Goal: Task Accomplishment & Management: Use online tool/utility

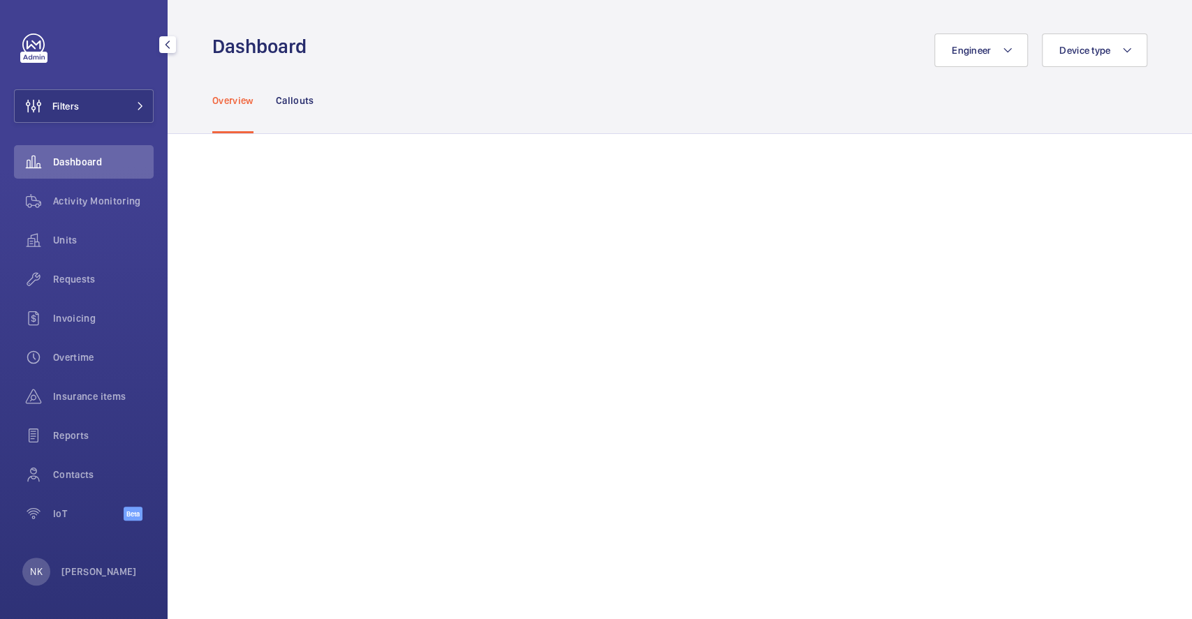
click at [45, 52] on div at bounding box center [33, 57] width 27 height 11
click at [451, 87] on div "Overview Callouts" at bounding box center [679, 100] width 935 height 66
click at [693, 73] on div "Overview Callouts" at bounding box center [679, 100] width 935 height 66
click at [677, 71] on div "Overview Callouts" at bounding box center [679, 100] width 935 height 66
click at [84, 281] on span "Requests" at bounding box center [103, 279] width 101 height 14
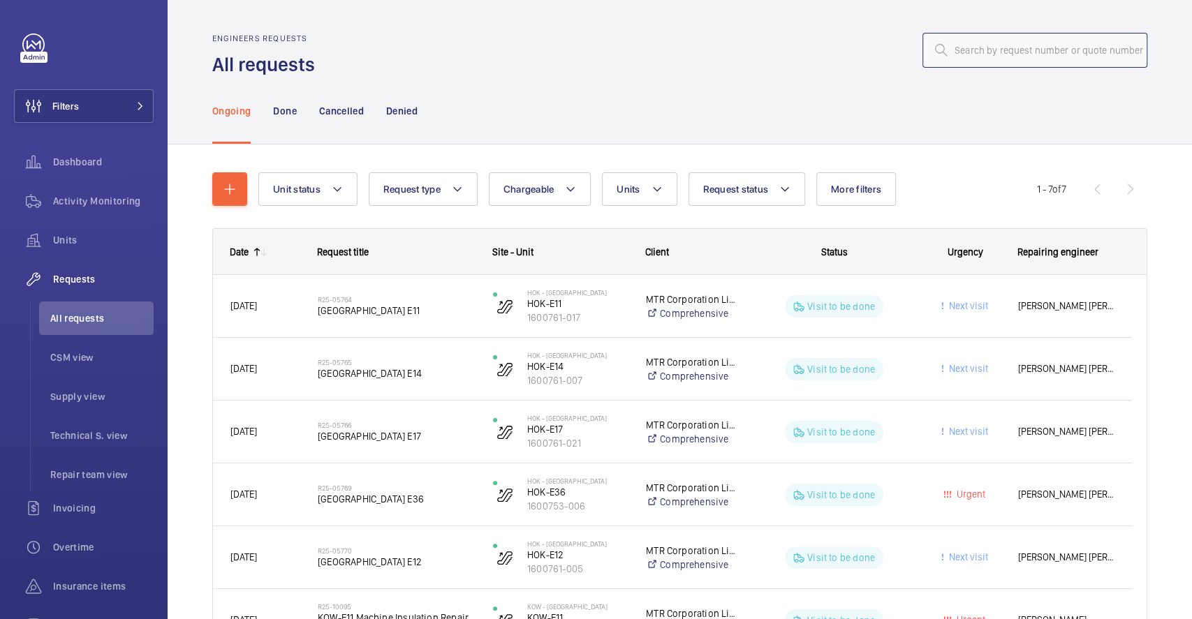
click at [952, 53] on input "text" at bounding box center [1034, 50] width 225 height 35
click at [747, 54] on div at bounding box center [735, 51] width 824 height 34
click at [279, 105] on p "Done" at bounding box center [284, 111] width 23 height 14
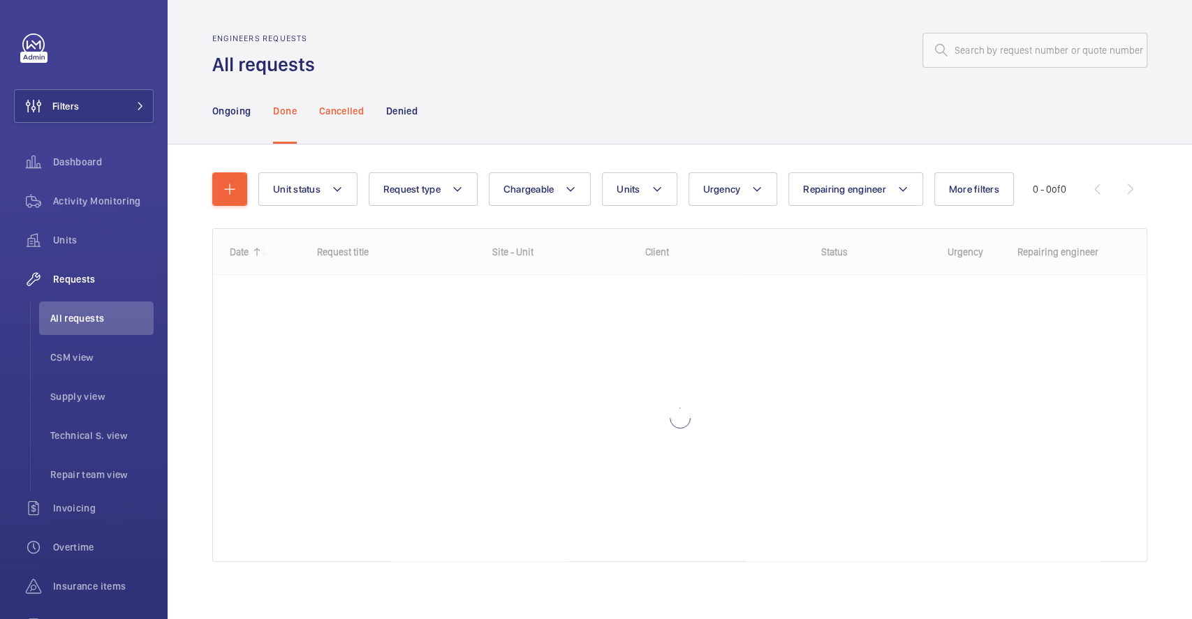
click at [357, 112] on p "Cancelled" at bounding box center [341, 111] width 45 height 14
click at [240, 108] on p "Ongoing" at bounding box center [231, 111] width 38 height 14
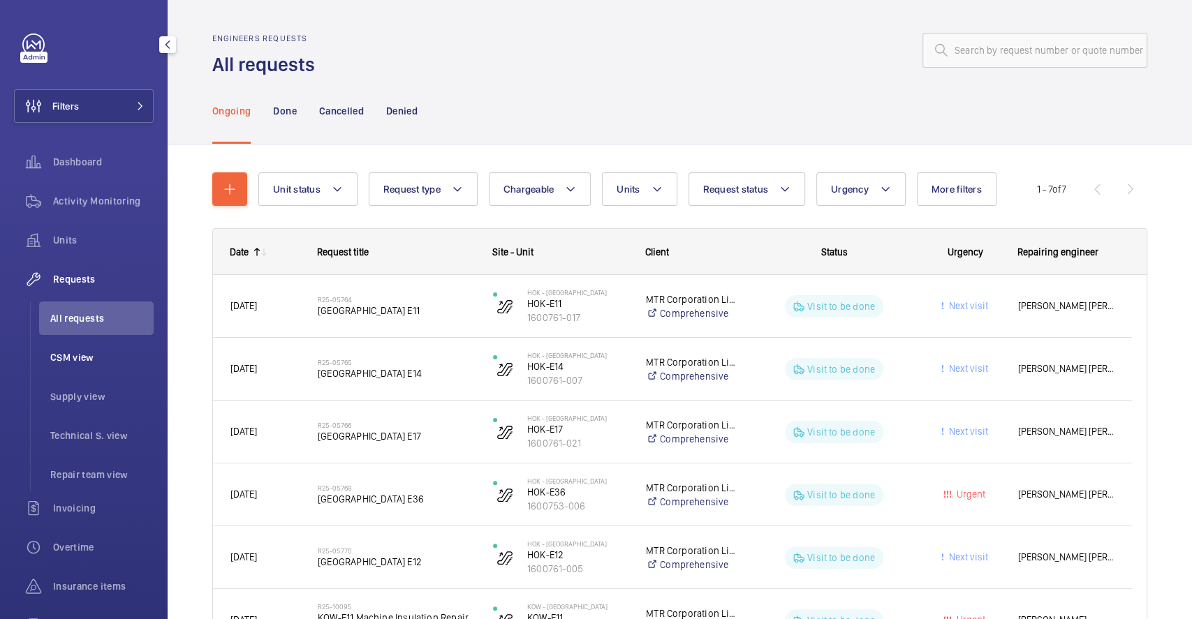
click at [83, 354] on span "CSM view" at bounding box center [101, 358] width 103 height 14
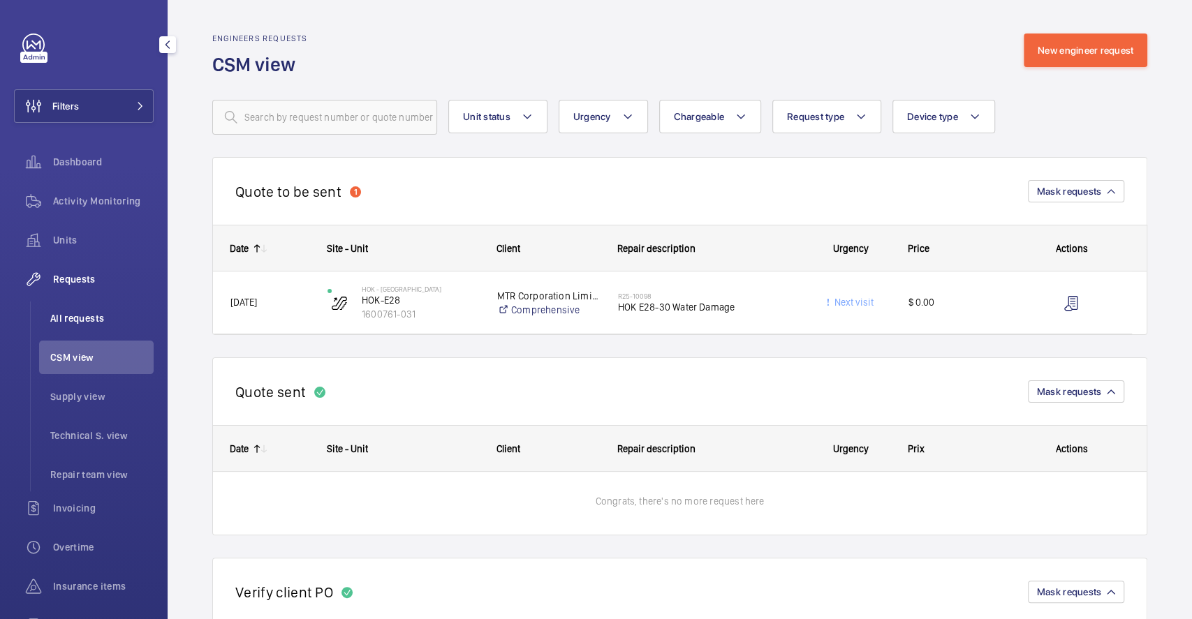
click at [87, 311] on span "All requests" at bounding box center [101, 318] width 103 height 14
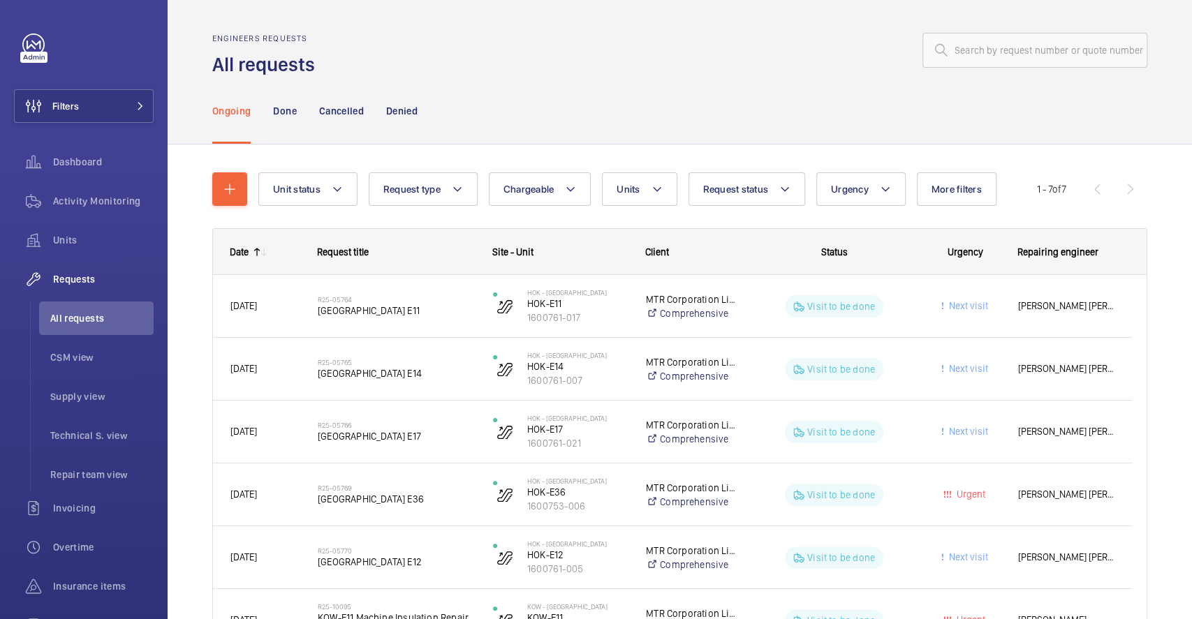
click at [705, 59] on div at bounding box center [735, 51] width 824 height 34
click at [287, 104] on p "Done" at bounding box center [284, 111] width 23 height 14
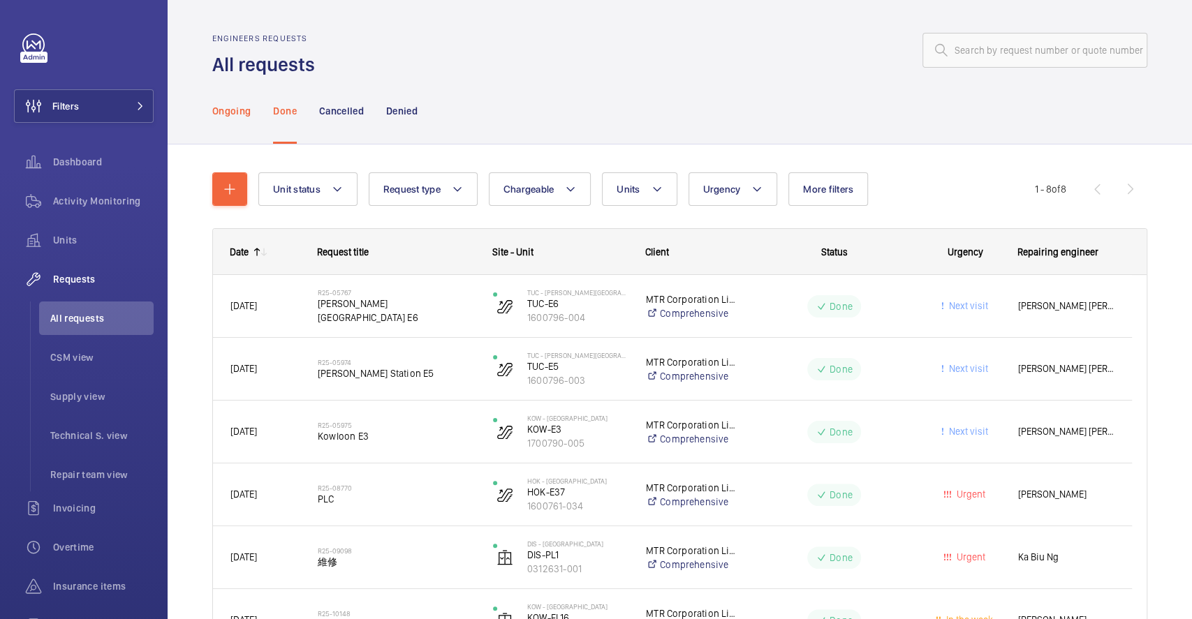
click at [234, 98] on div "Ongoing" at bounding box center [231, 111] width 38 height 66
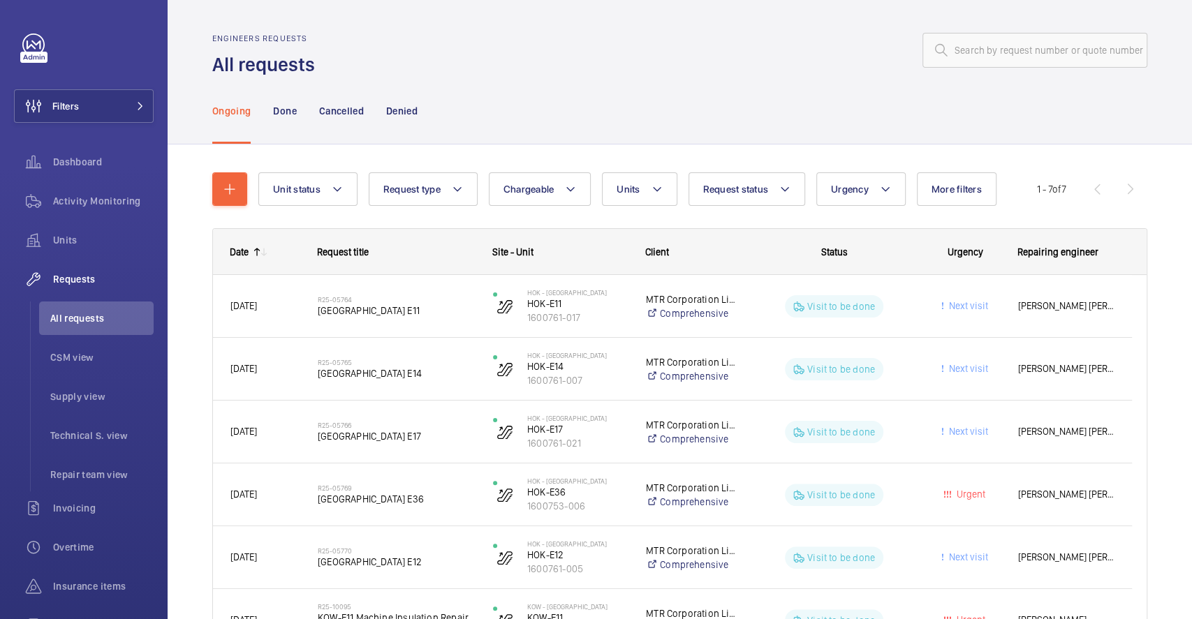
click at [619, 126] on div "Ongoing Done Cancelled Denied" at bounding box center [679, 111] width 935 height 66
click at [395, 102] on div "Denied" at bounding box center [401, 111] width 31 height 66
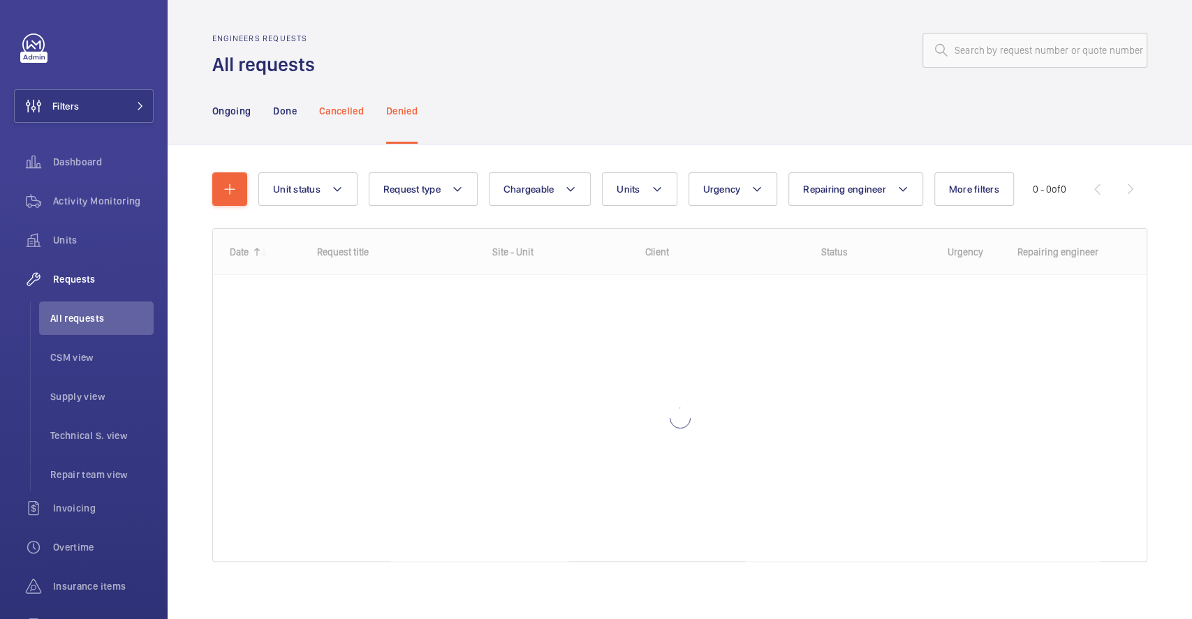
click at [353, 108] on p "Cancelled" at bounding box center [341, 111] width 45 height 14
click at [289, 109] on p "Done" at bounding box center [284, 111] width 23 height 14
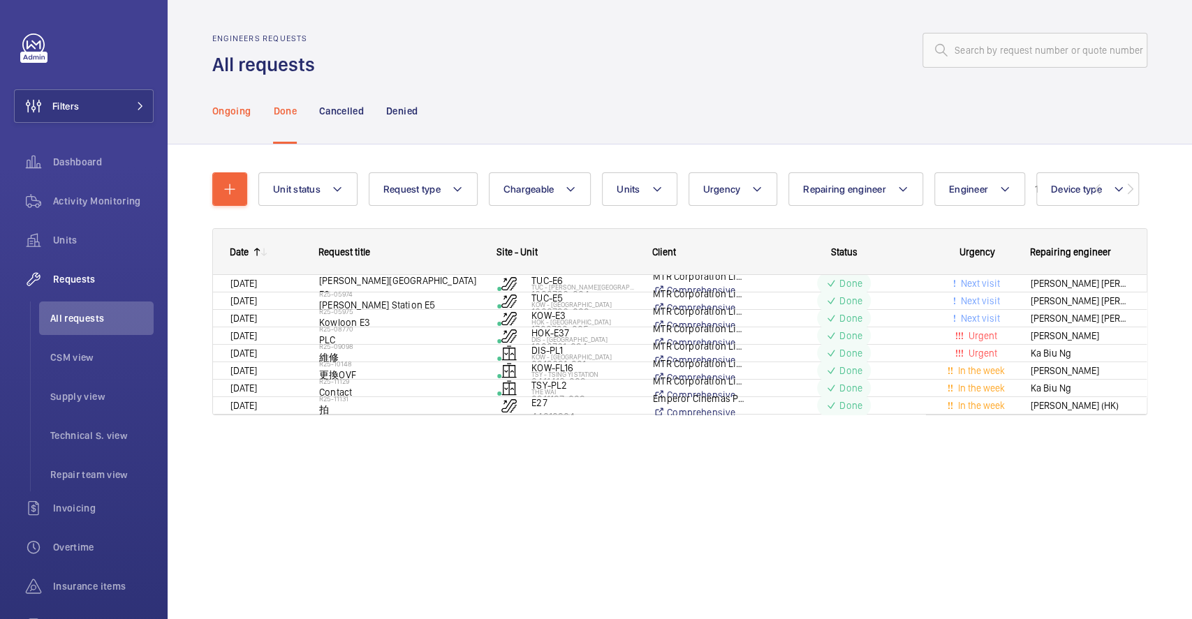
click at [226, 115] on p "Ongoing" at bounding box center [231, 111] width 38 height 14
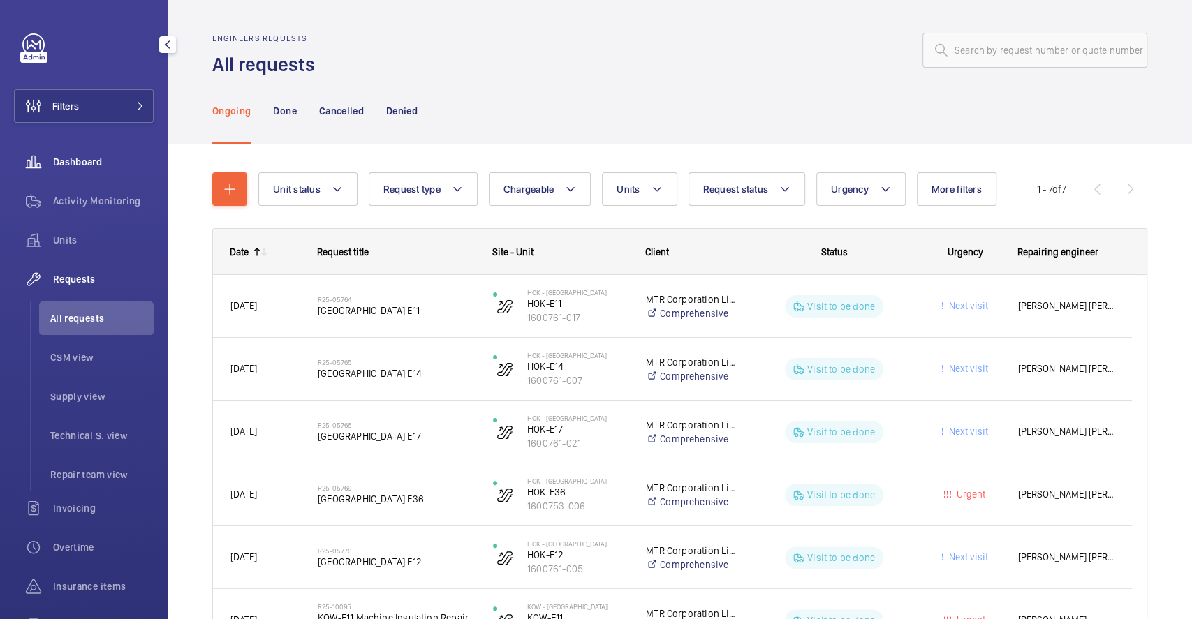
click at [87, 156] on span "Dashboard" at bounding box center [103, 162] width 101 height 14
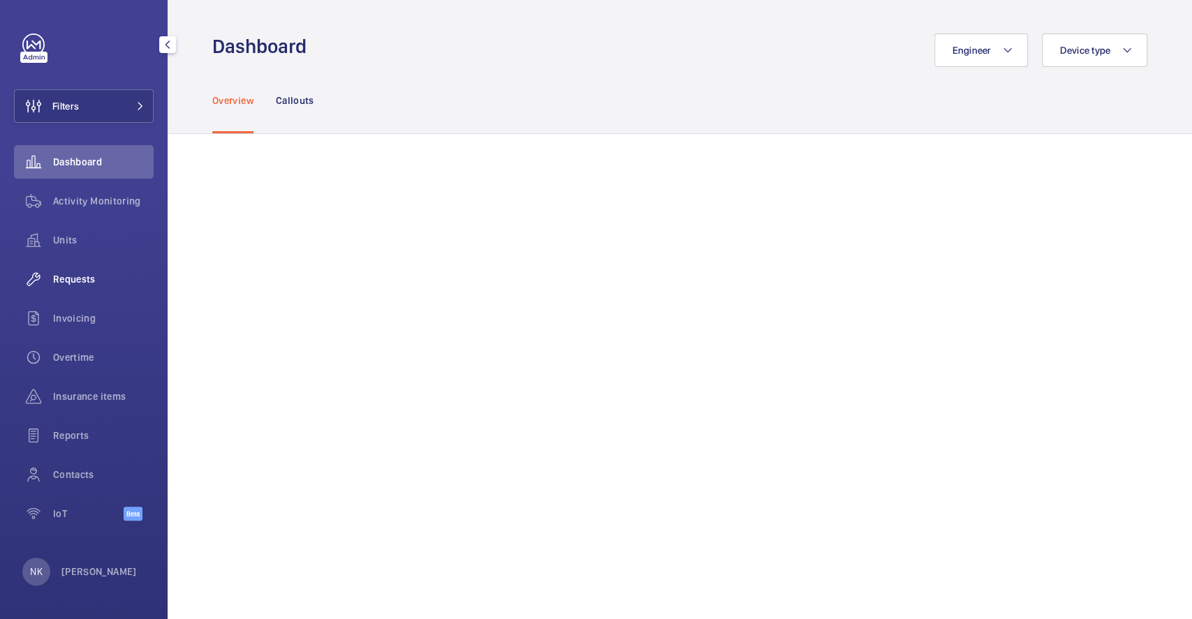
click at [78, 294] on div "Requests" at bounding box center [84, 280] width 140 height 34
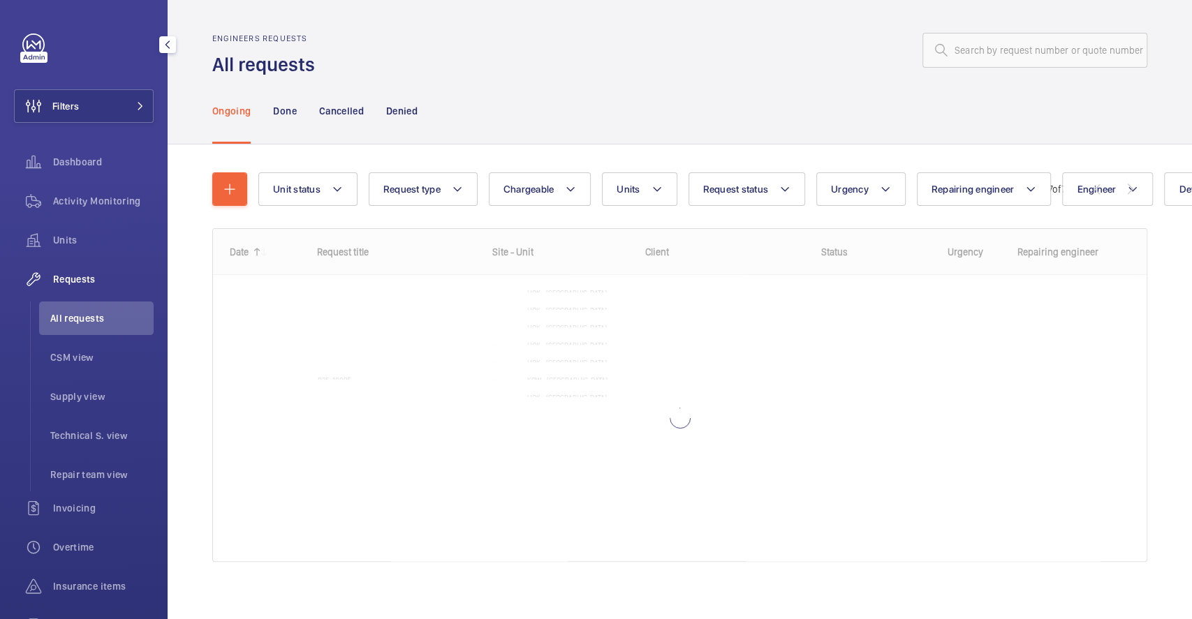
click at [80, 281] on span "Requests" at bounding box center [103, 279] width 101 height 14
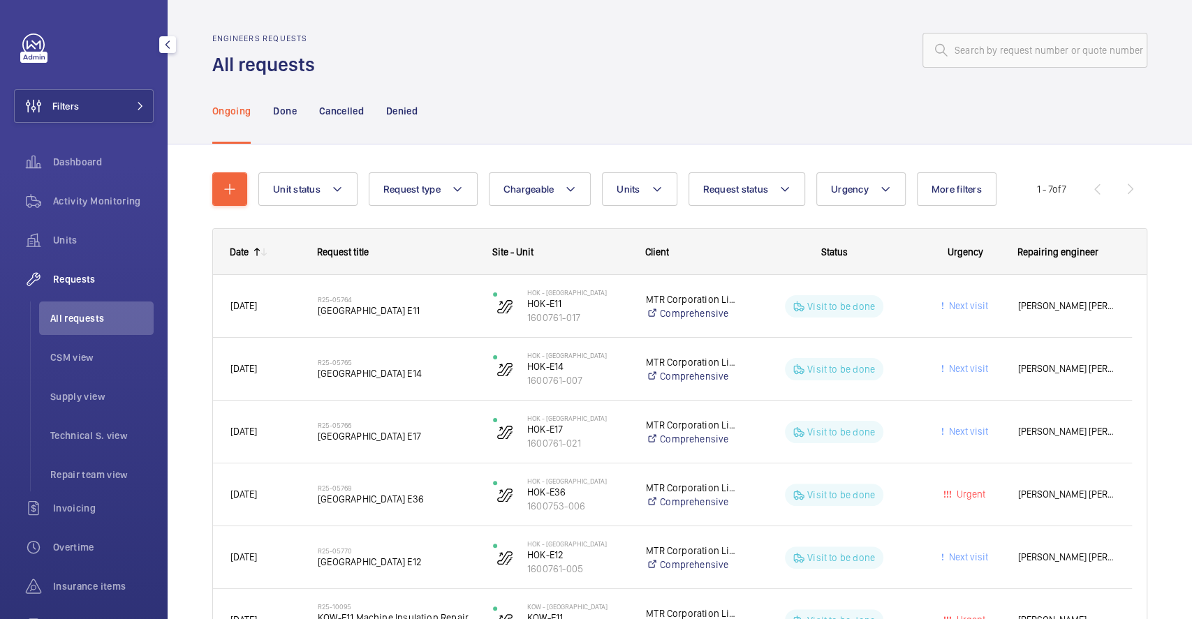
click at [92, 277] on span "Requests" at bounding box center [103, 279] width 101 height 14
click at [440, 109] on div "Ongoing Done Cancelled Denied" at bounding box center [679, 111] width 935 height 66
click at [406, 124] on div "Denied" at bounding box center [401, 111] width 31 height 66
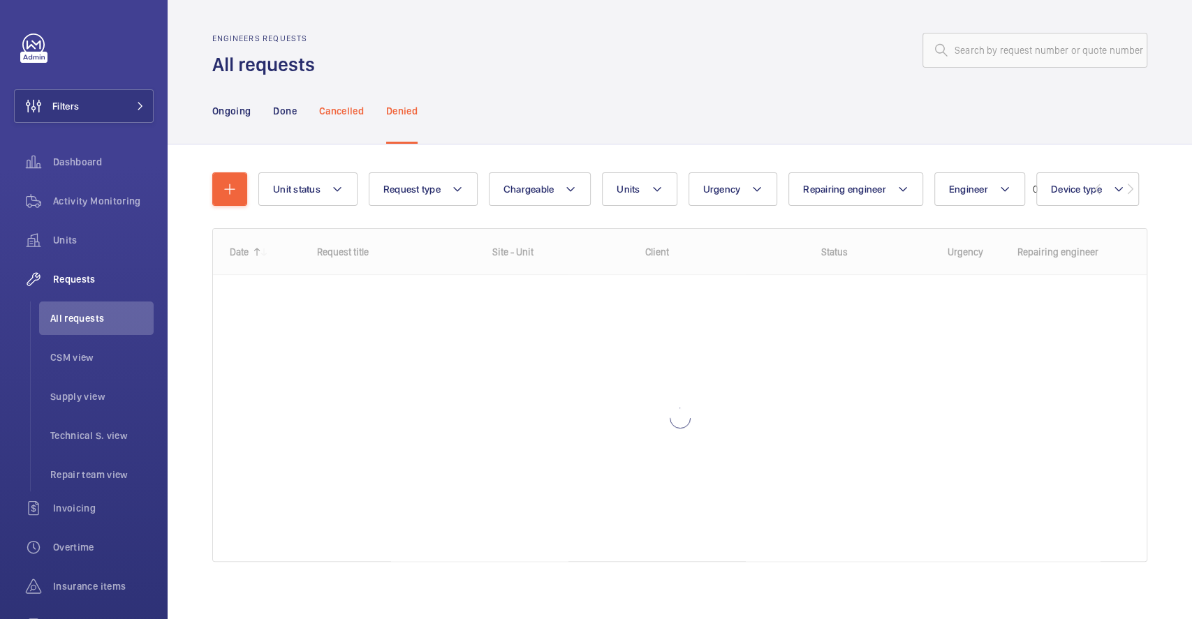
click at [357, 118] on div "Cancelled" at bounding box center [341, 111] width 45 height 66
click at [285, 115] on p "Done" at bounding box center [284, 111] width 23 height 14
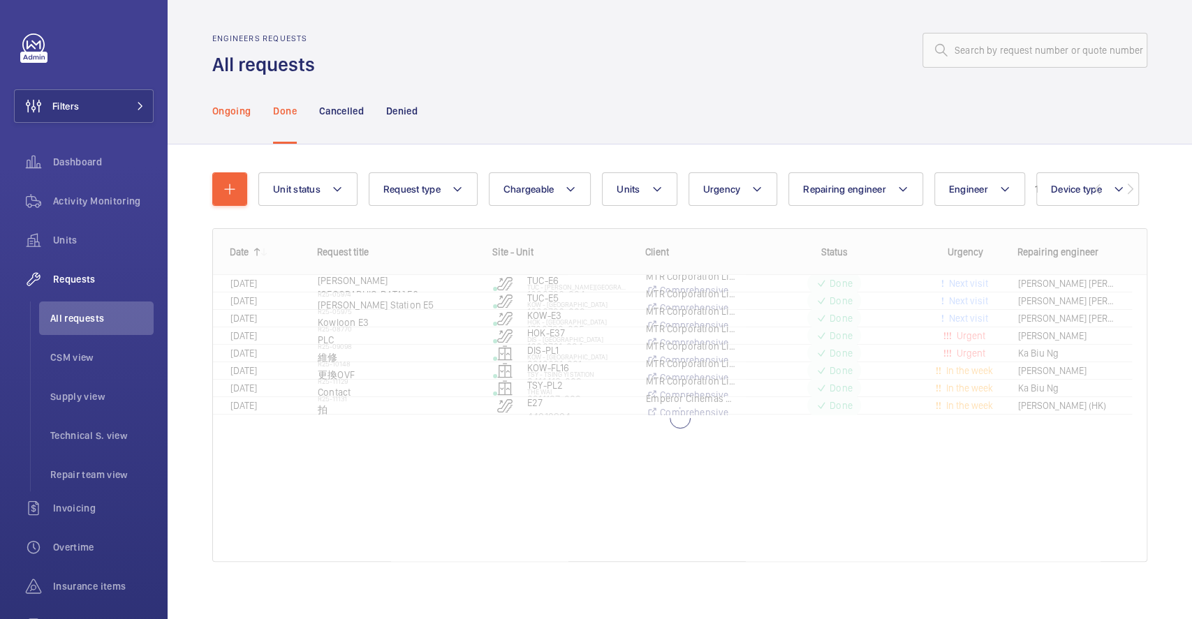
click at [246, 110] on p "Ongoing" at bounding box center [231, 111] width 38 height 14
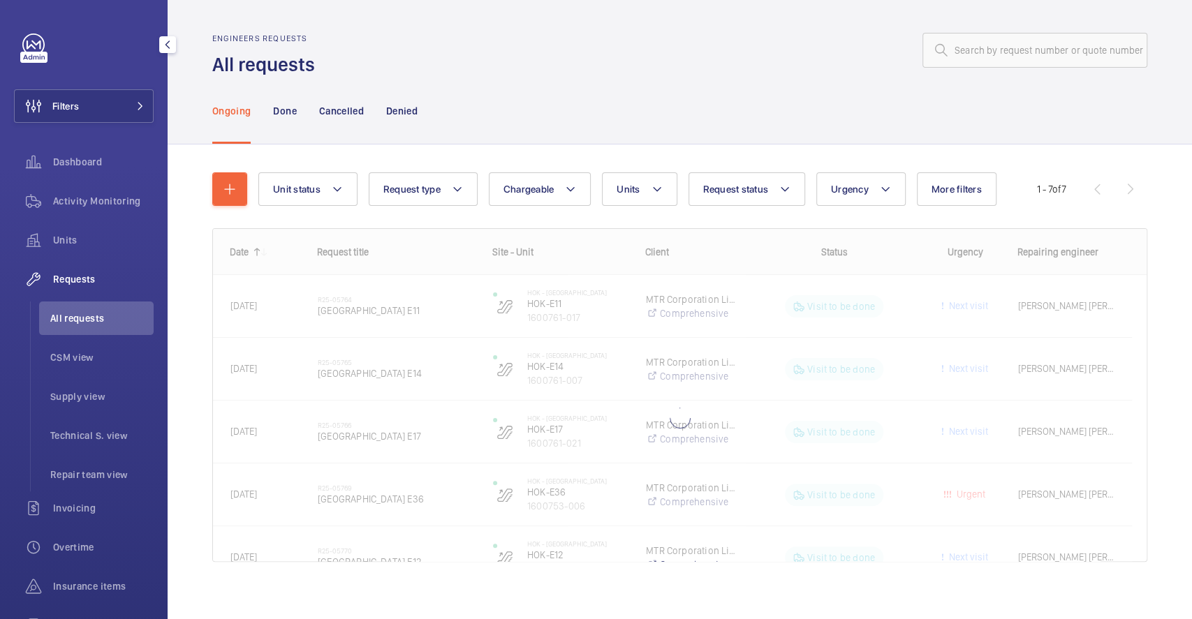
click at [121, 282] on span "Requests" at bounding box center [103, 279] width 101 height 14
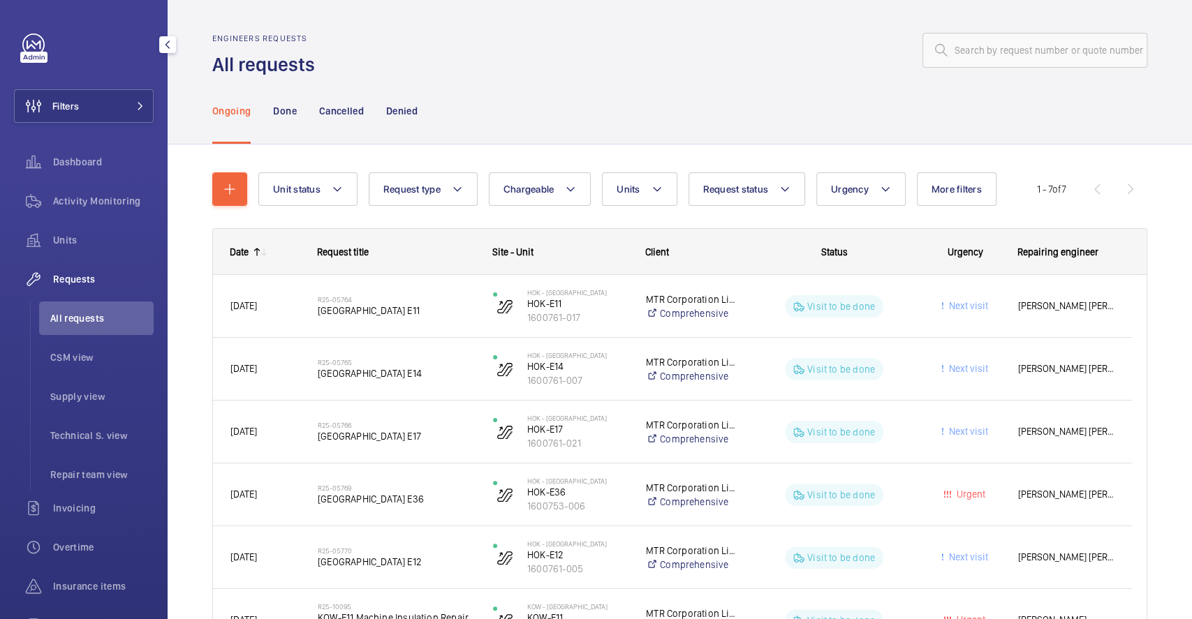
click at [78, 314] on span "All requests" at bounding box center [101, 318] width 103 height 14
click at [286, 109] on p "Done" at bounding box center [284, 111] width 23 height 14
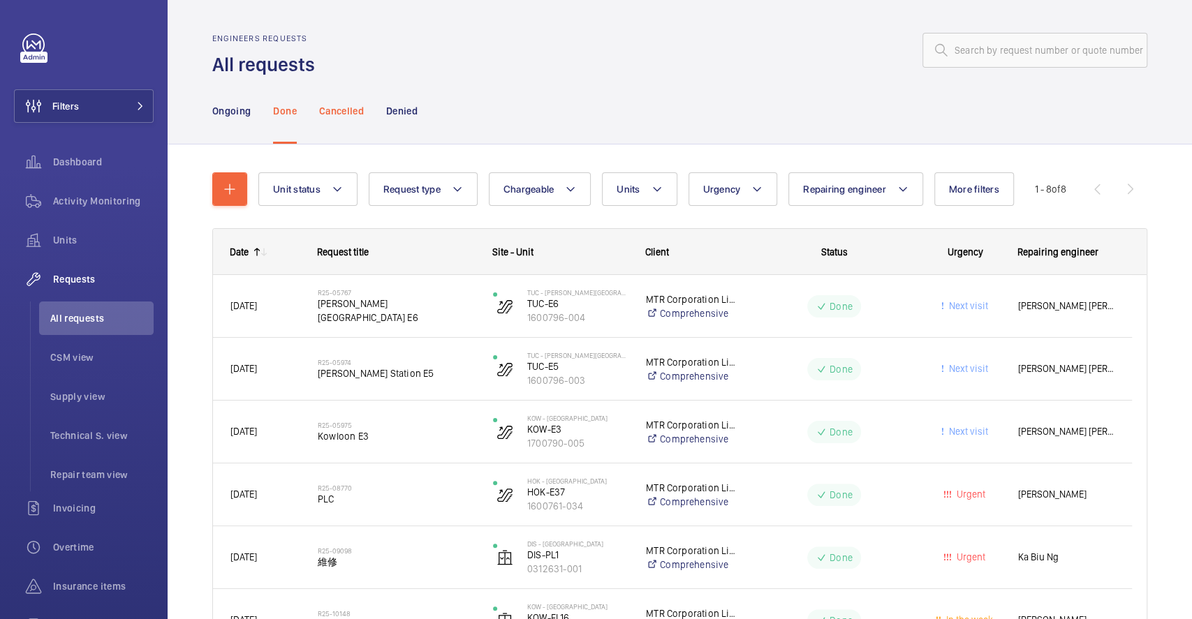
click at [329, 110] on p "Cancelled" at bounding box center [341, 111] width 45 height 14
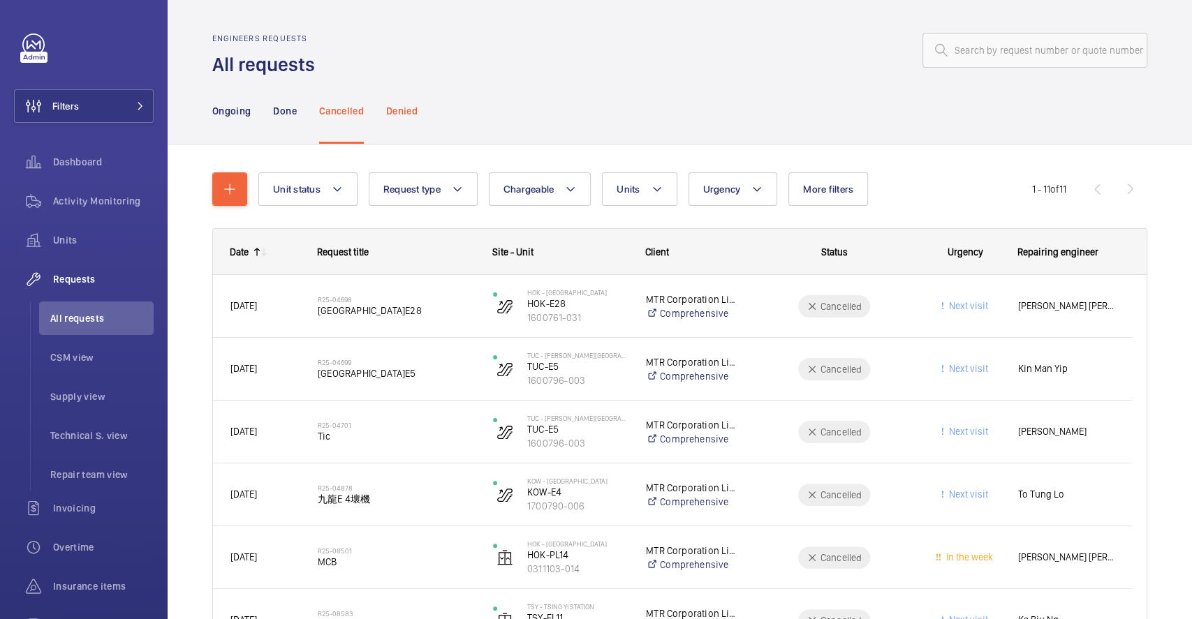
click at [394, 110] on p "Denied" at bounding box center [401, 111] width 31 height 14
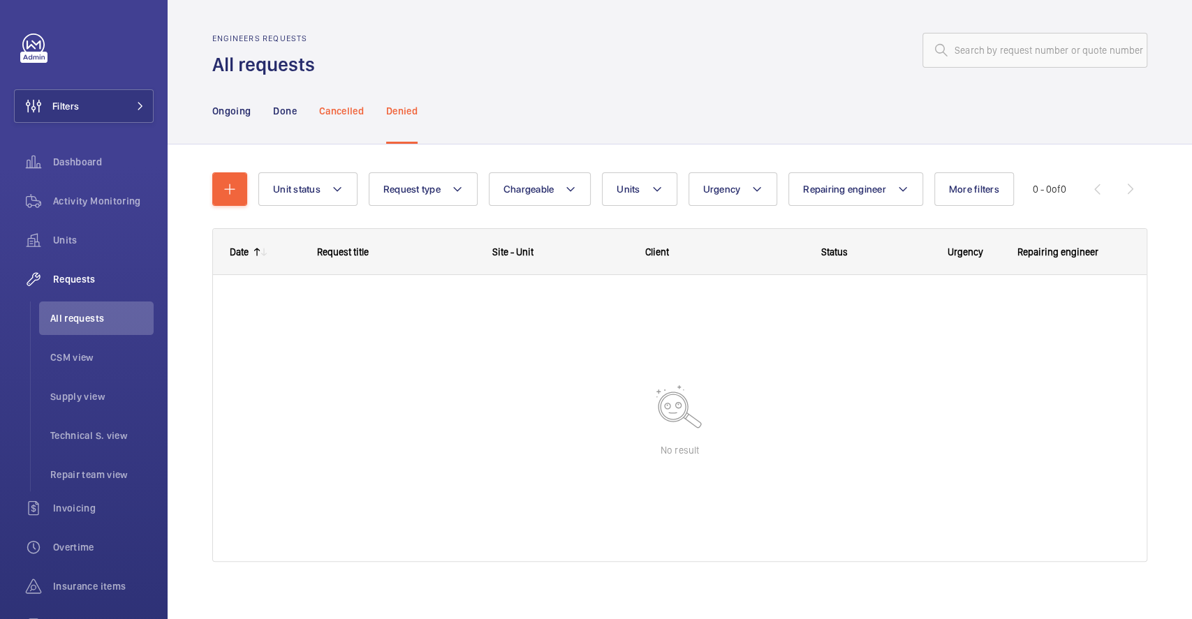
click at [349, 110] on p "Cancelled" at bounding box center [341, 111] width 45 height 14
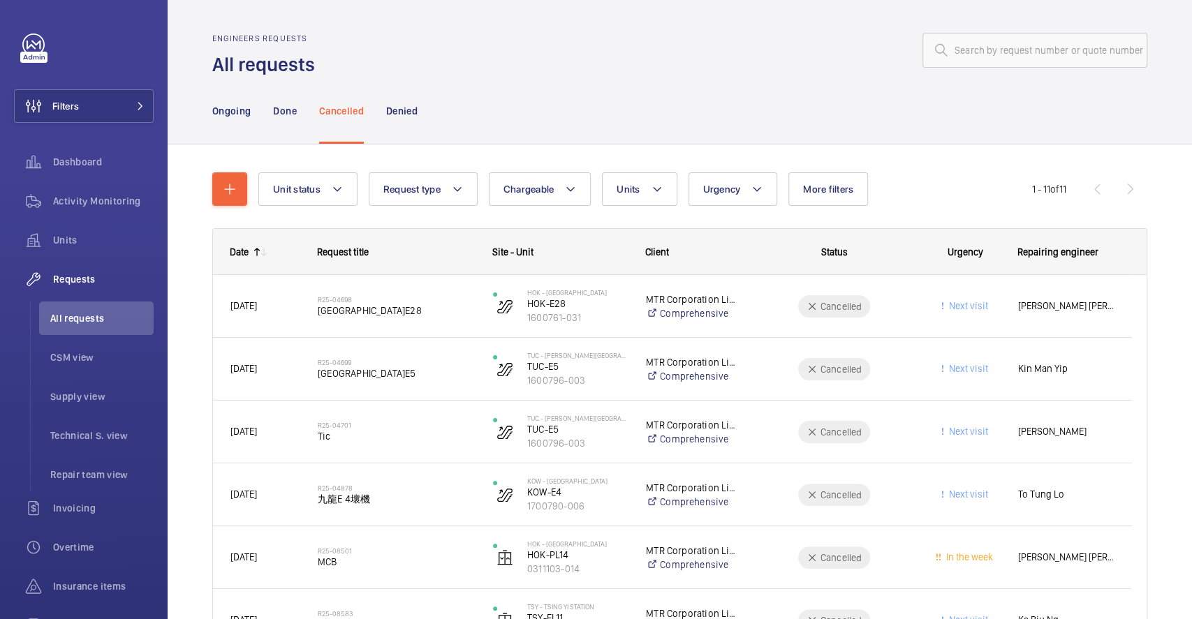
click at [448, 51] on div at bounding box center [735, 51] width 824 height 34
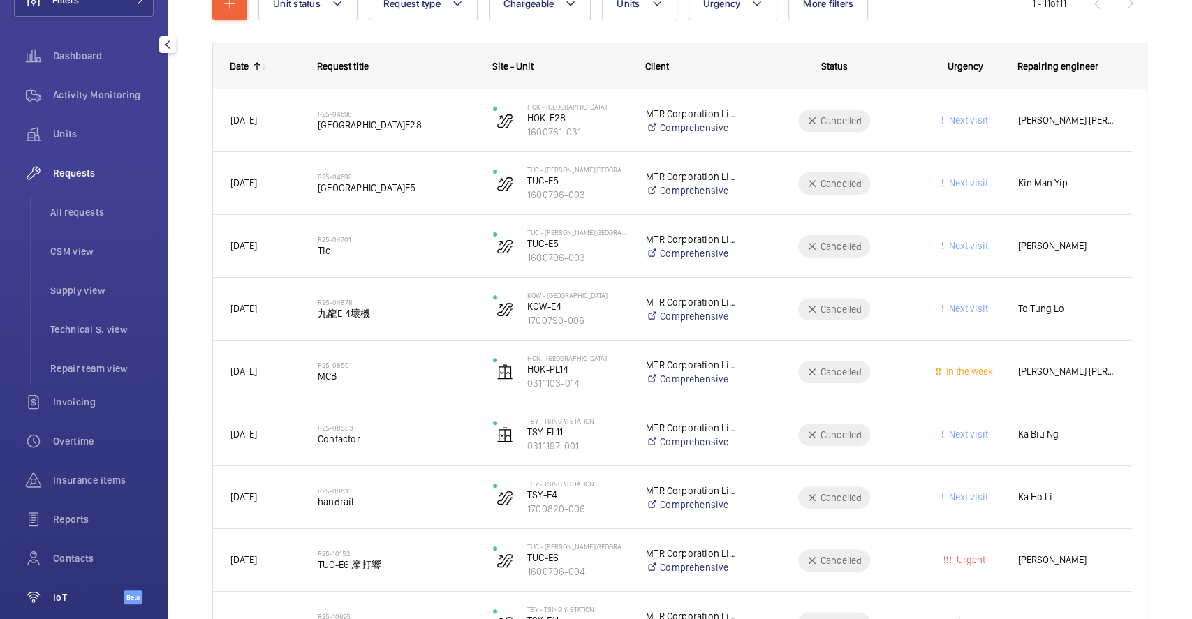
scroll to position [168, 0]
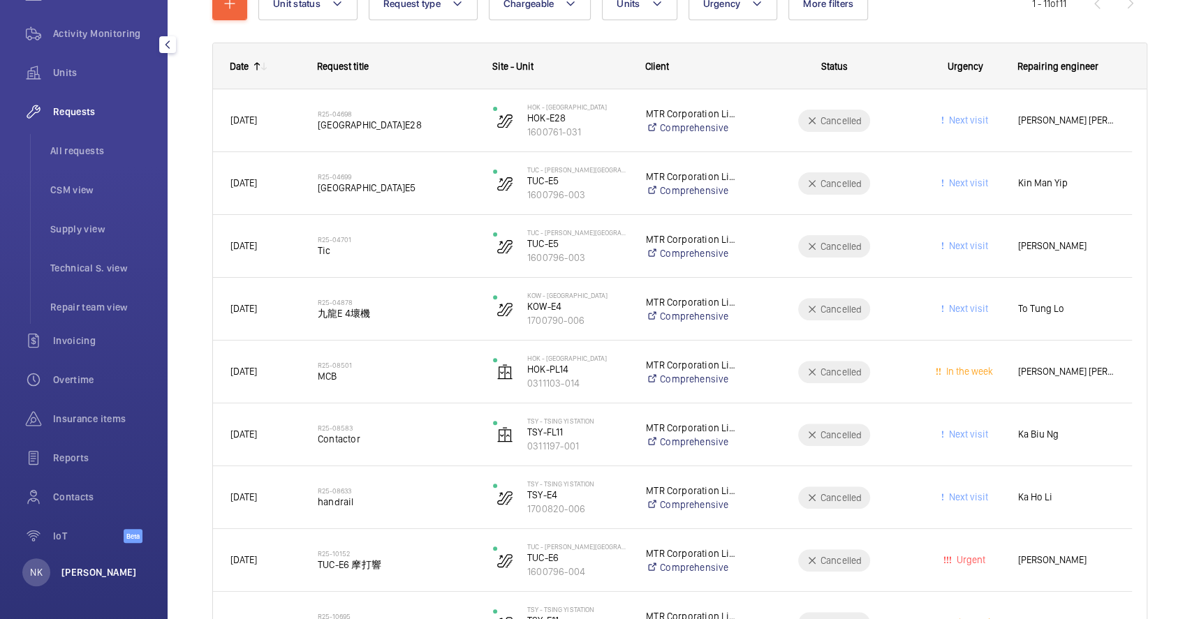
click at [94, 570] on p "[PERSON_NAME]" at bounding box center [98, 573] width 75 height 14
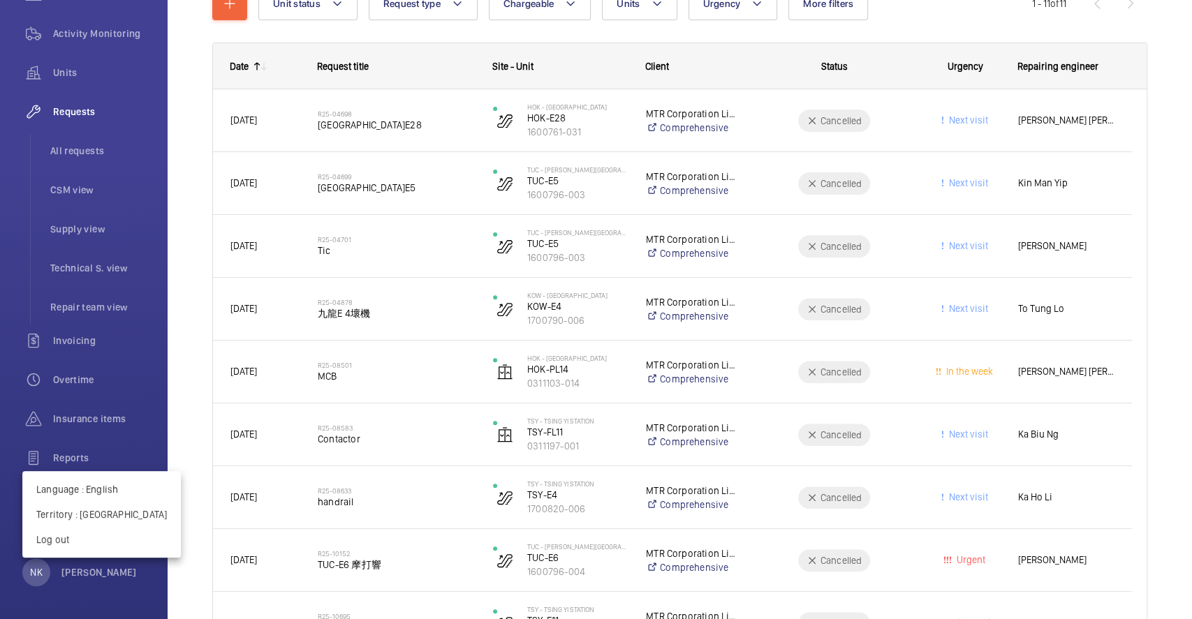
click at [114, 98] on div at bounding box center [596, 309] width 1192 height 619
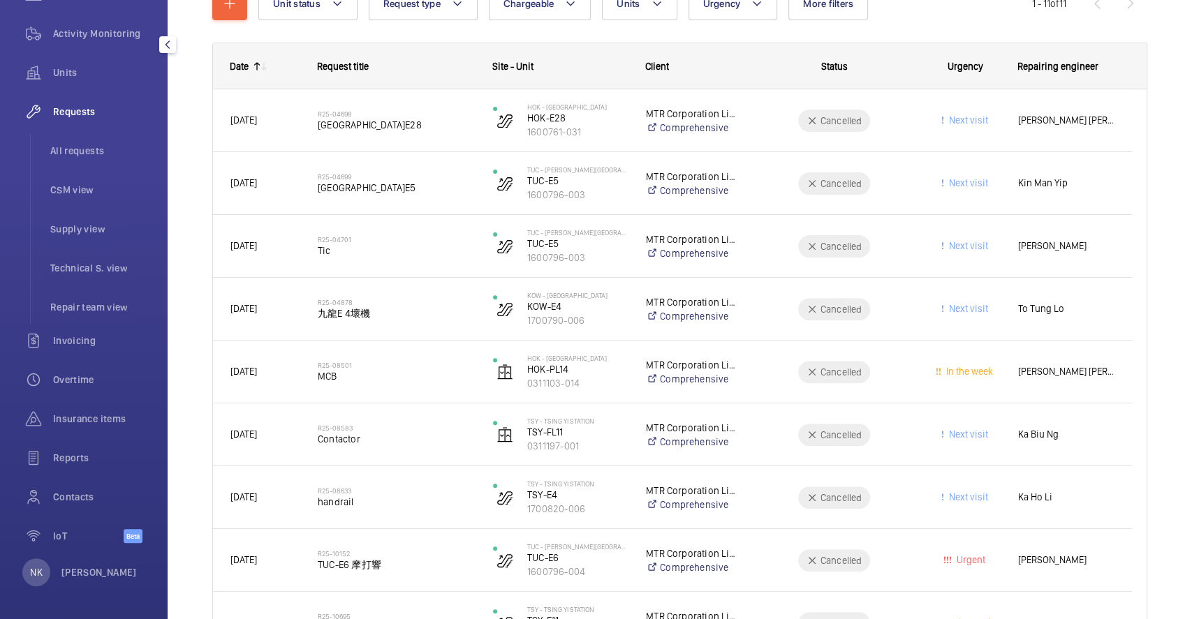
click at [73, 105] on span "Requests" at bounding box center [103, 112] width 101 height 14
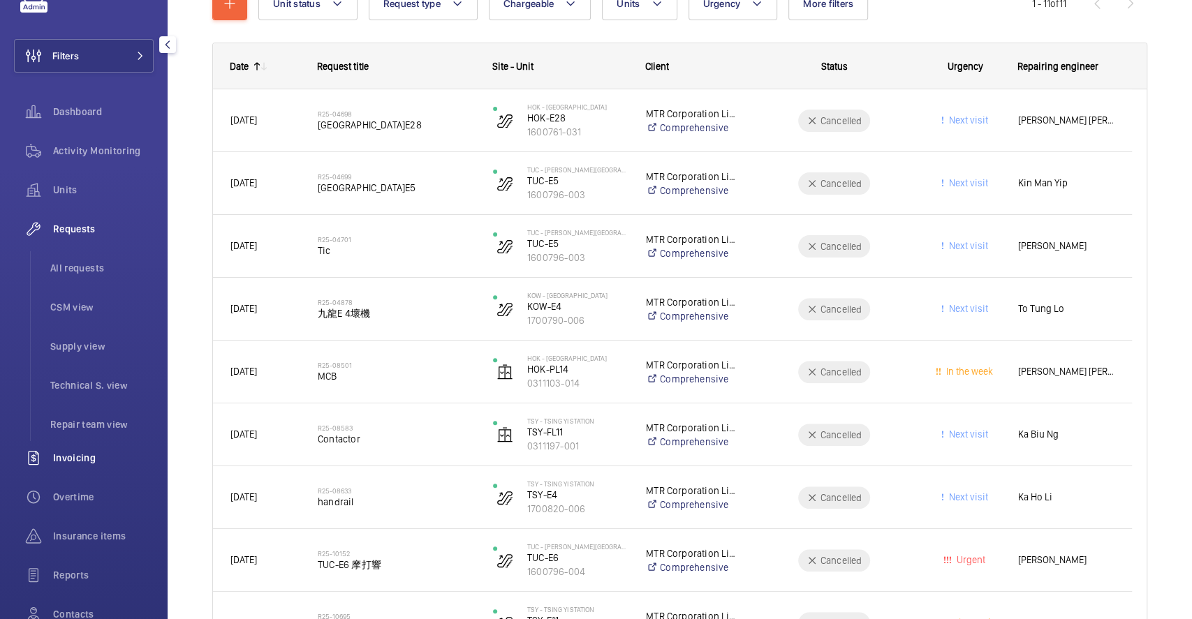
scroll to position [0, 0]
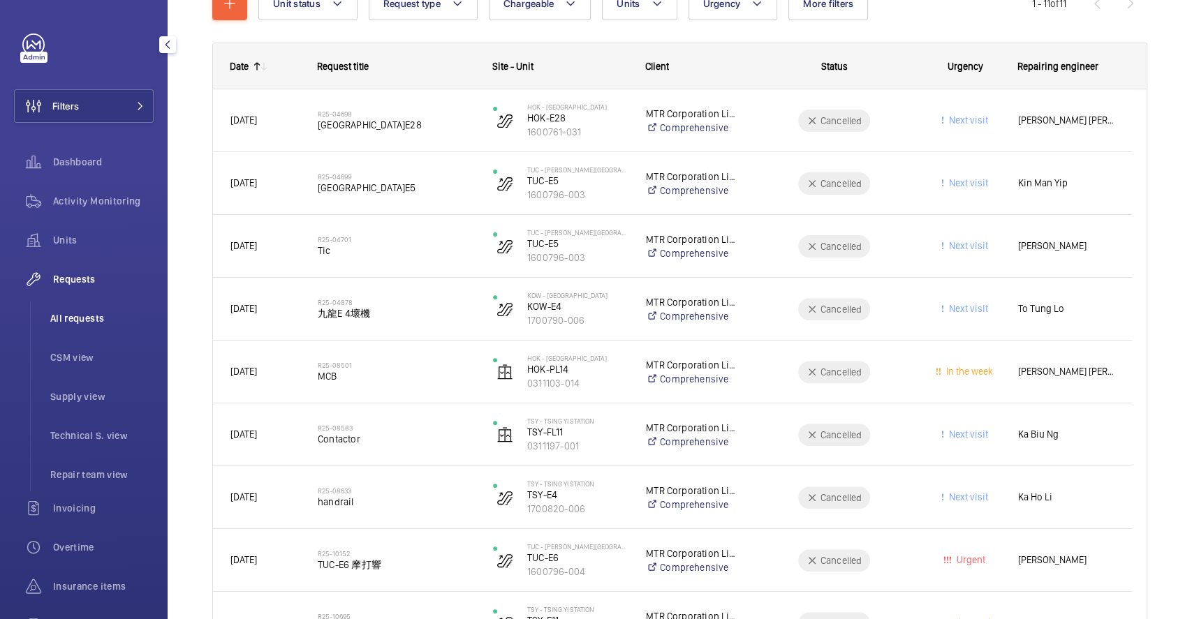
click at [96, 316] on span "All requests" at bounding box center [101, 318] width 103 height 14
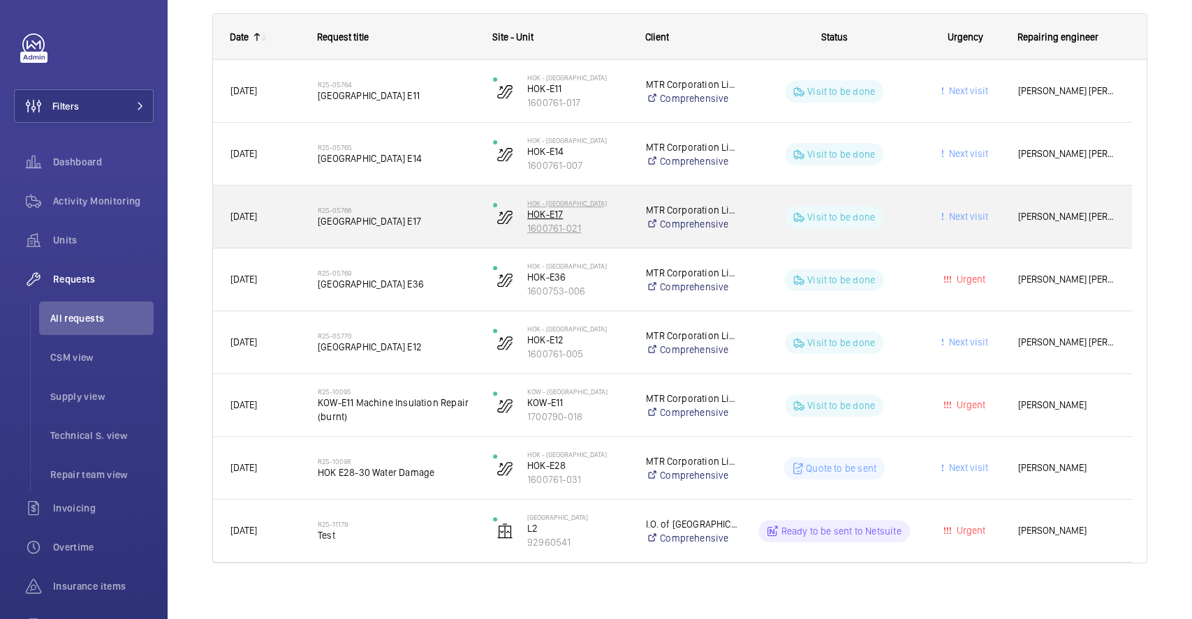
scroll to position [226, 0]
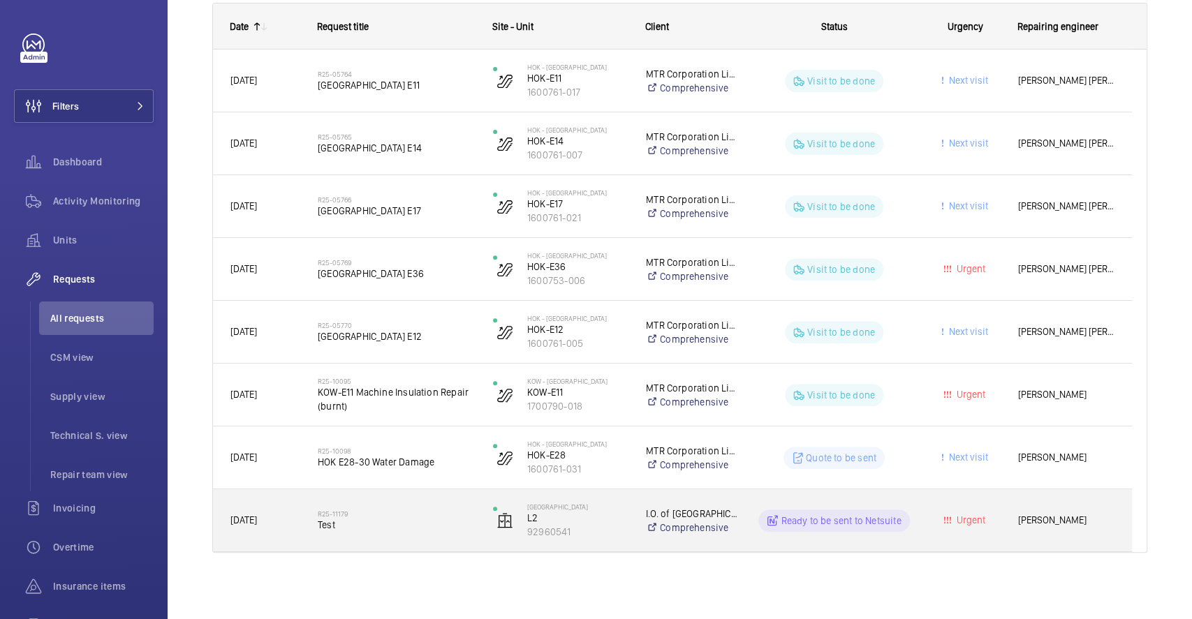
click at [443, 522] on span "Test" at bounding box center [396, 525] width 157 height 14
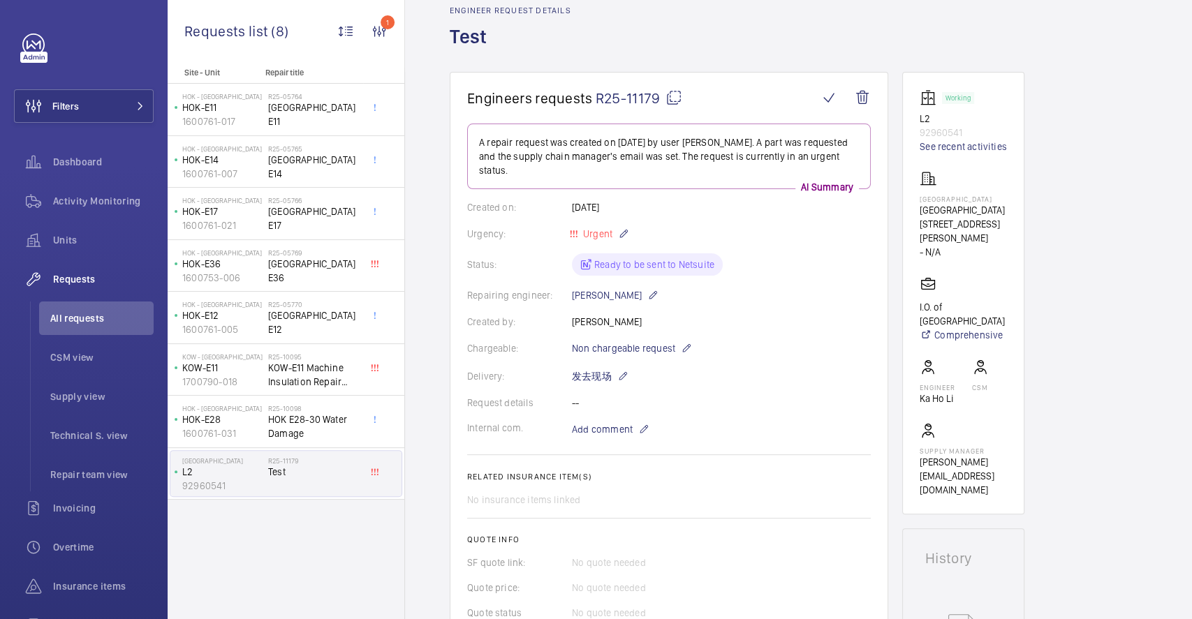
scroll to position [93, 0]
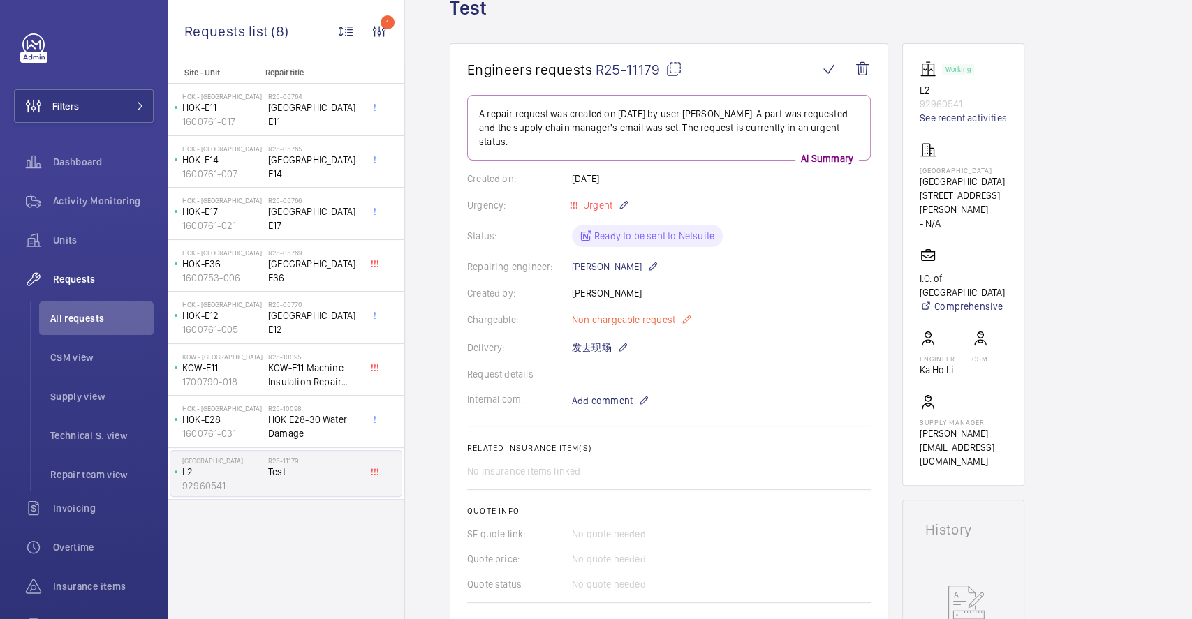
click at [684, 320] on mat-icon at bounding box center [686, 319] width 11 height 17
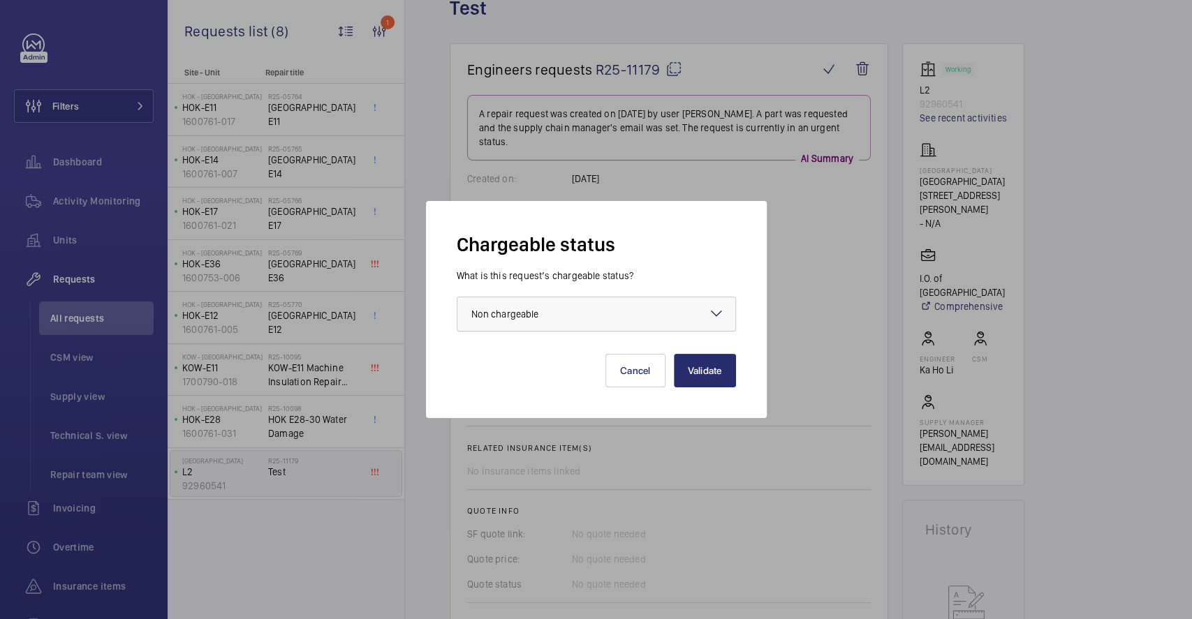
click at [619, 310] on div at bounding box center [596, 314] width 278 height 34
drag, startPoint x: 531, startPoint y: 270, endPoint x: 540, endPoint y: 270, distance: 9.8
click at [533, 271] on label "What is this request’s chargeable status?" at bounding box center [545, 275] width 177 height 11
click at [624, 363] on button "Cancel" at bounding box center [635, 371] width 60 height 34
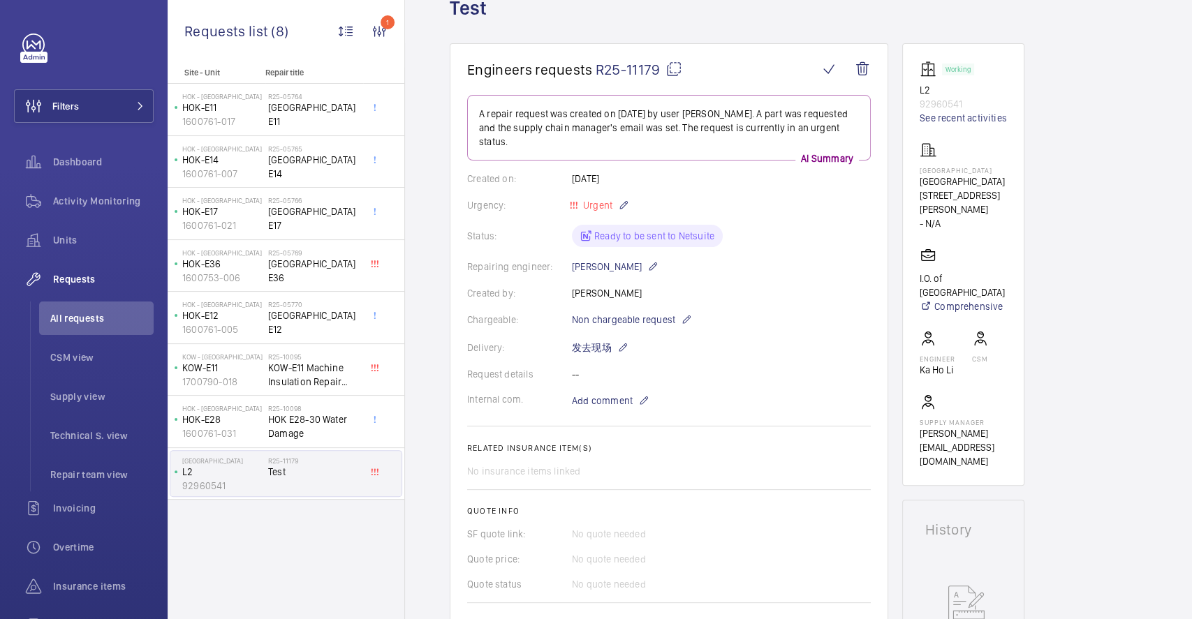
click at [780, 286] on div "Created by: [PERSON_NAME]" at bounding box center [669, 293] width 404 height 14
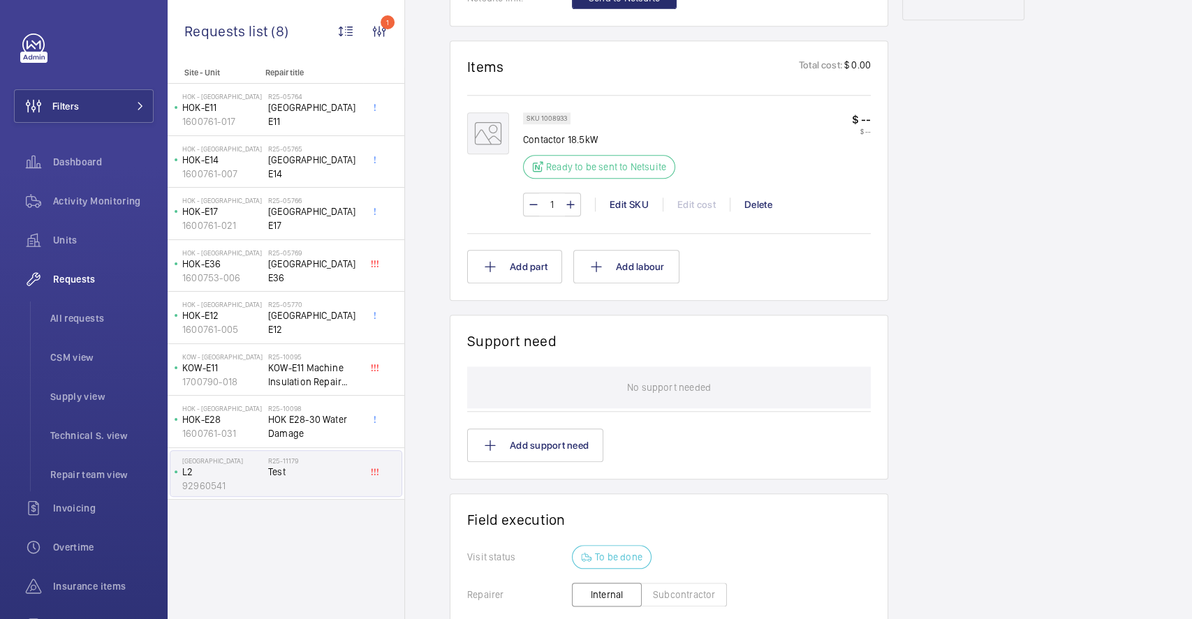
scroll to position [712, 0]
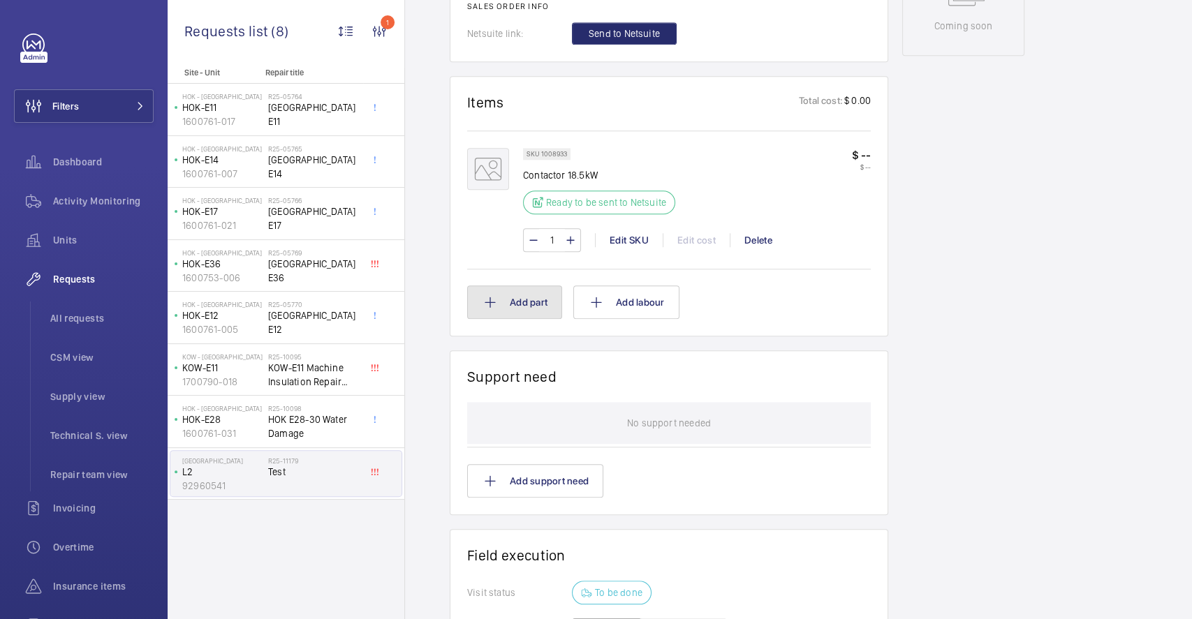
click at [517, 299] on button "Add part" at bounding box center [514, 303] width 95 height 34
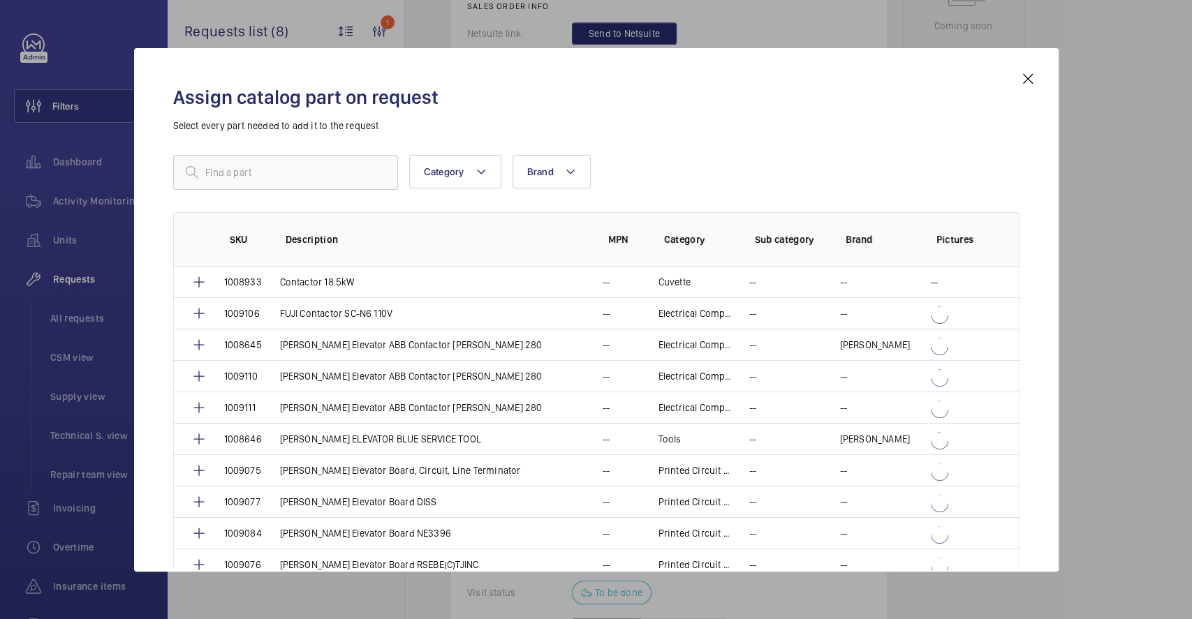
drag, startPoint x: 1028, startPoint y: 80, endPoint x: 879, endPoint y: 219, distance: 204.0
click at [1028, 79] on mat-icon at bounding box center [1027, 79] width 17 height 17
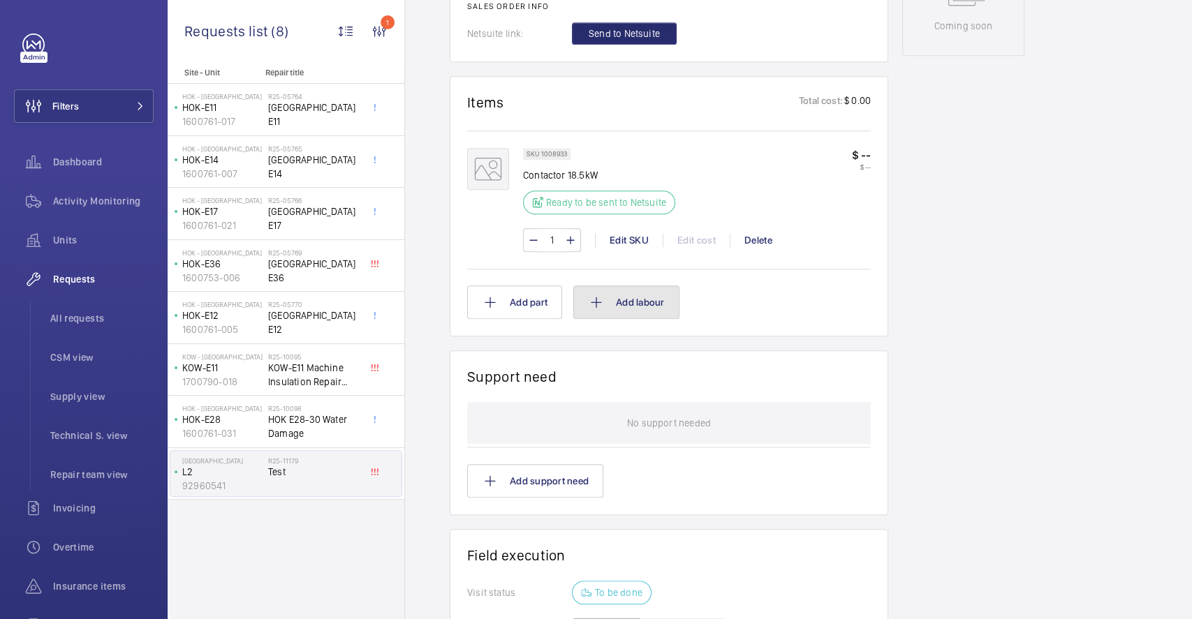
click at [665, 309] on button "Add labour" at bounding box center [626, 303] width 106 height 34
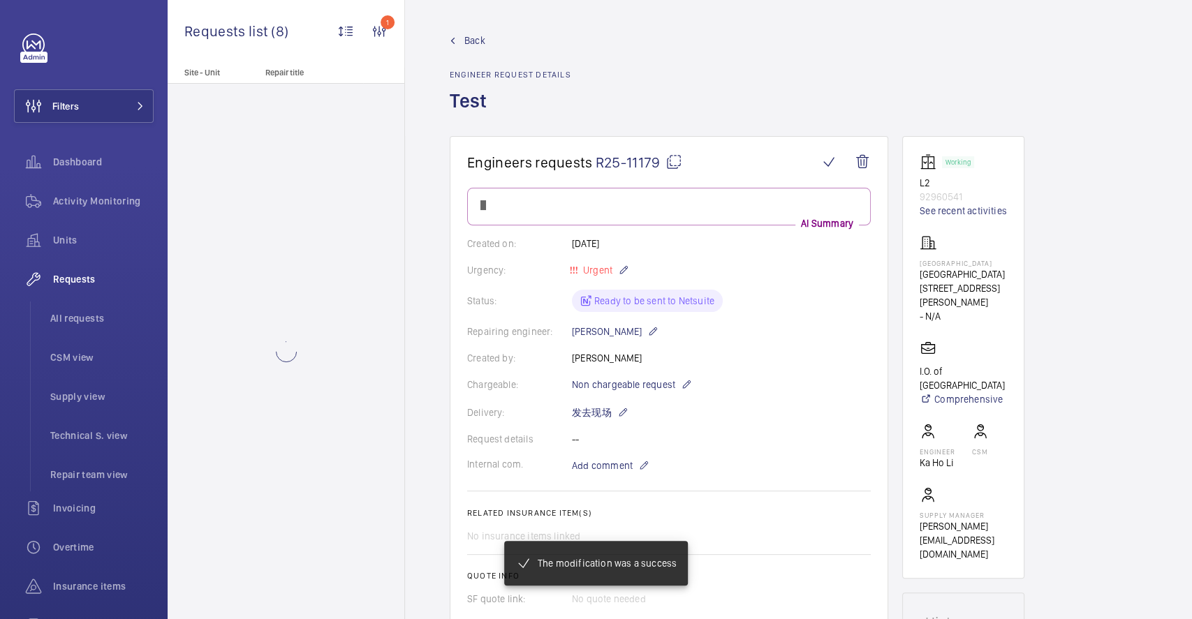
scroll to position [712, 0]
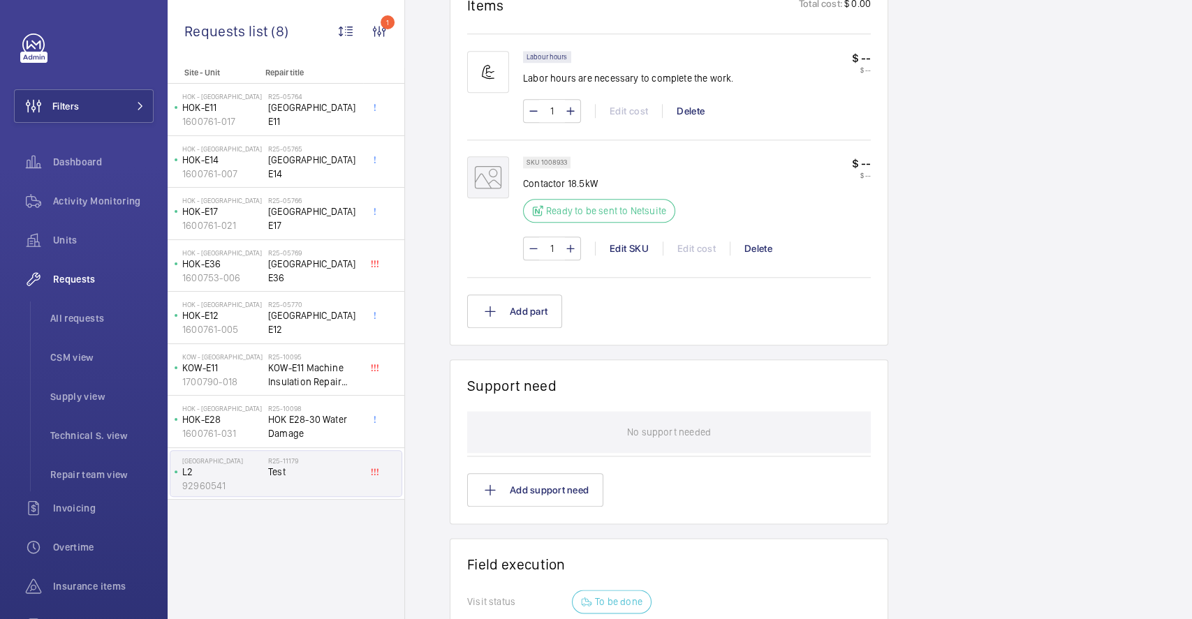
scroll to position [939, 0]
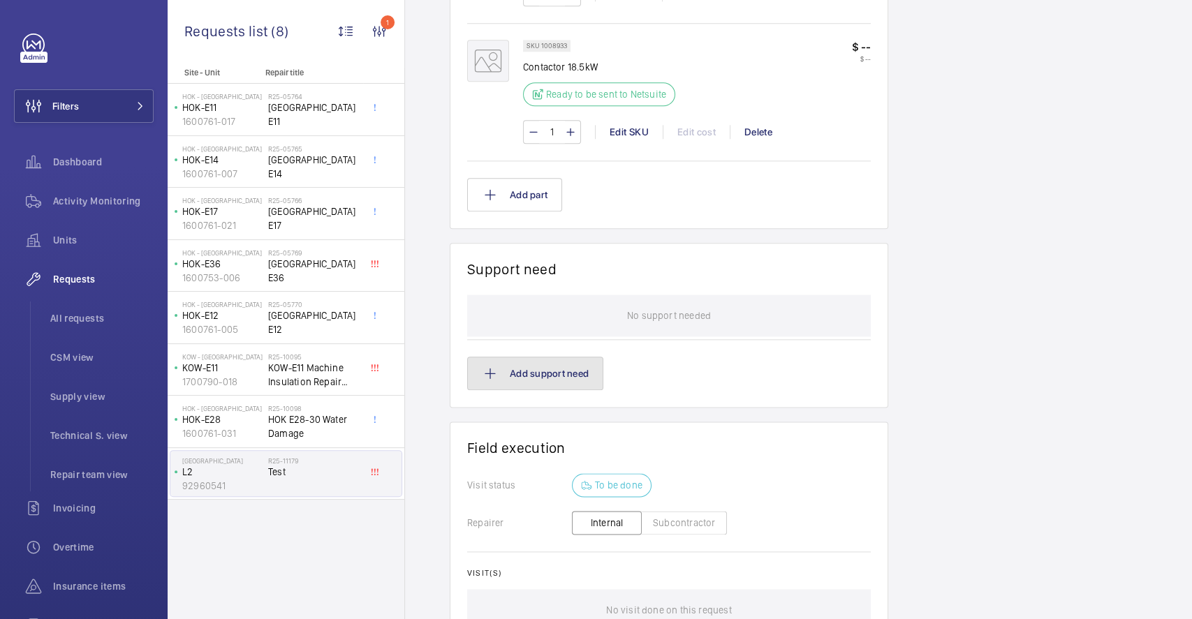
click at [564, 375] on button "Add support need" at bounding box center [535, 374] width 136 height 34
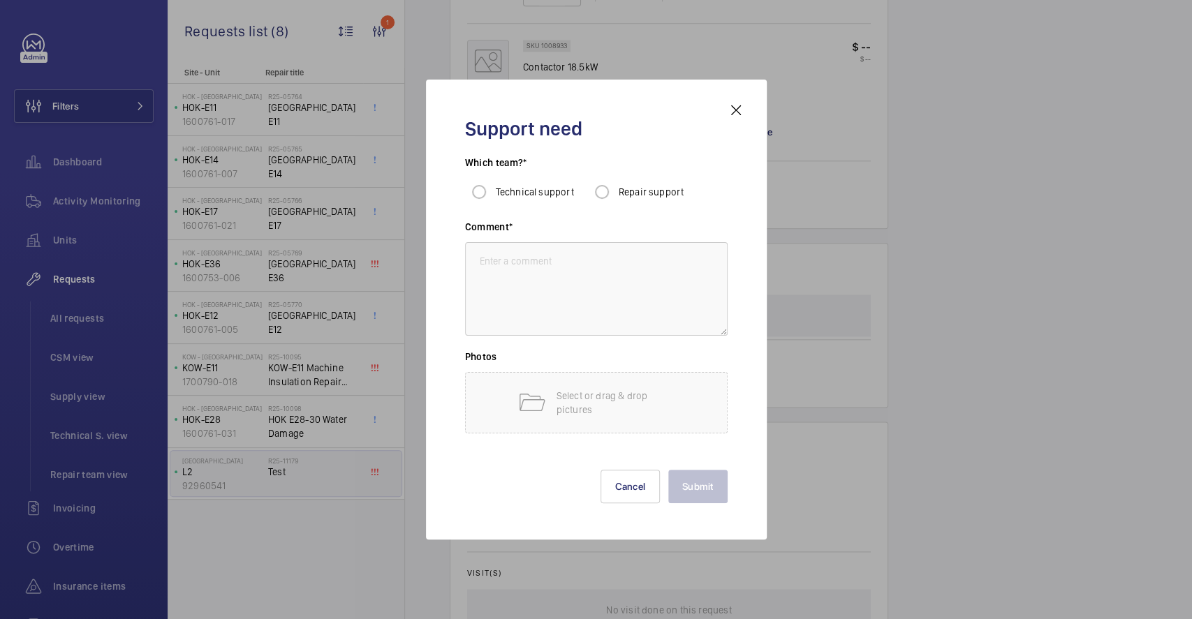
click at [735, 109] on mat-icon at bounding box center [736, 110] width 17 height 17
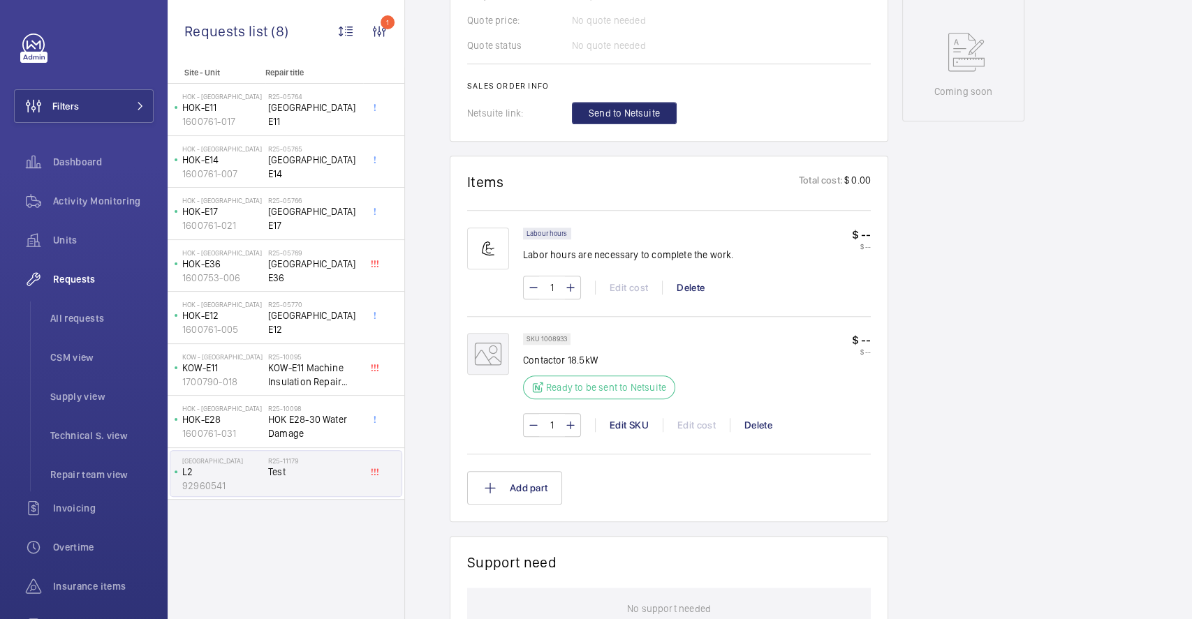
scroll to position [645, 0]
click at [531, 488] on button "Add part" at bounding box center [514, 490] width 95 height 34
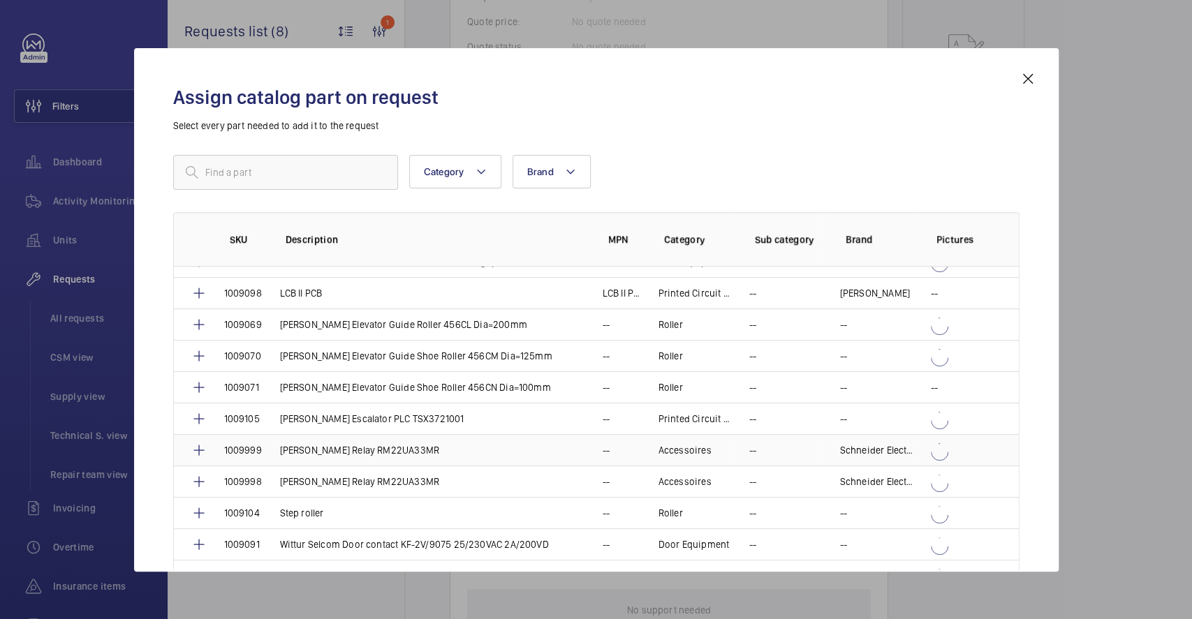
scroll to position [1117, 0]
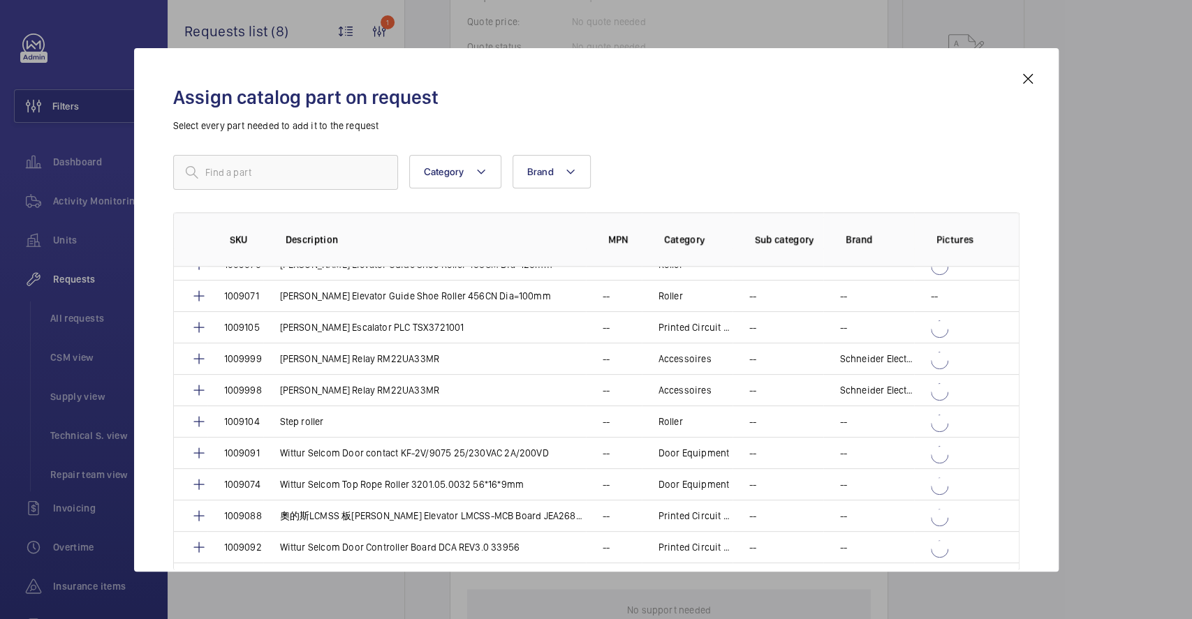
click at [1026, 71] on mat-icon at bounding box center [1027, 79] width 17 height 17
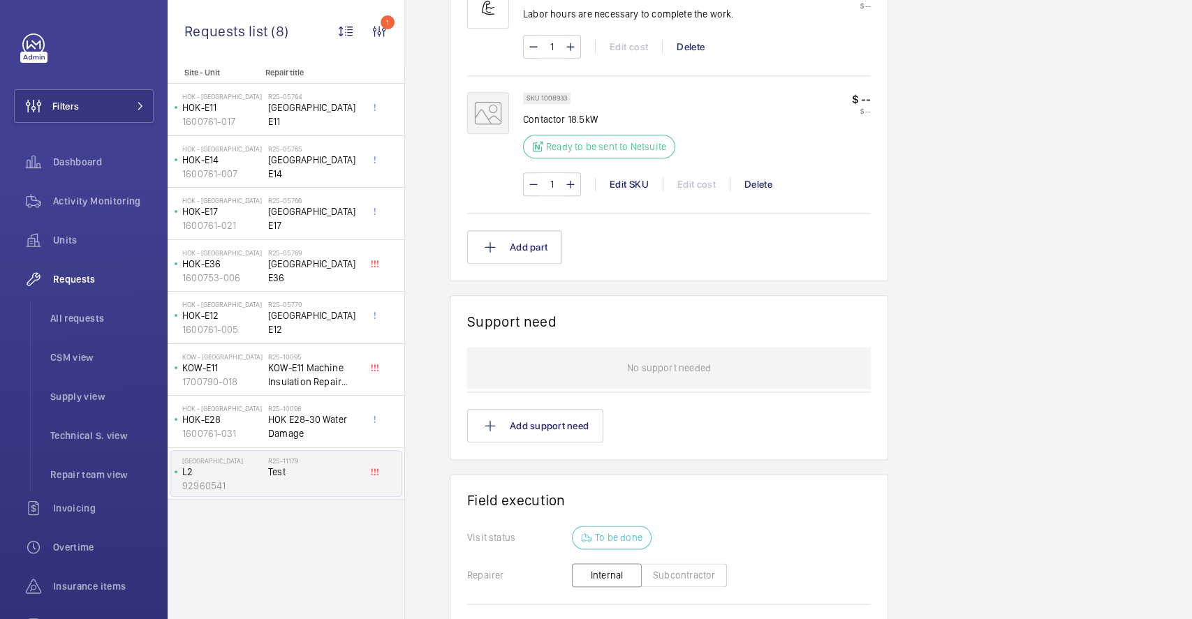
scroll to position [924, 0]
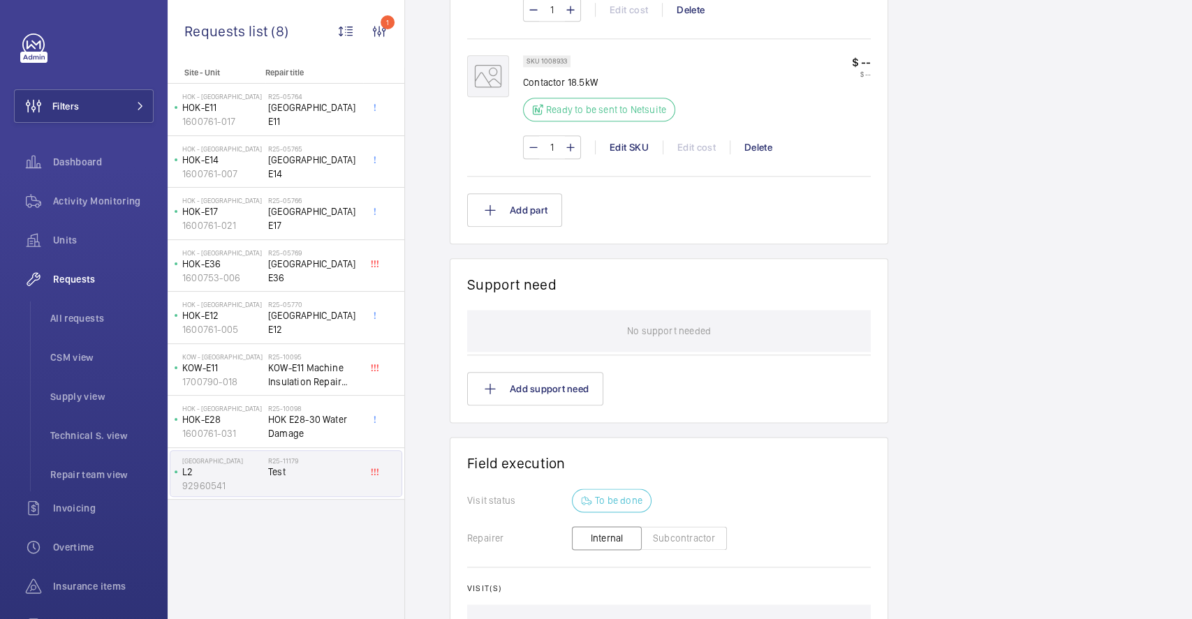
click at [710, 207] on div "Add part" at bounding box center [669, 210] width 404 height 34
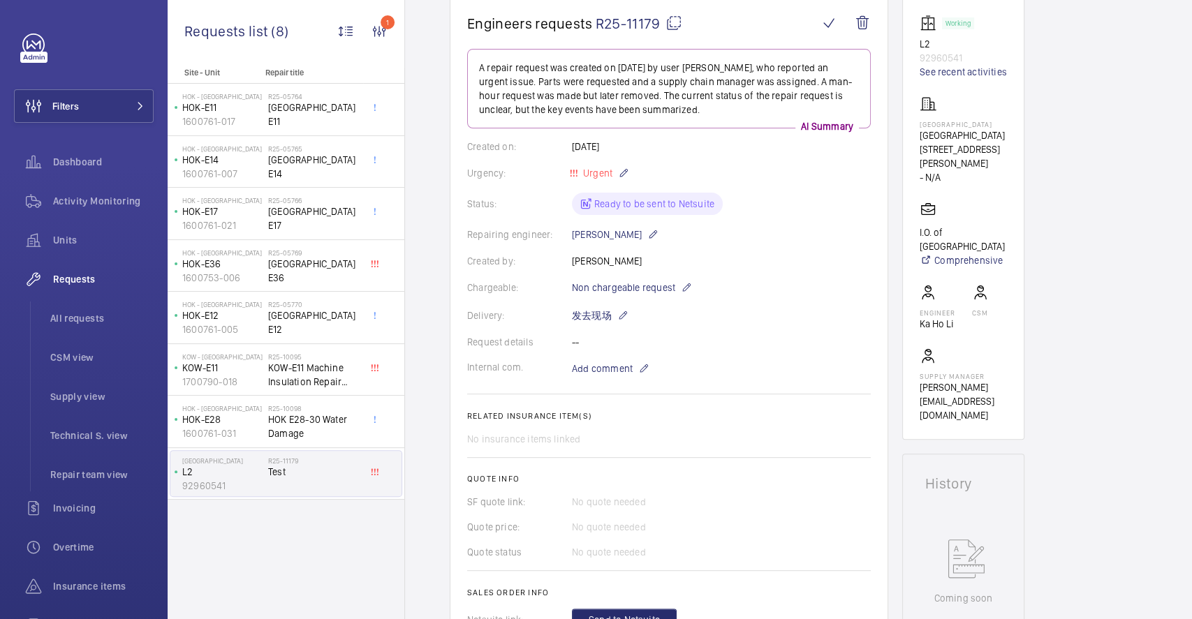
scroll to position [86, 0]
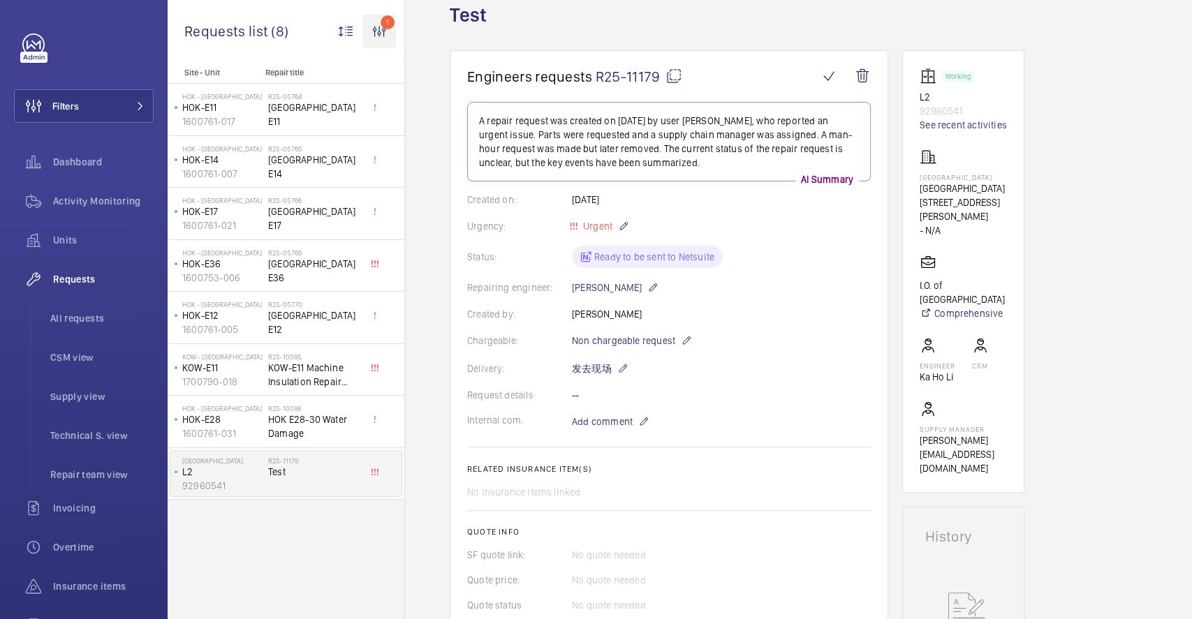
click at [380, 28] on wm-front-icon-button "1" at bounding box center [379, 32] width 34 height 34
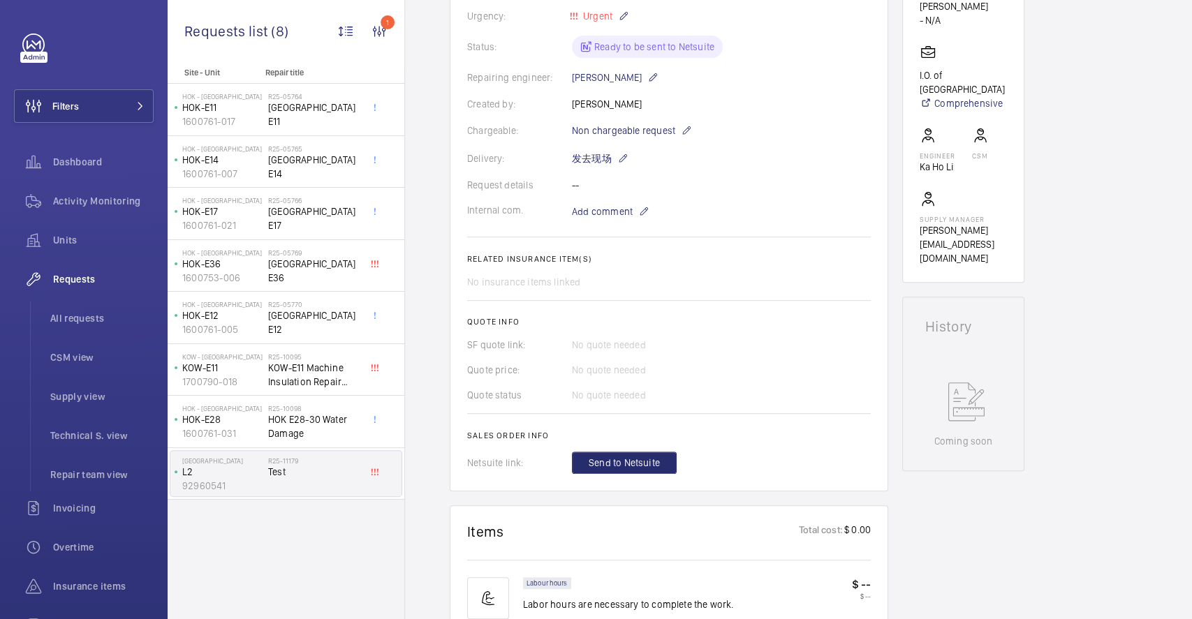
scroll to position [645, 0]
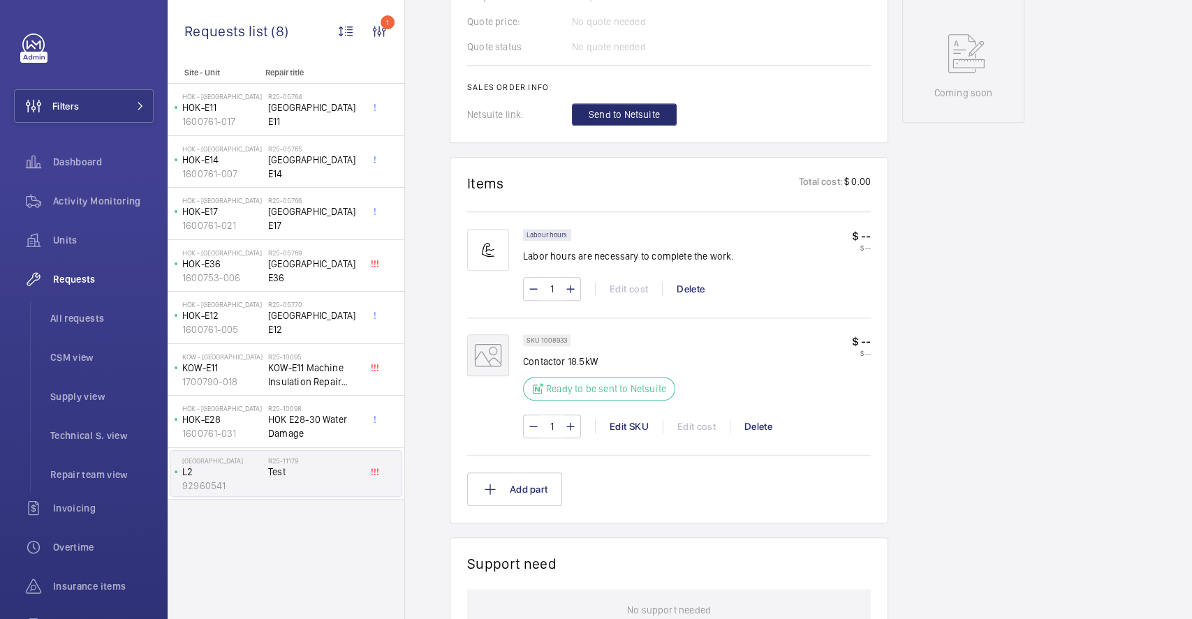
click at [632, 287] on div "1 Edit cost Delete" at bounding box center [697, 289] width 348 height 24
click at [628, 434] on div "1 Edit SKU Edit cost Delete" at bounding box center [697, 427] width 348 height 24
click at [630, 429] on div "Edit SKU" at bounding box center [629, 427] width 68 height 14
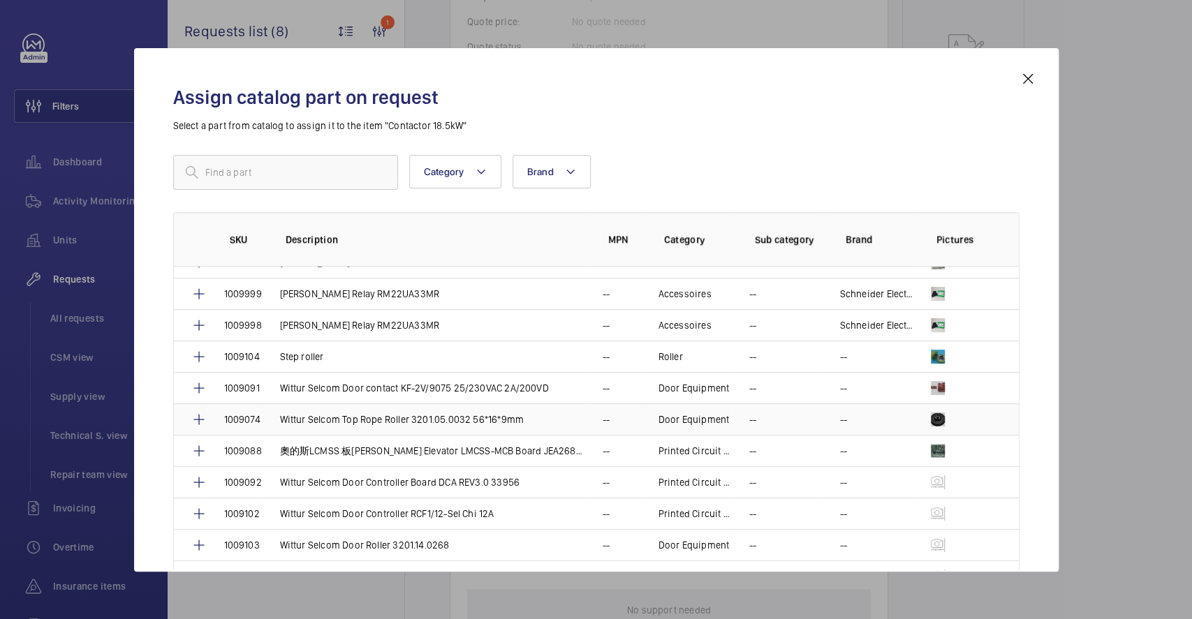
scroll to position [1232, 0]
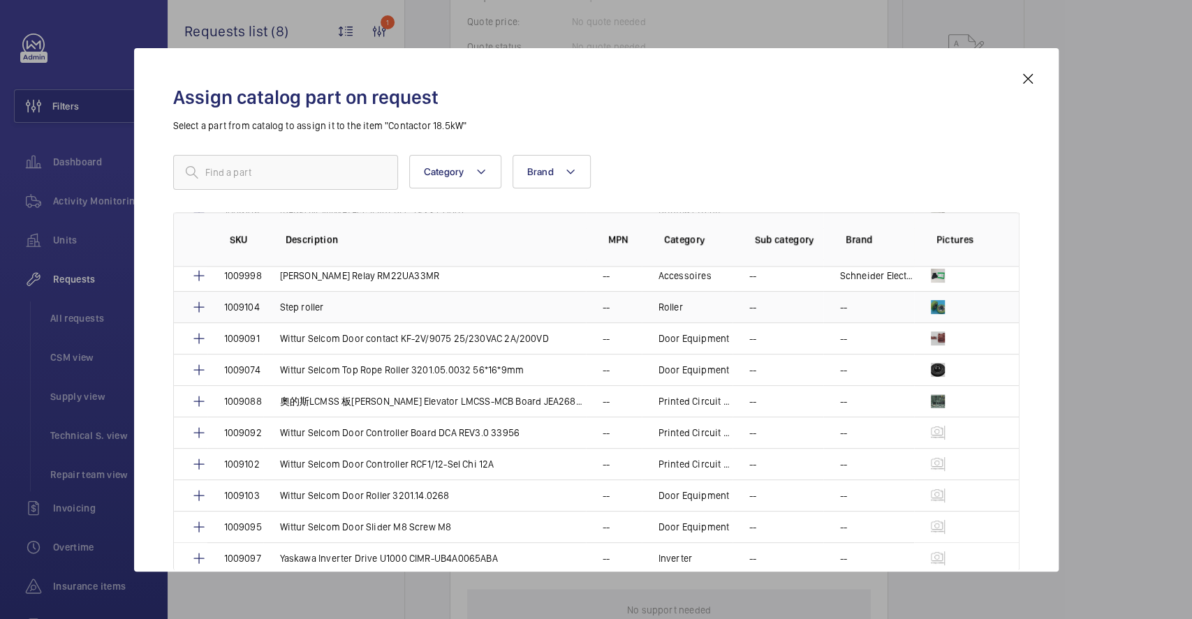
drag, startPoint x: 489, startPoint y: 301, endPoint x: 492, endPoint y: 314, distance: 13.6
click at [492, 314] on td "Step roller" at bounding box center [424, 306] width 323 height 31
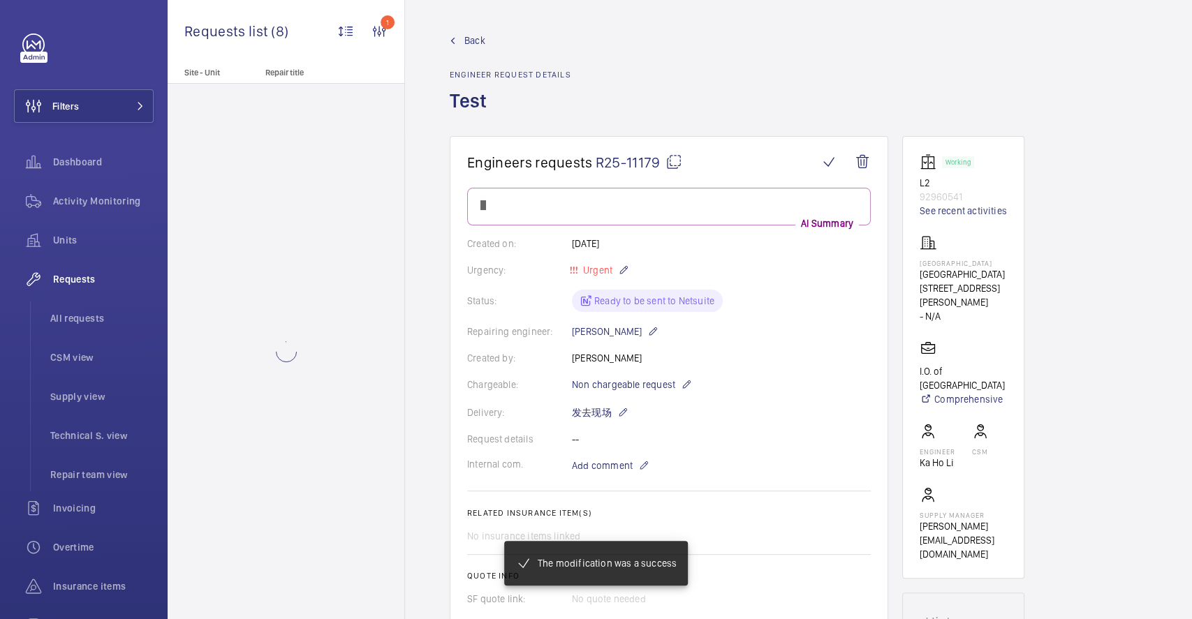
scroll to position [645, 0]
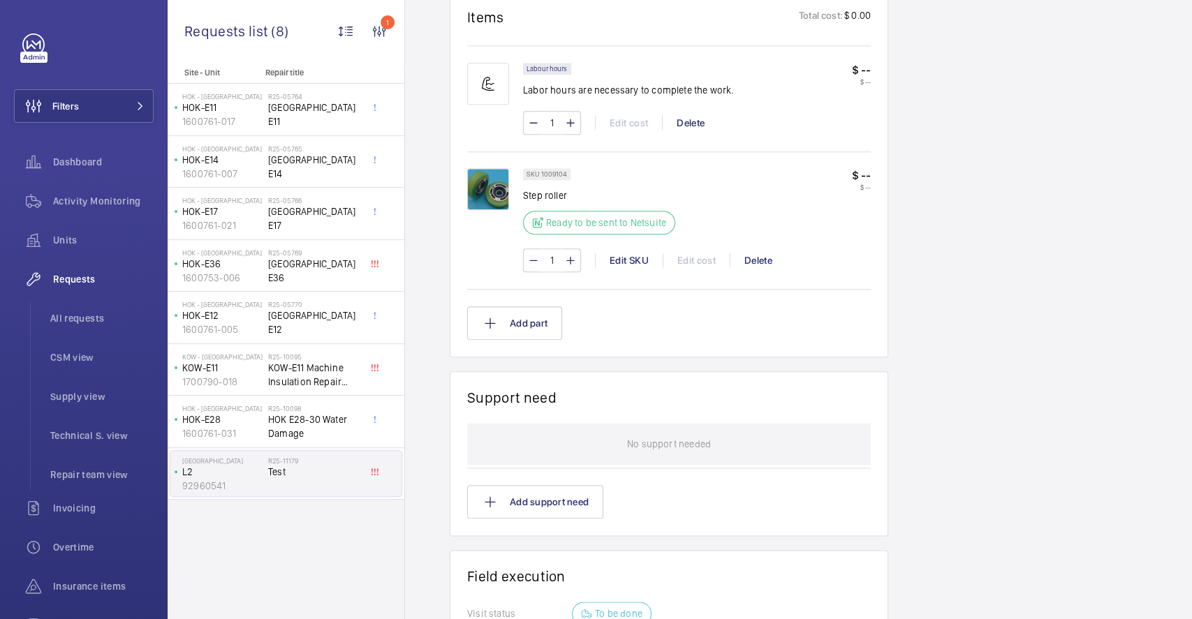
scroll to position [966, 0]
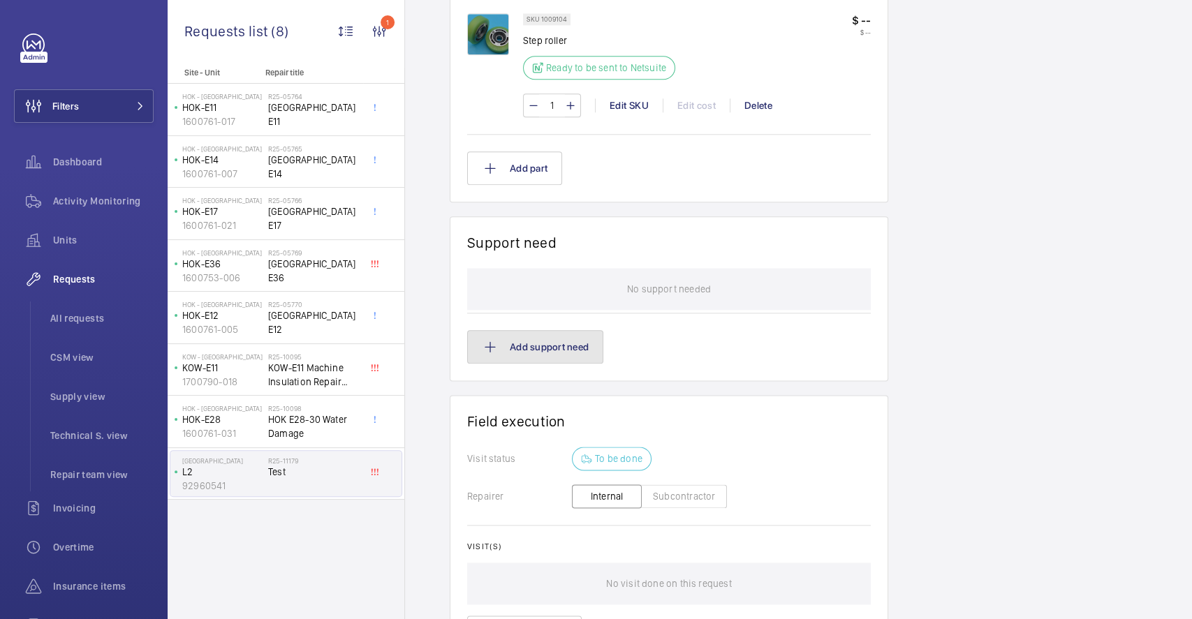
click at [569, 348] on button "Add support need" at bounding box center [535, 347] width 136 height 34
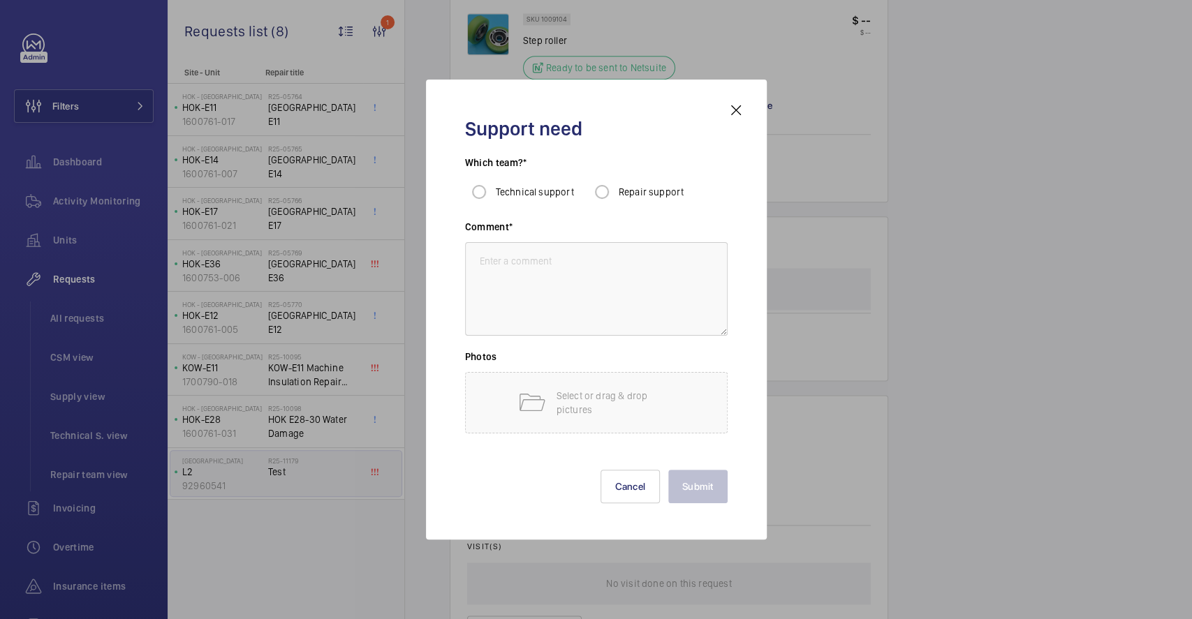
click at [648, 195] on span "Repair support" at bounding box center [652, 191] width 66 height 11
click at [616, 195] on input "Repair support" at bounding box center [602, 192] width 28 height 28
radio input "true"
click at [617, 191] on div at bounding box center [602, 192] width 34 height 34
click at [553, 191] on span "Technical support" at bounding box center [535, 191] width 78 height 11
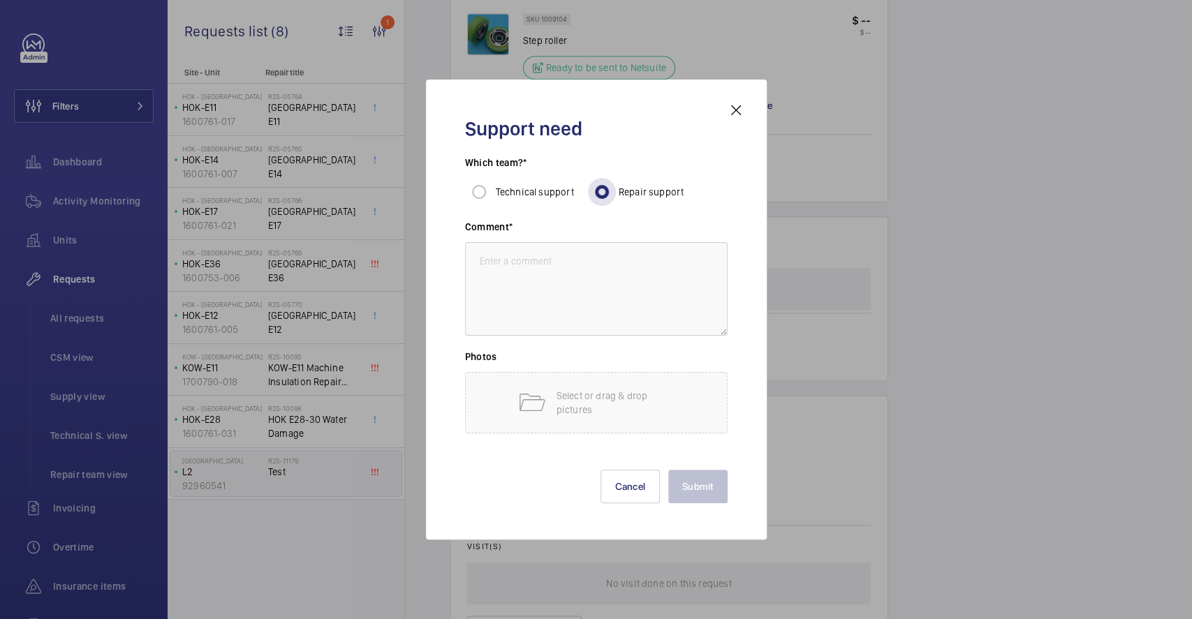
click at [642, 186] on span "Repair support" at bounding box center [652, 191] width 66 height 11
click at [616, 186] on input "Repair support" at bounding box center [602, 192] width 28 height 28
click at [568, 249] on textarea at bounding box center [596, 289] width 263 height 94
click at [732, 114] on mat-icon at bounding box center [736, 110] width 17 height 17
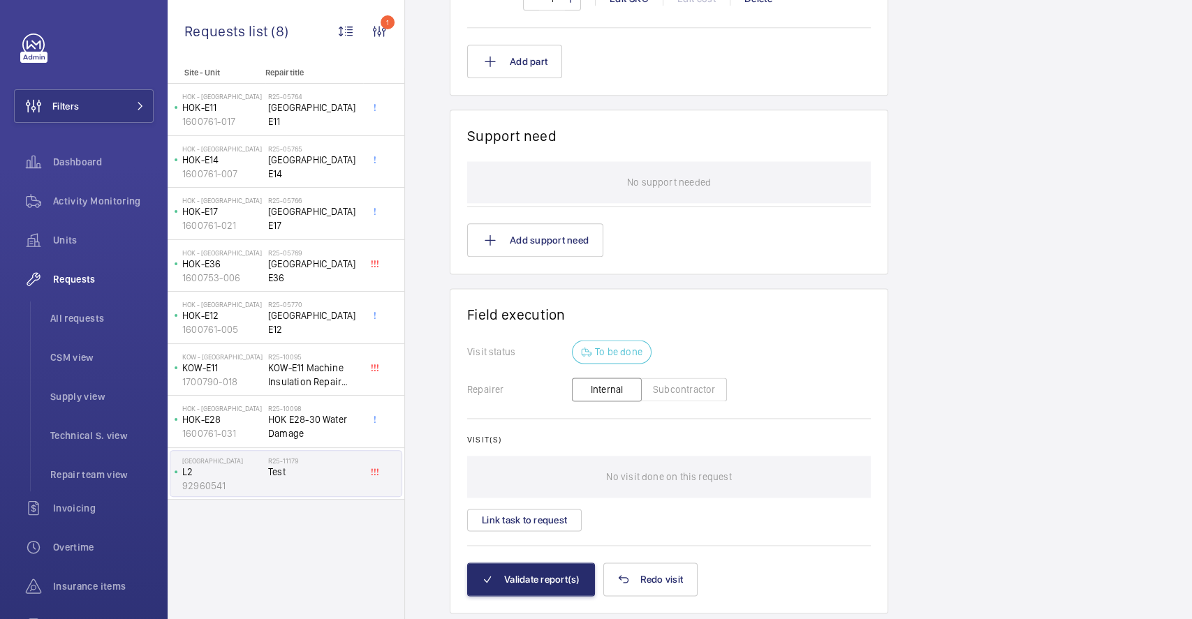
scroll to position [1110, 0]
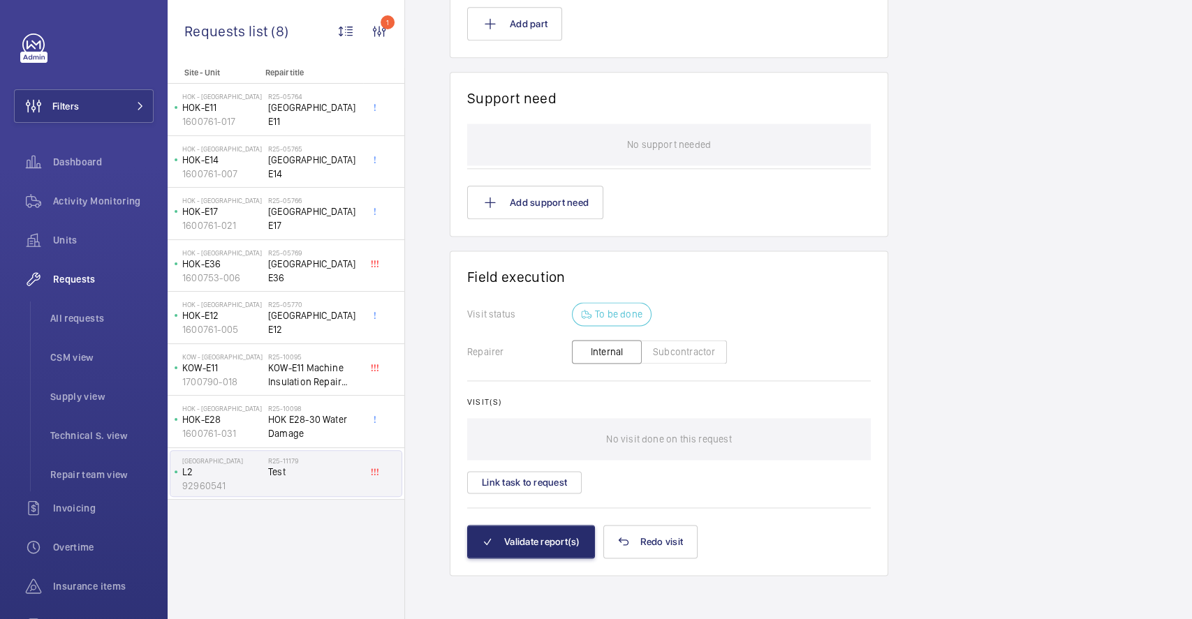
click at [687, 348] on button "Subcontractor" at bounding box center [684, 352] width 86 height 24
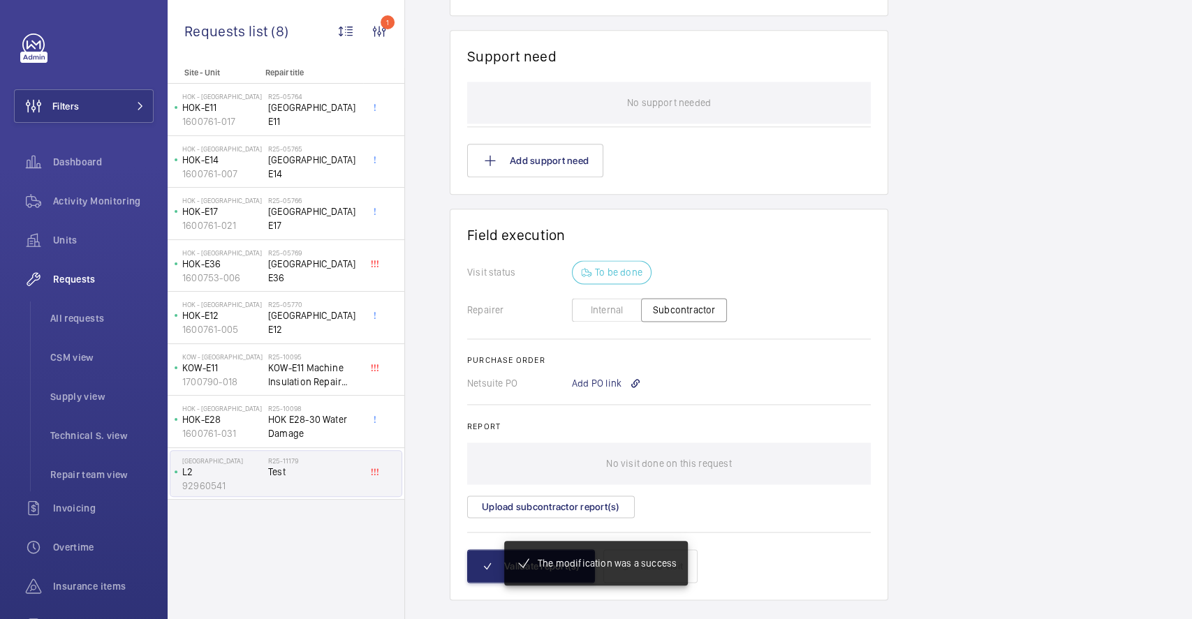
click at [612, 309] on button "Internal" at bounding box center [607, 310] width 70 height 24
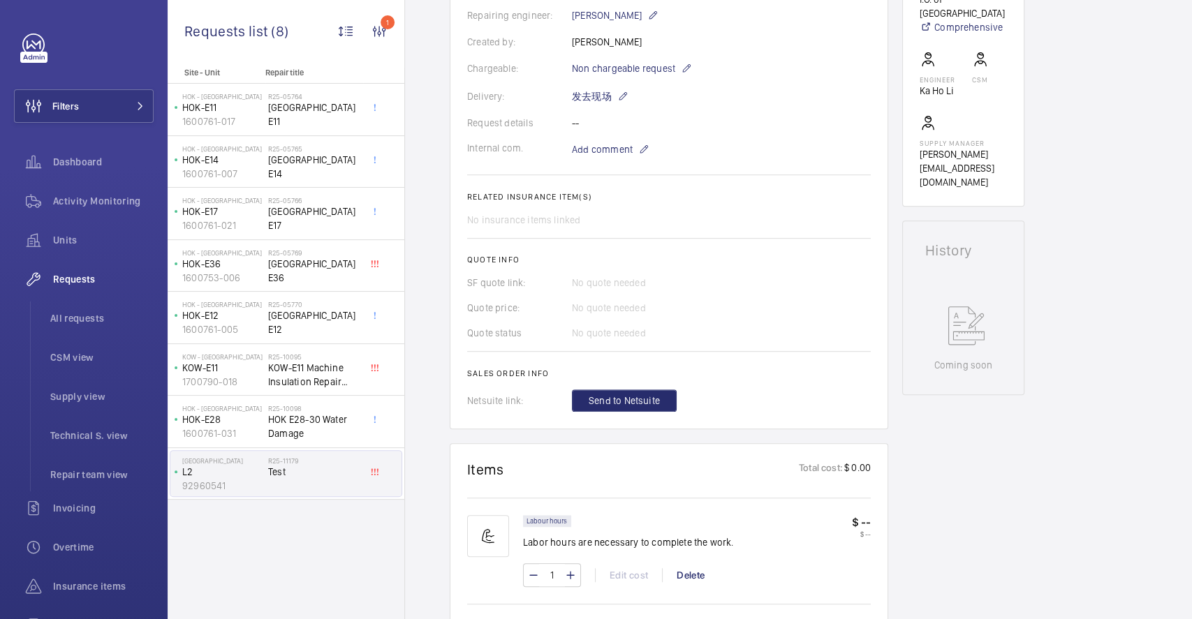
scroll to position [559, 0]
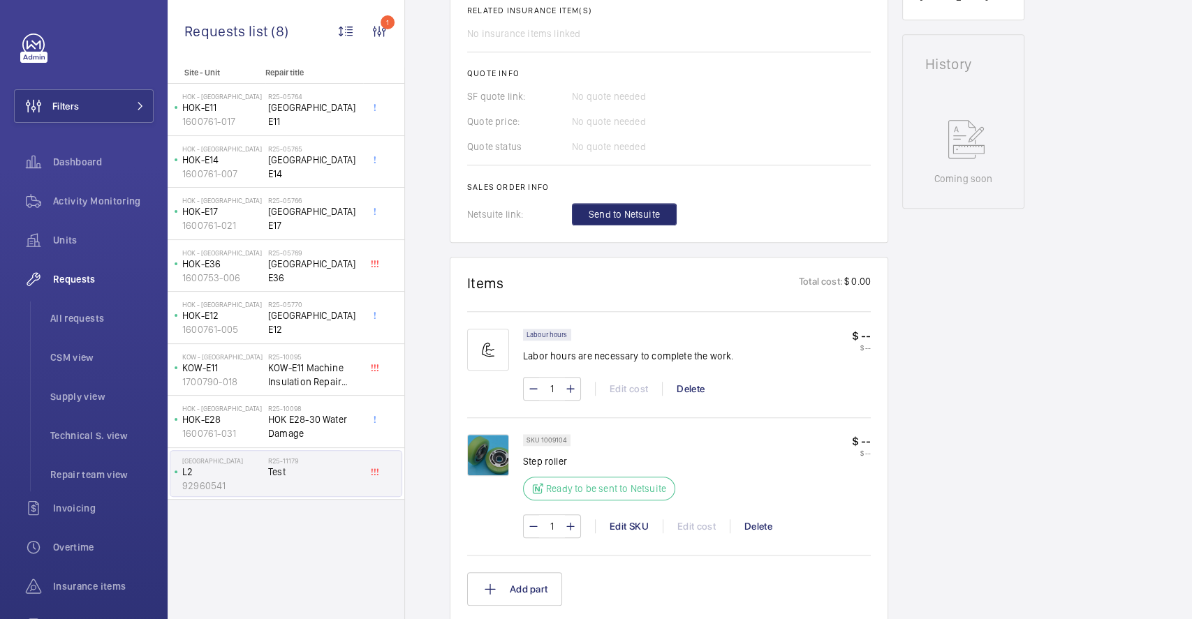
click at [716, 358] on div "Labour hours Labor hours are necessary to complete the work." at bounding box center [628, 350] width 211 height 43
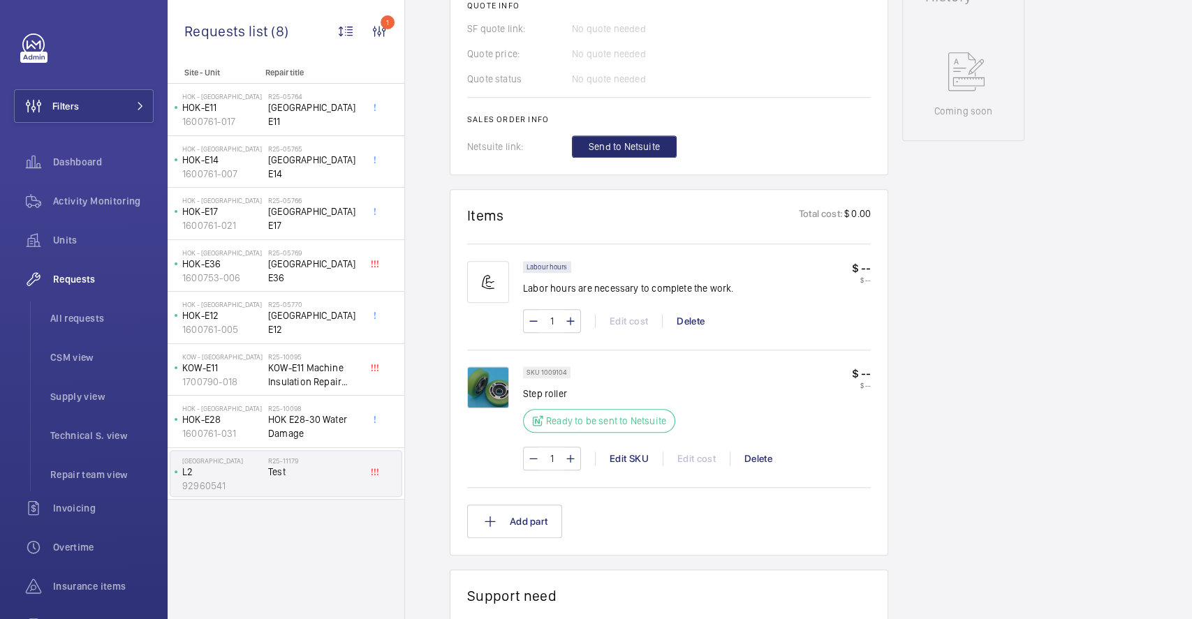
scroll to position [651, 0]
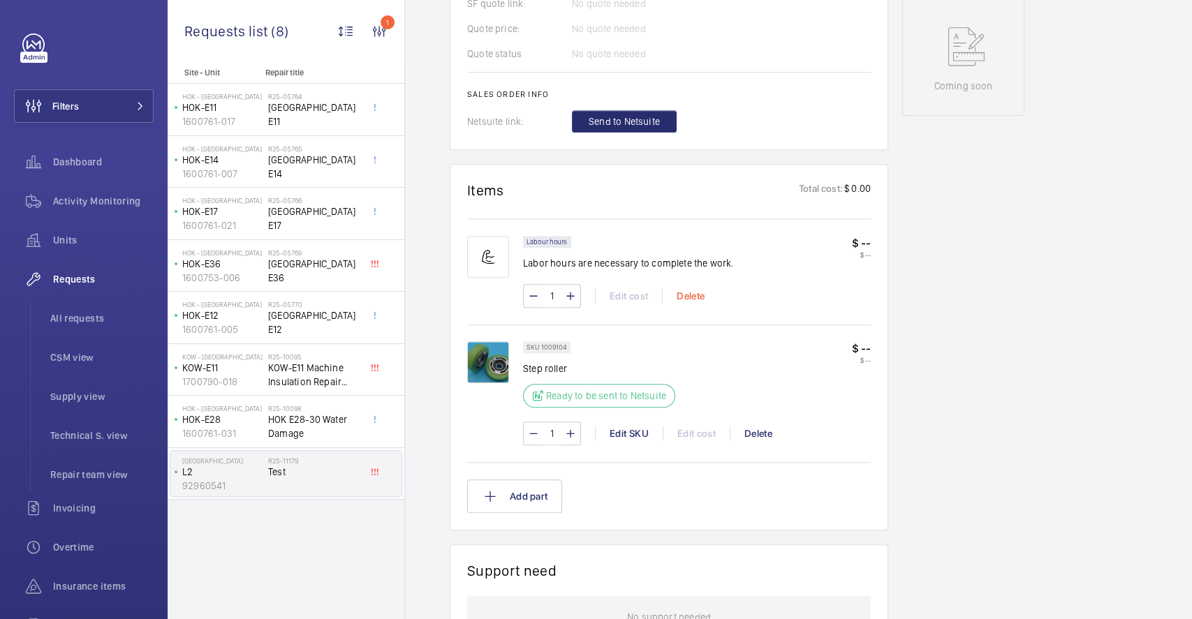
click at [693, 296] on div "Delete" at bounding box center [690, 296] width 57 height 14
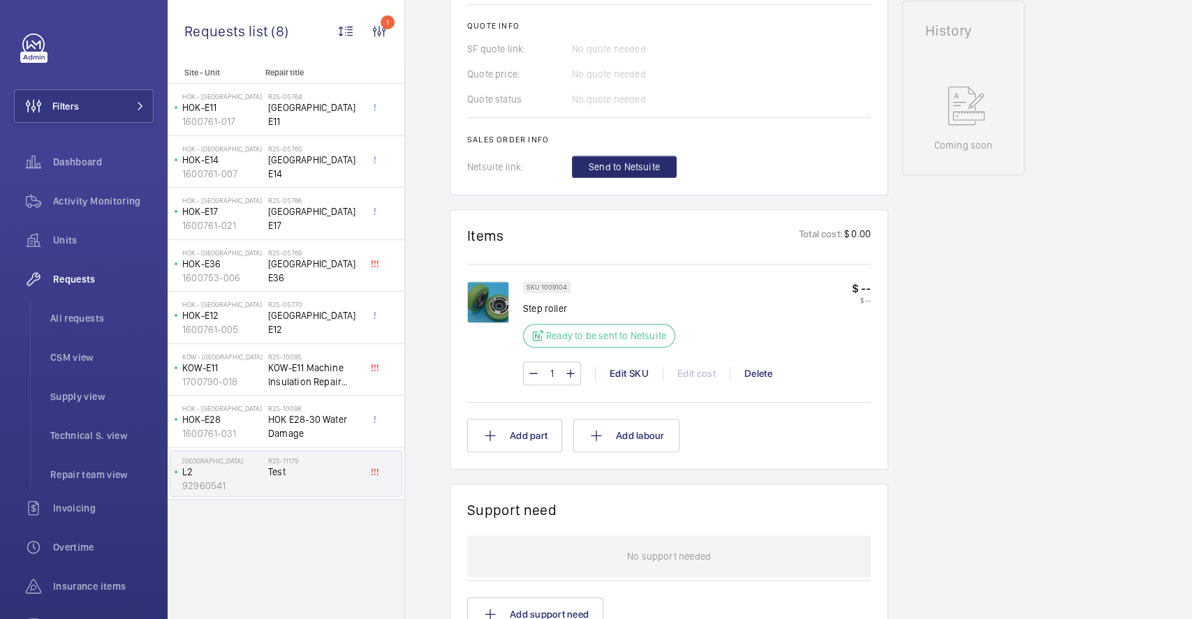
scroll to position [726, 0]
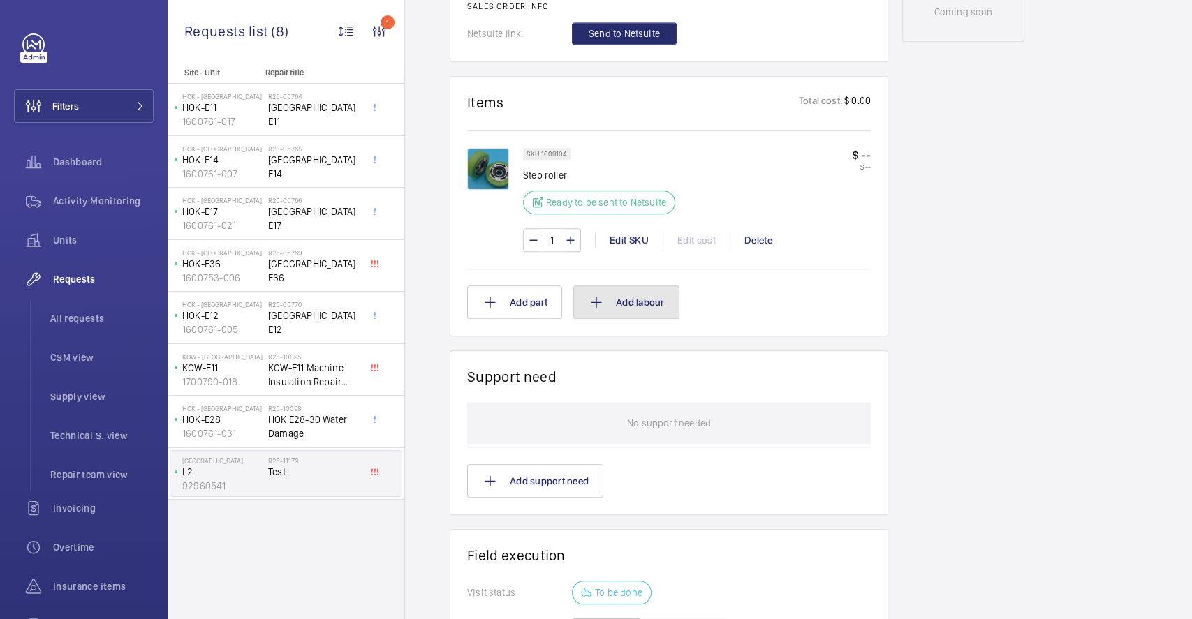
click at [621, 305] on button "Add labour" at bounding box center [626, 303] width 106 height 34
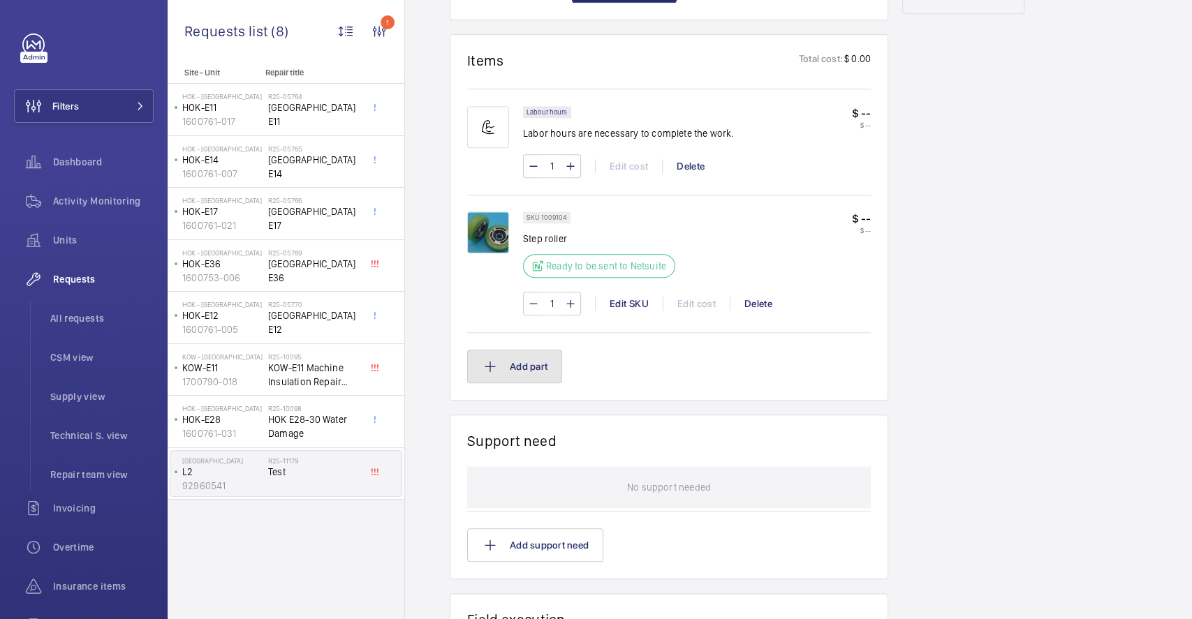
scroll to position [767, 0]
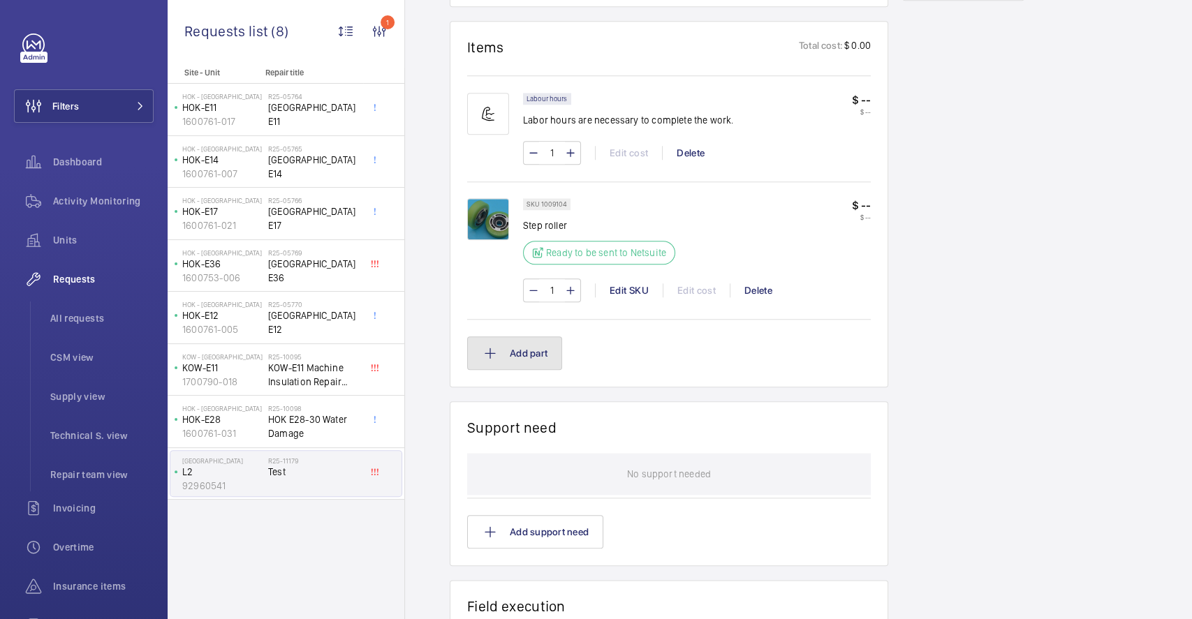
click at [521, 362] on button "Add part" at bounding box center [514, 354] width 95 height 34
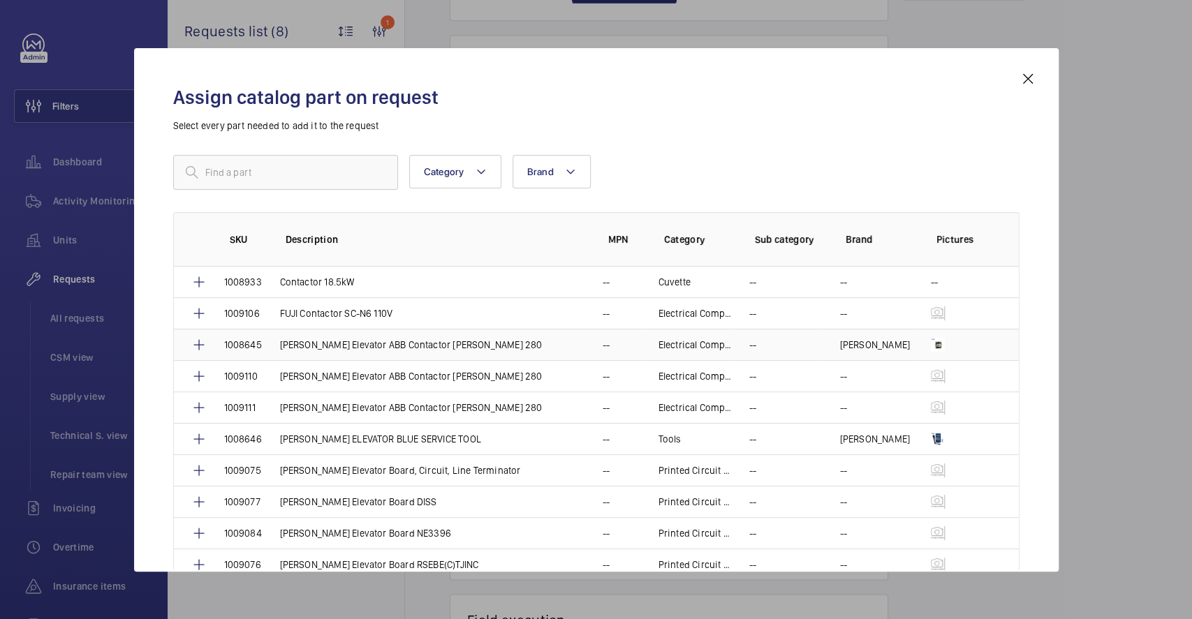
scroll to position [781, 0]
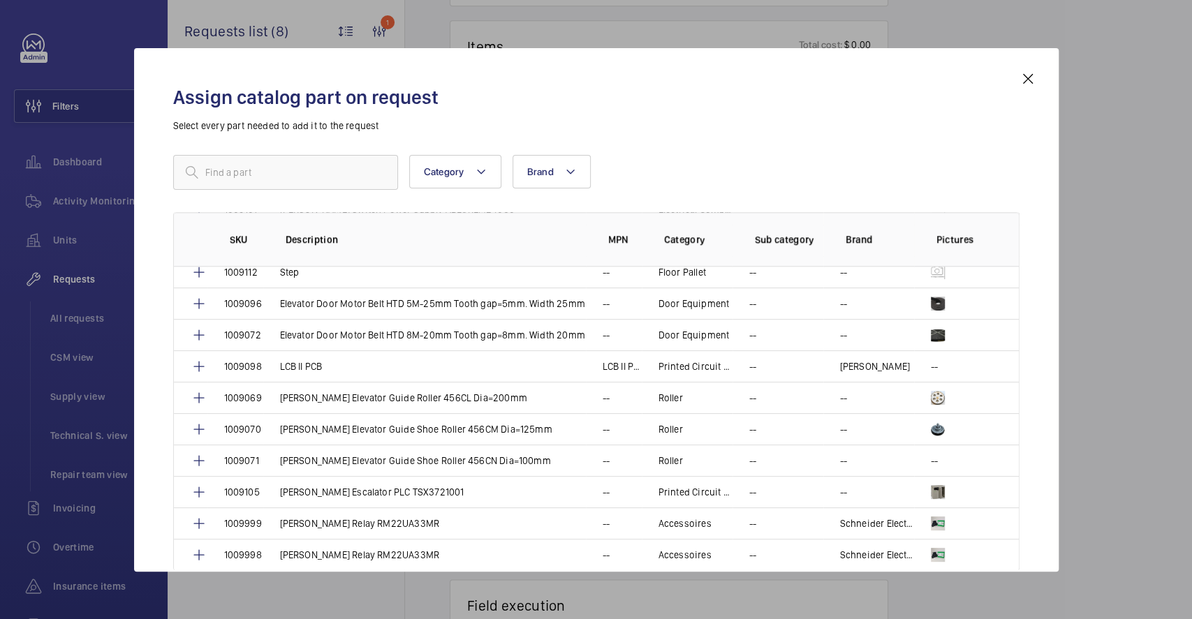
scroll to position [673, 0]
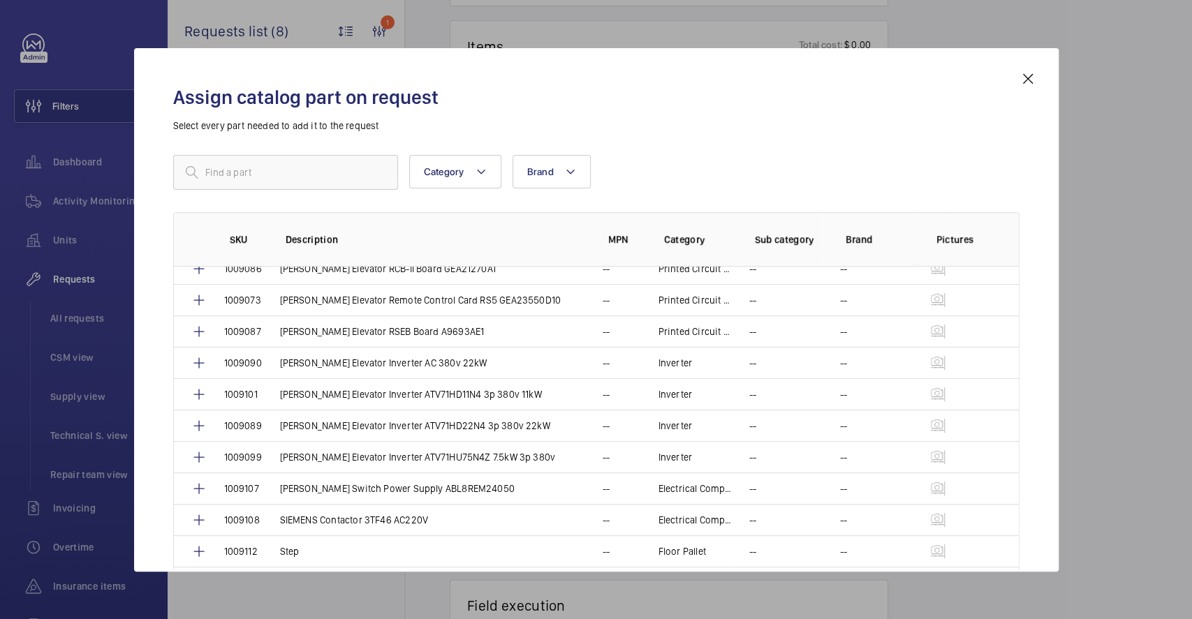
drag, startPoint x: 1027, startPoint y: 71, endPoint x: 1011, endPoint y: 77, distance: 17.2
click at [1027, 71] on mat-icon at bounding box center [1027, 79] width 17 height 17
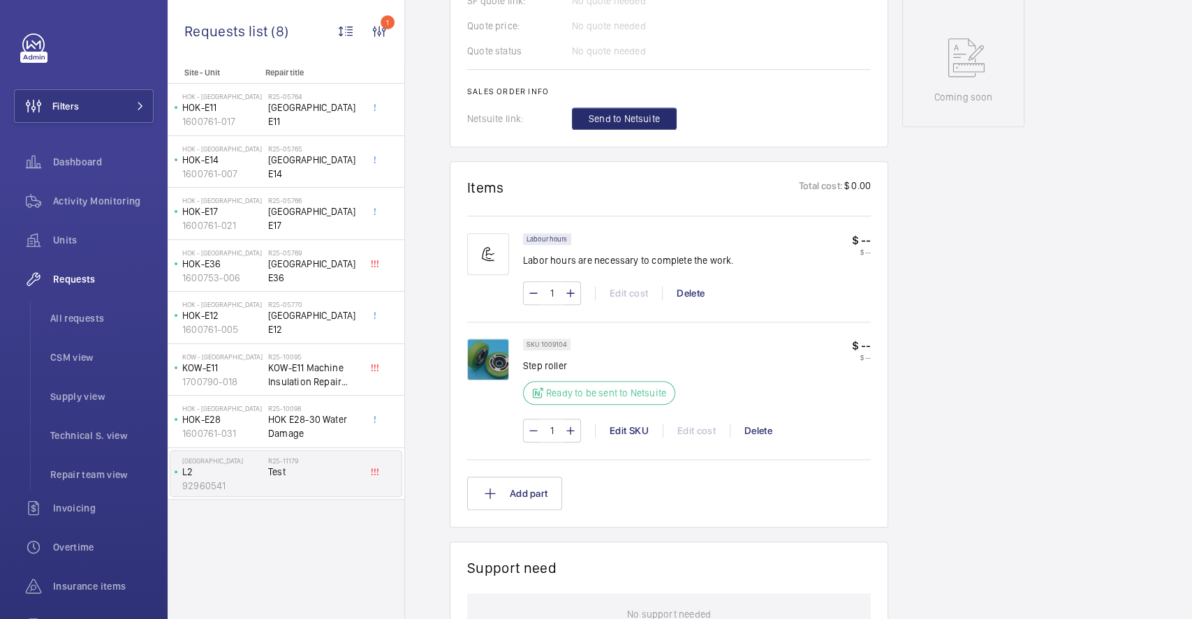
scroll to position [688, 0]
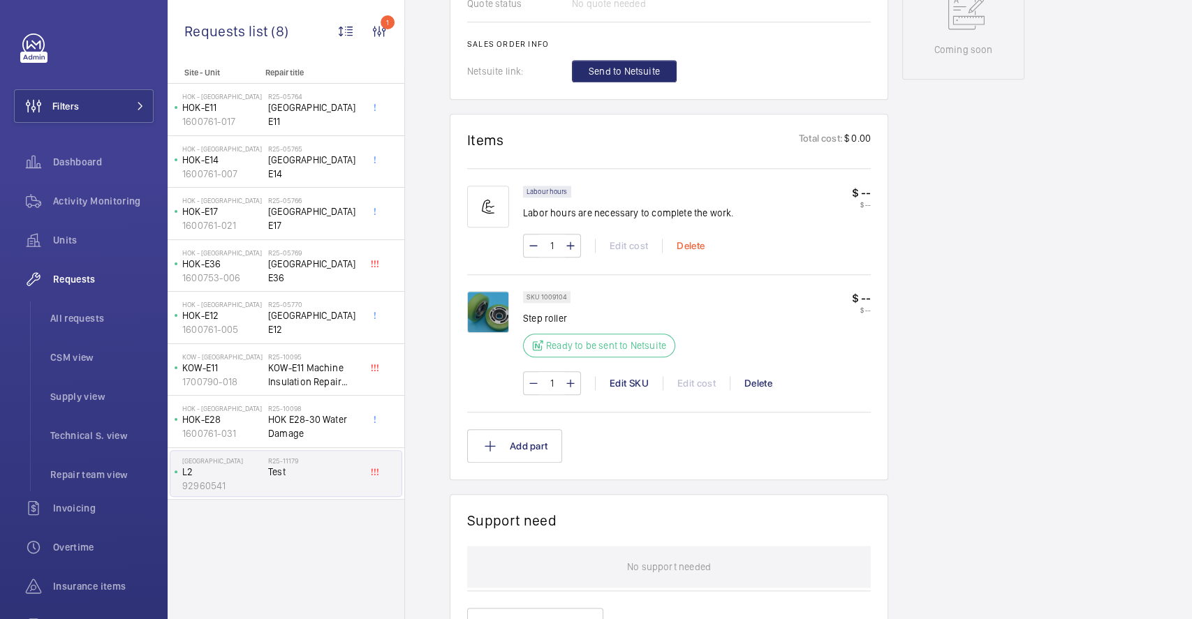
click at [694, 253] on div "Delete" at bounding box center [690, 246] width 57 height 14
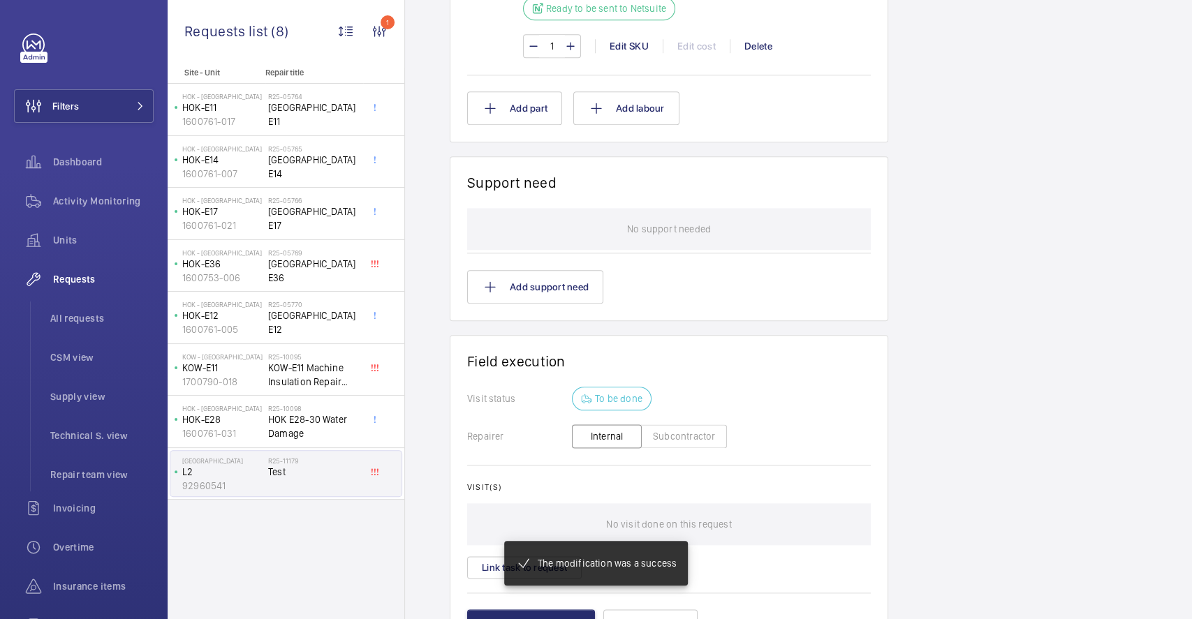
scroll to position [1005, 0]
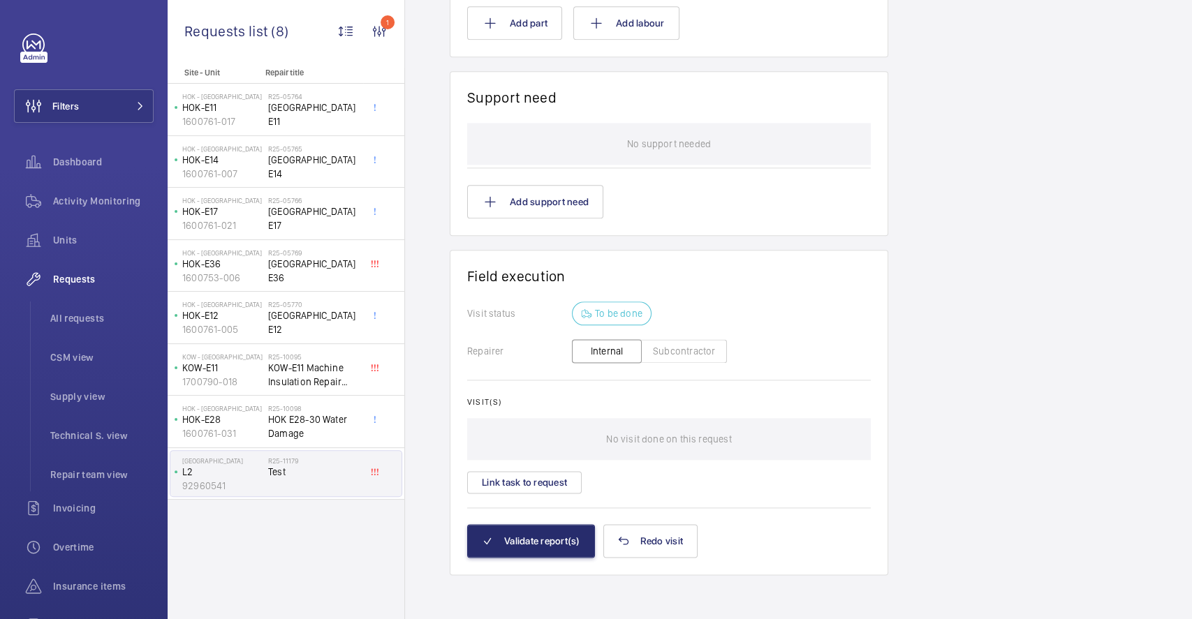
click at [665, 360] on button "Subcontractor" at bounding box center [684, 351] width 86 height 24
click at [637, 353] on wm-front-async-data-loader "Back Engineer request details Test Engineers requests R25-11179 A repair reques…" at bounding box center [798, 309] width 787 height 619
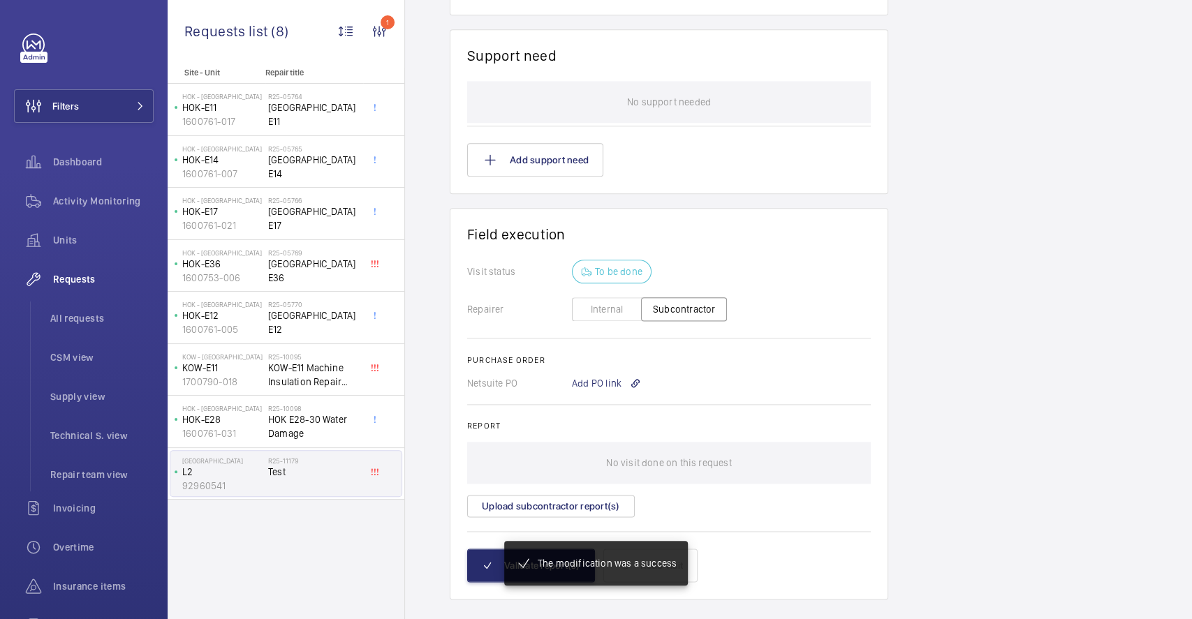
scroll to position [1047, 0]
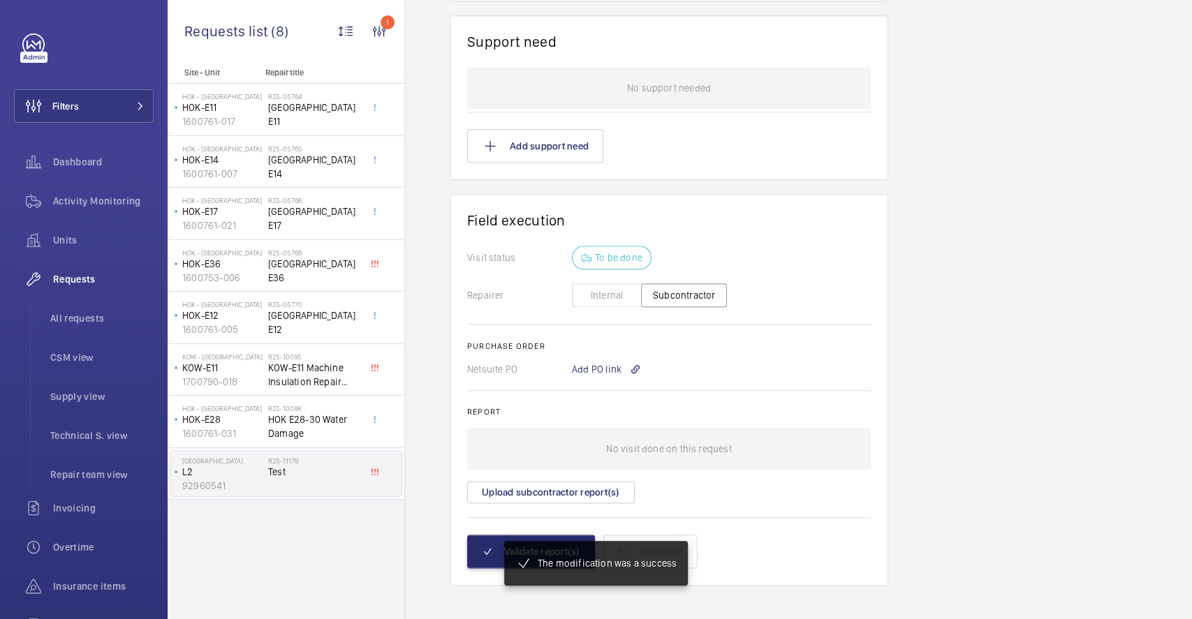
click at [596, 304] on button "Internal" at bounding box center [607, 295] width 70 height 24
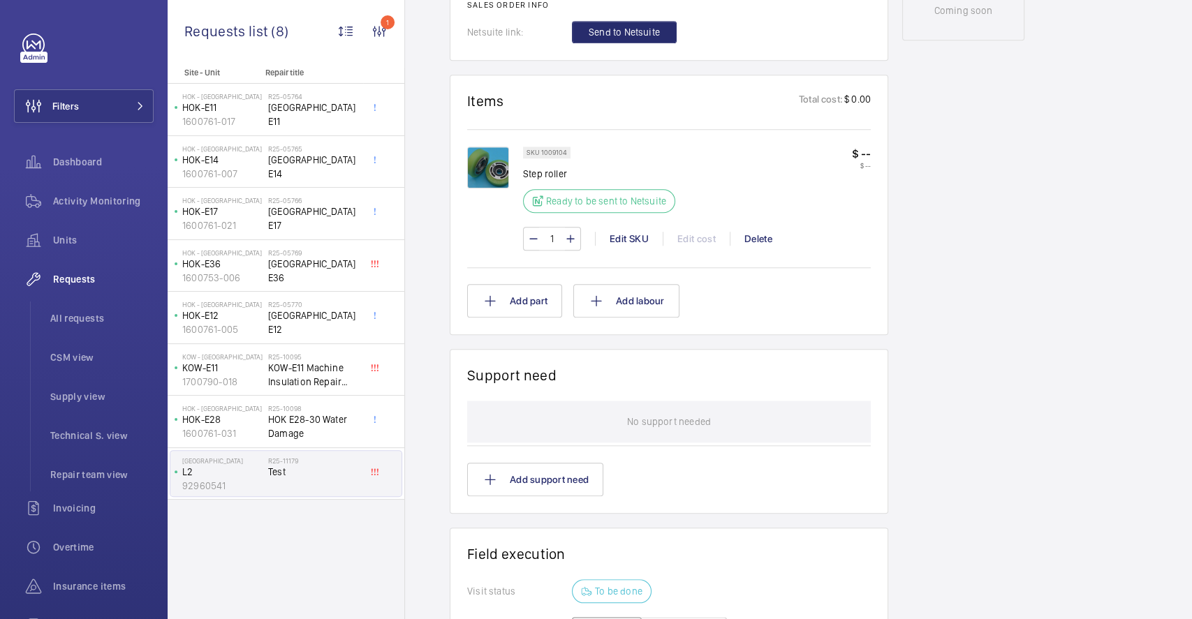
scroll to position [911, 0]
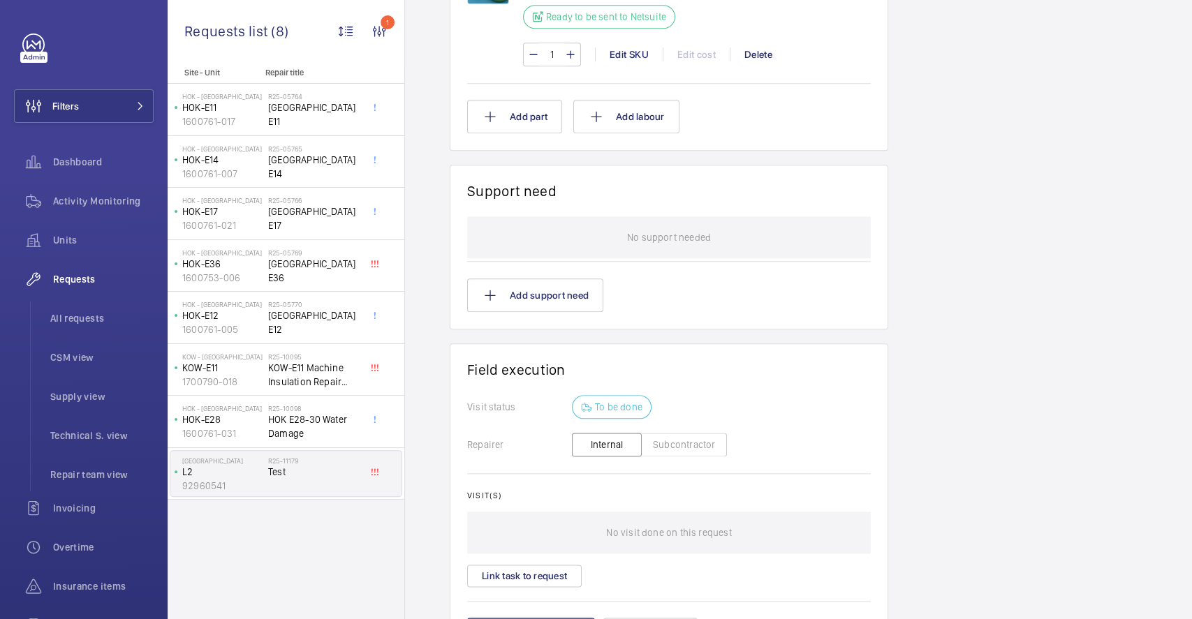
click at [391, 24] on wm-front-icon-button "1" at bounding box center [379, 32] width 34 height 34
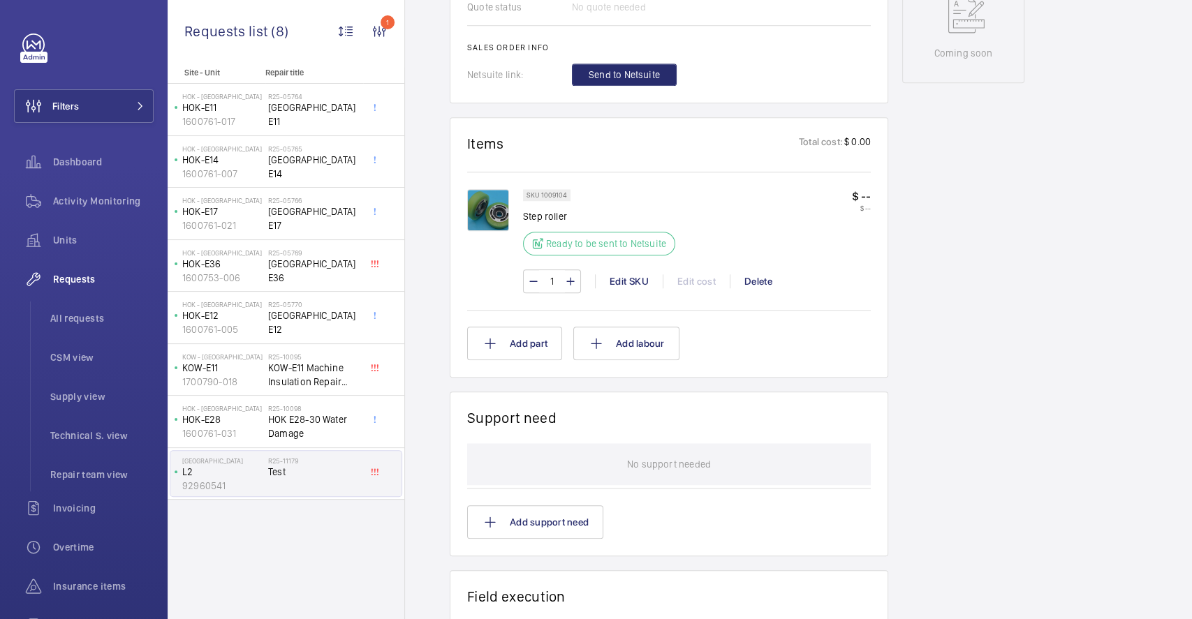
scroll to position [726, 0]
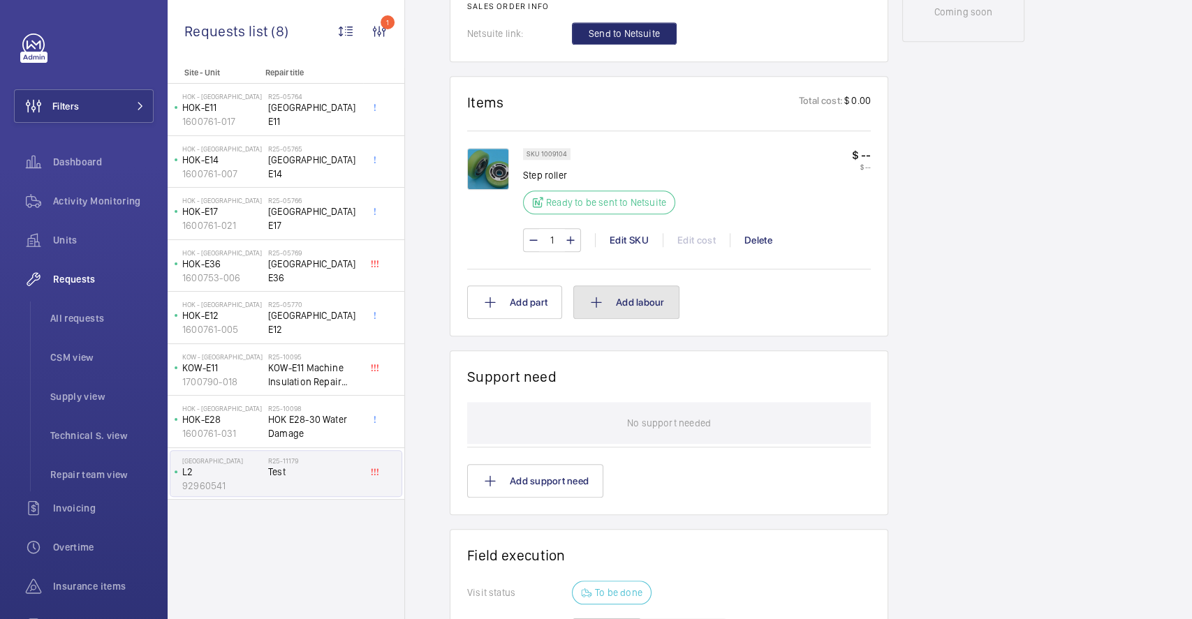
click at [647, 305] on button "Add labour" at bounding box center [626, 303] width 106 height 34
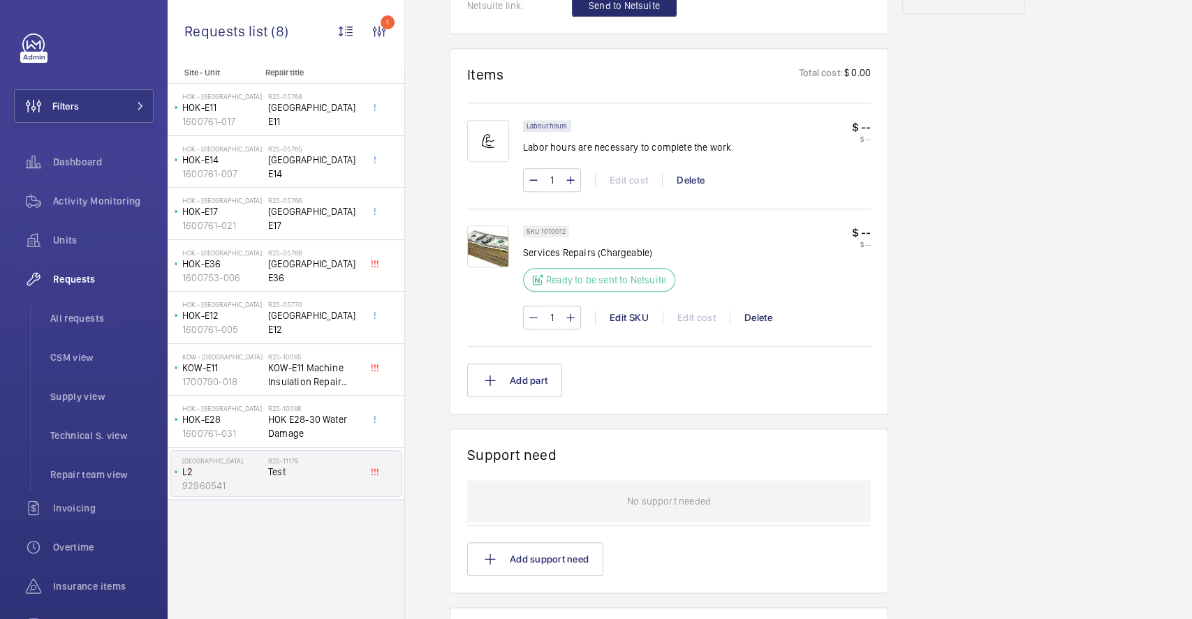
scroll to position [767, 0]
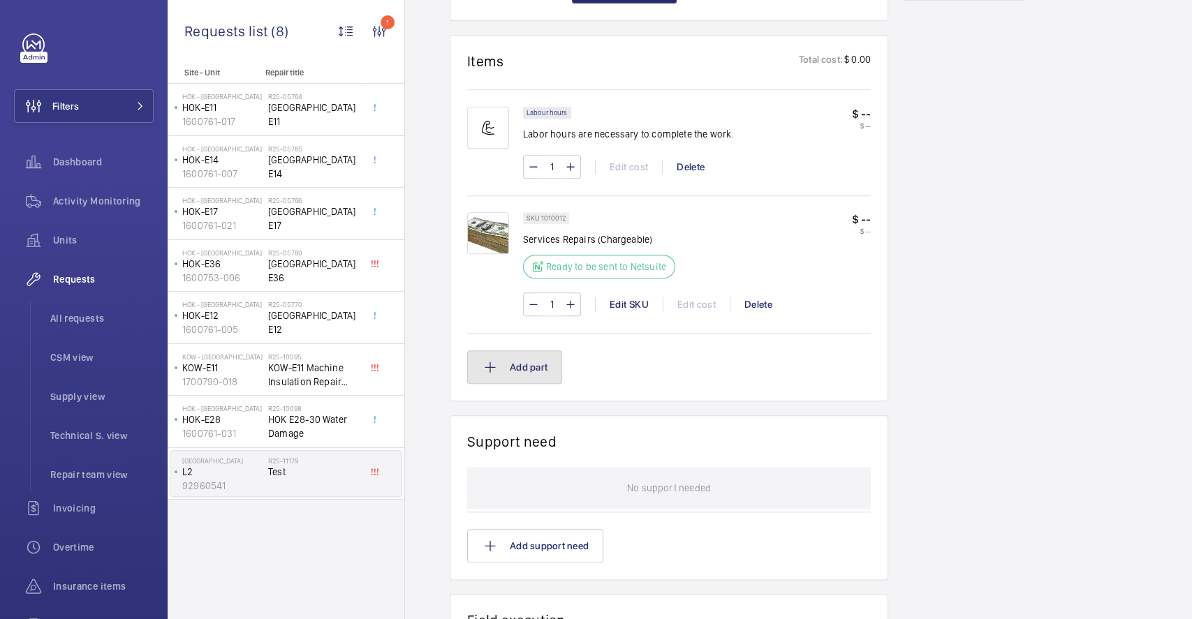
click at [529, 351] on button "Add part" at bounding box center [514, 368] width 95 height 34
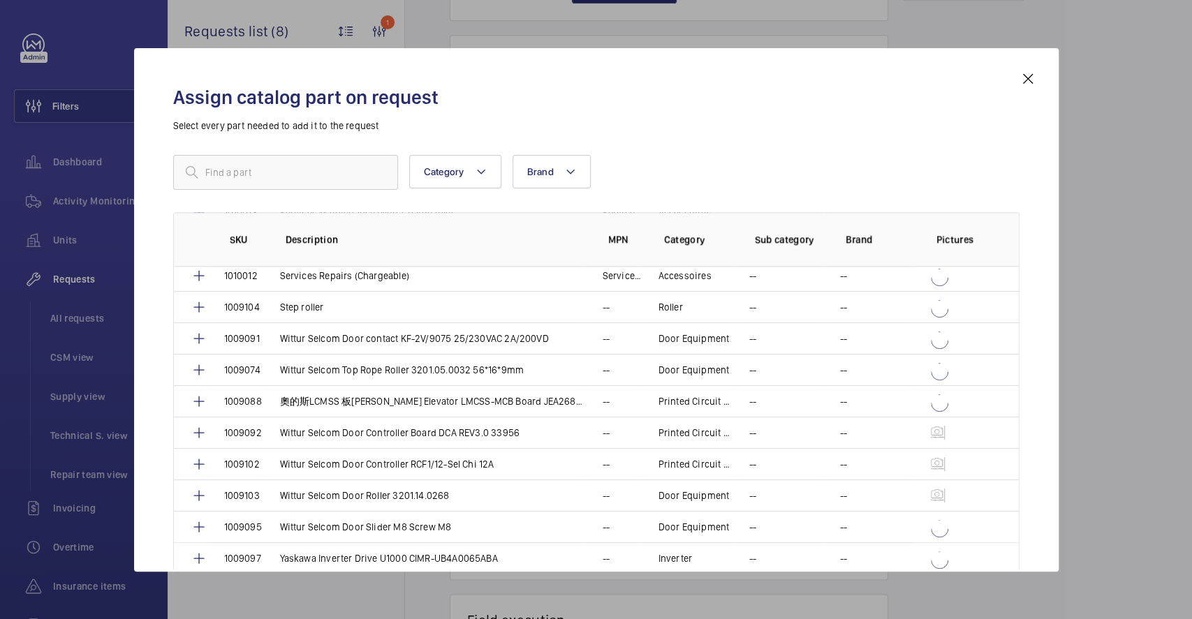
scroll to position [22, 0]
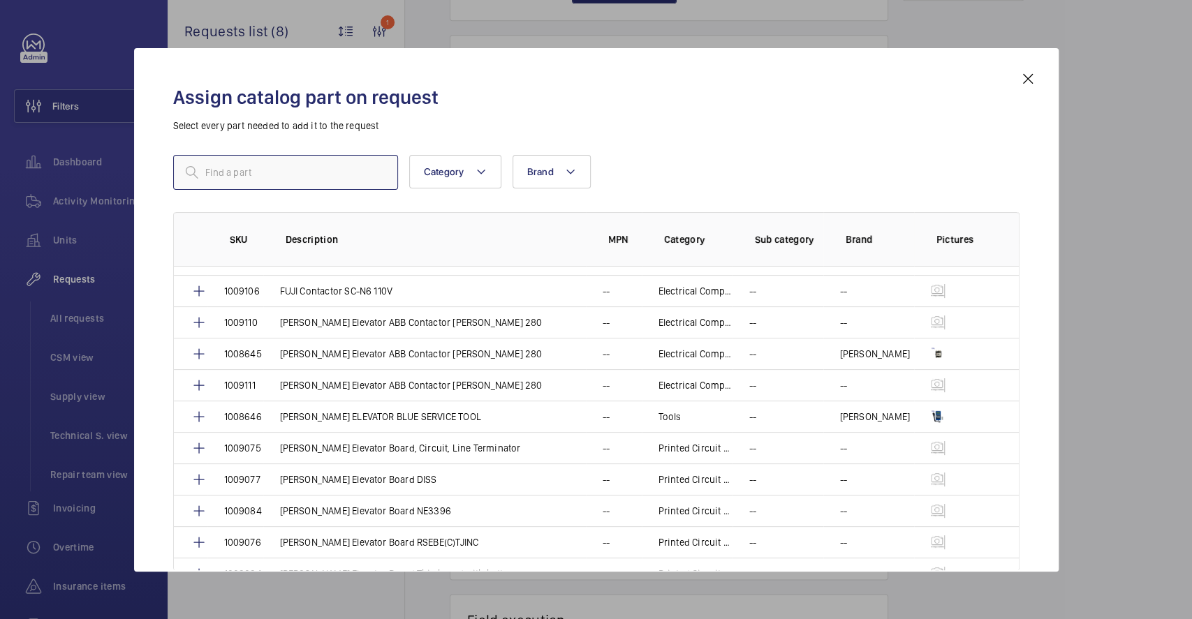
click at [302, 161] on input "text" at bounding box center [285, 172] width 225 height 35
type input "s"
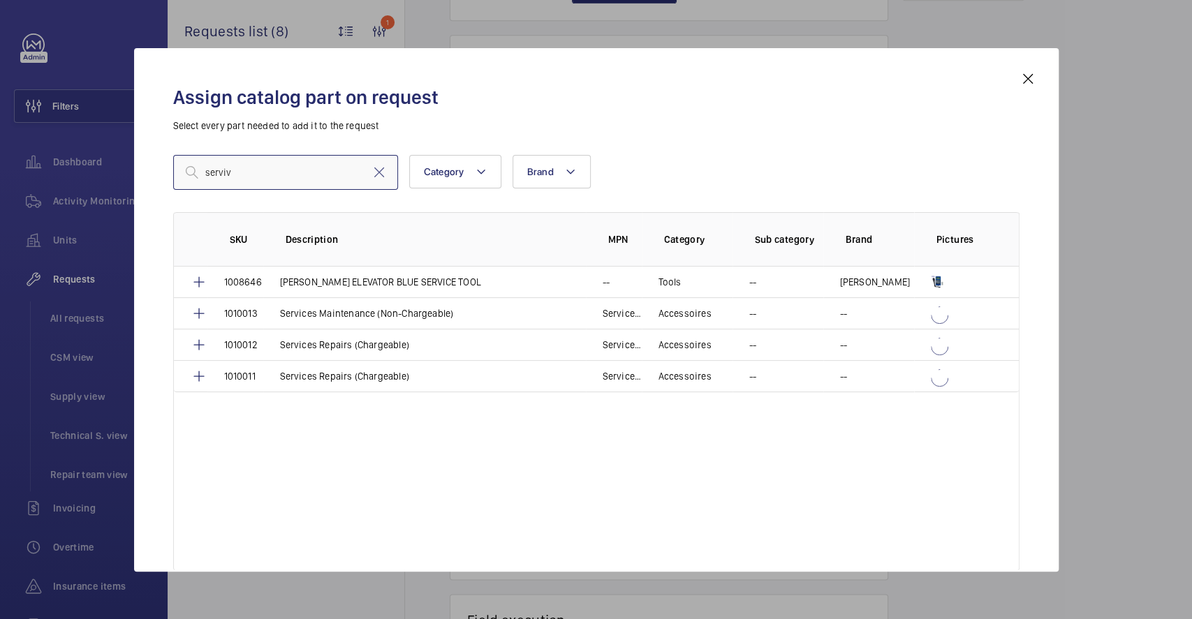
scroll to position [0, 0]
type input "service"
click at [356, 341] on p "Services Repairs (Chargeable)" at bounding box center [344, 345] width 129 height 14
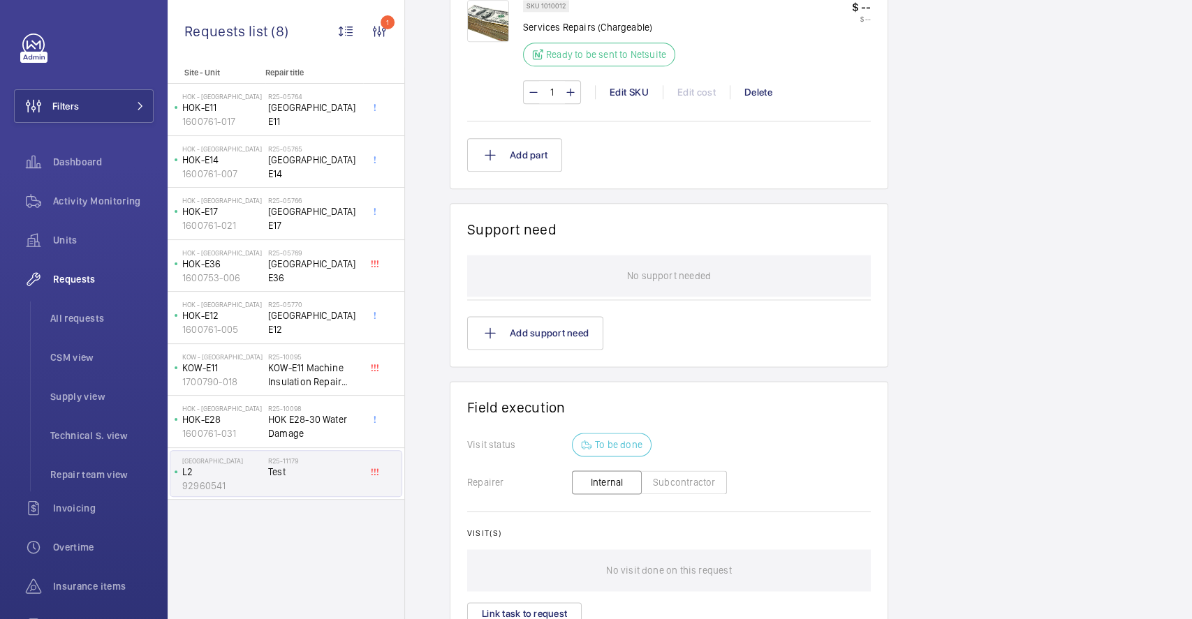
scroll to position [931, 0]
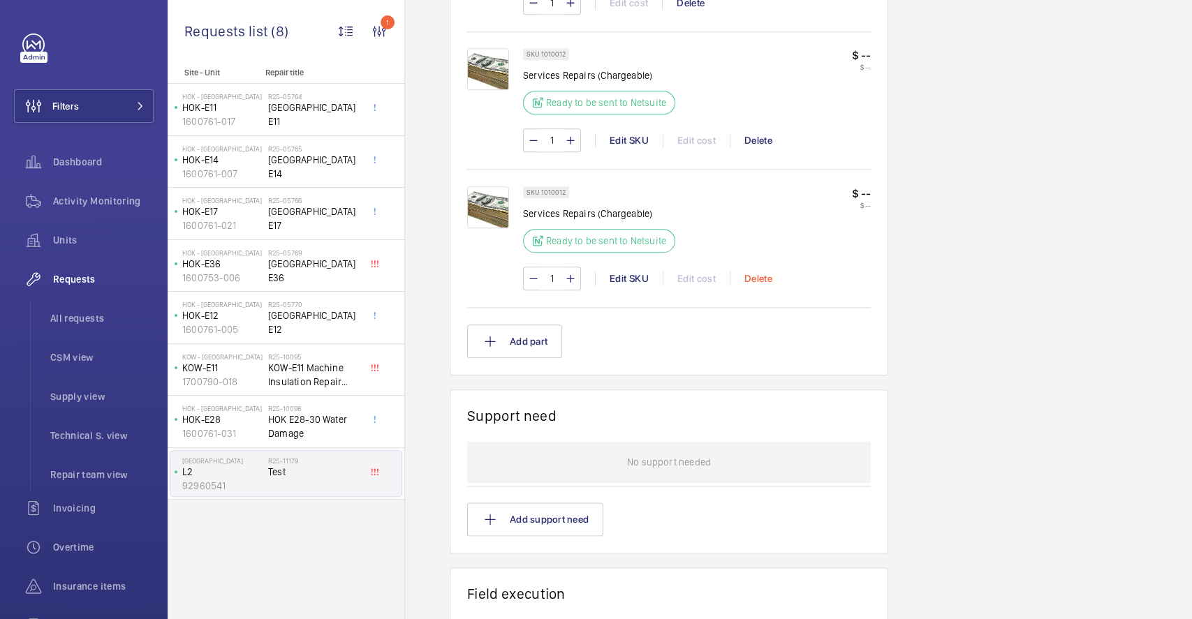
click at [749, 274] on div "Delete" at bounding box center [758, 279] width 57 height 14
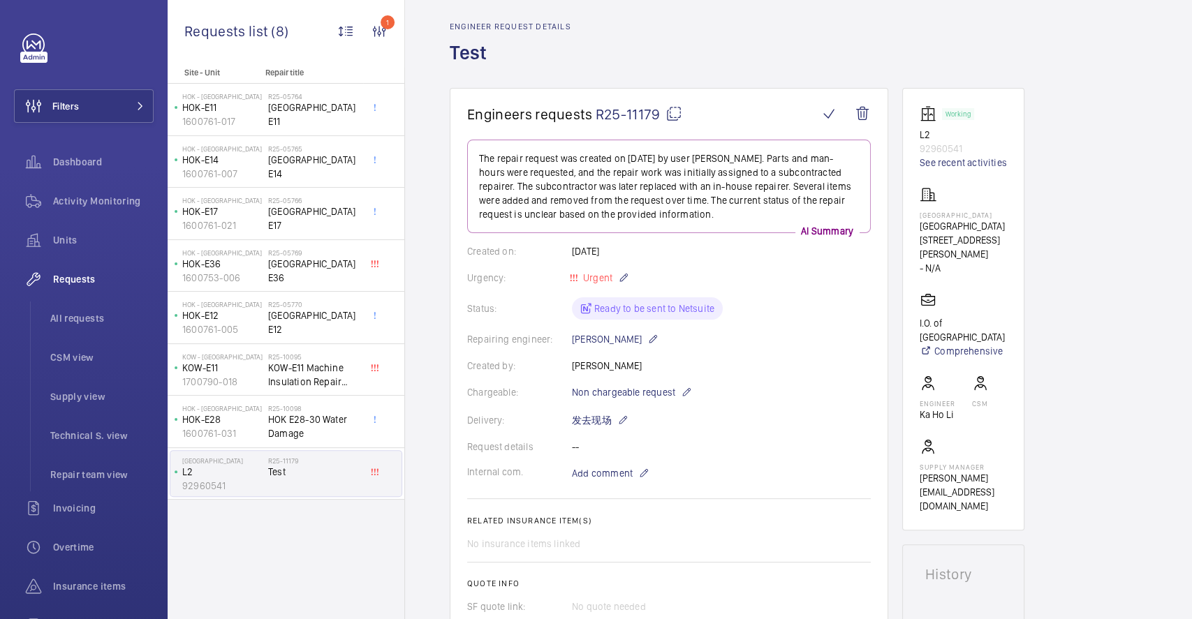
scroll to position [0, 0]
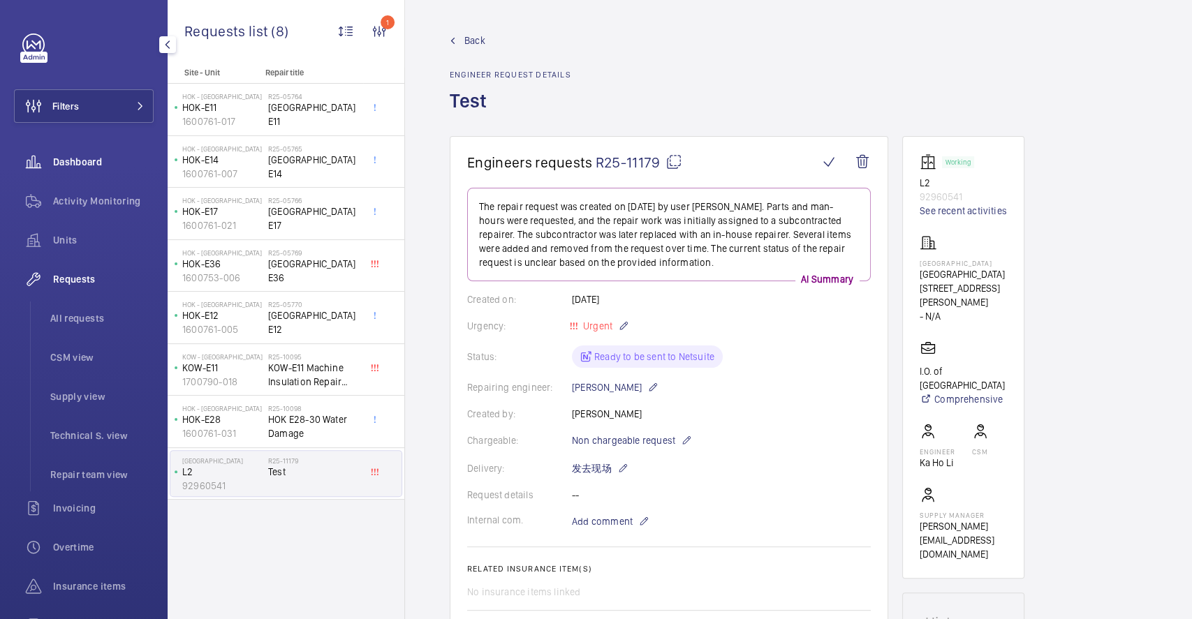
click at [108, 159] on span "Dashboard" at bounding box center [103, 162] width 101 height 14
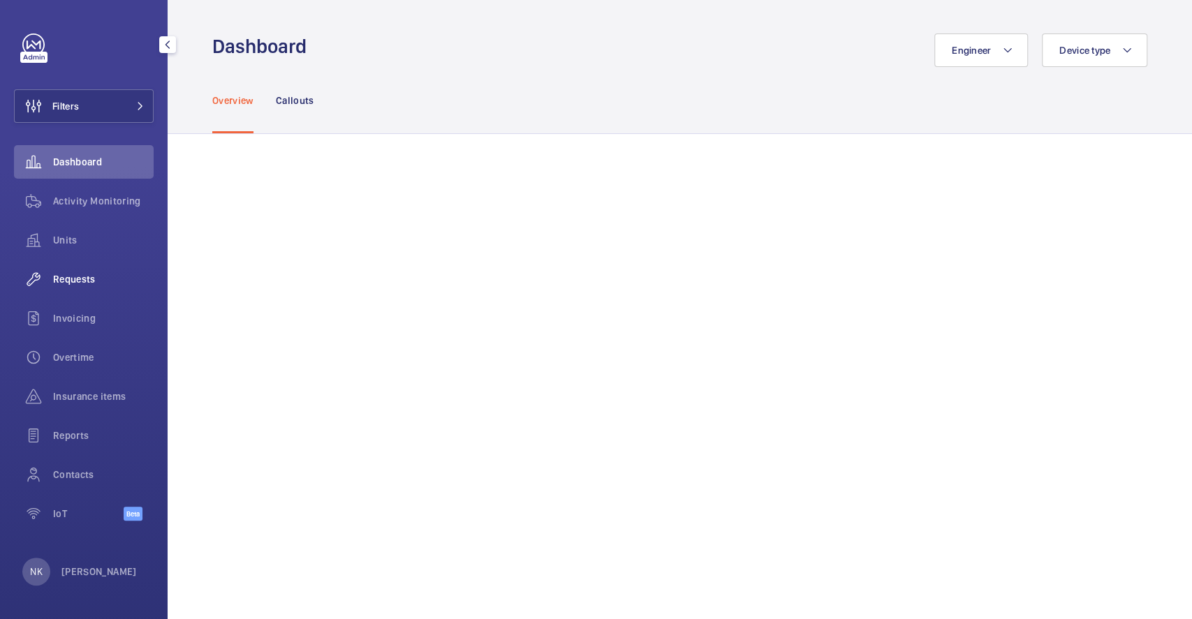
click at [61, 288] on div "Requests" at bounding box center [84, 280] width 140 height 34
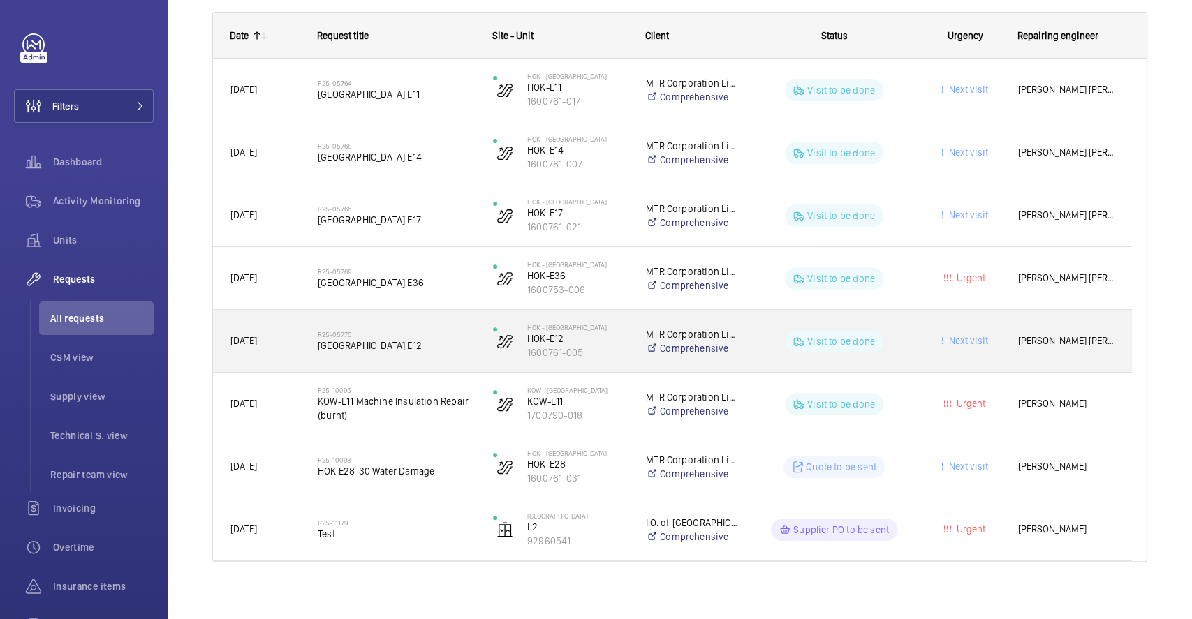
scroll to position [226, 0]
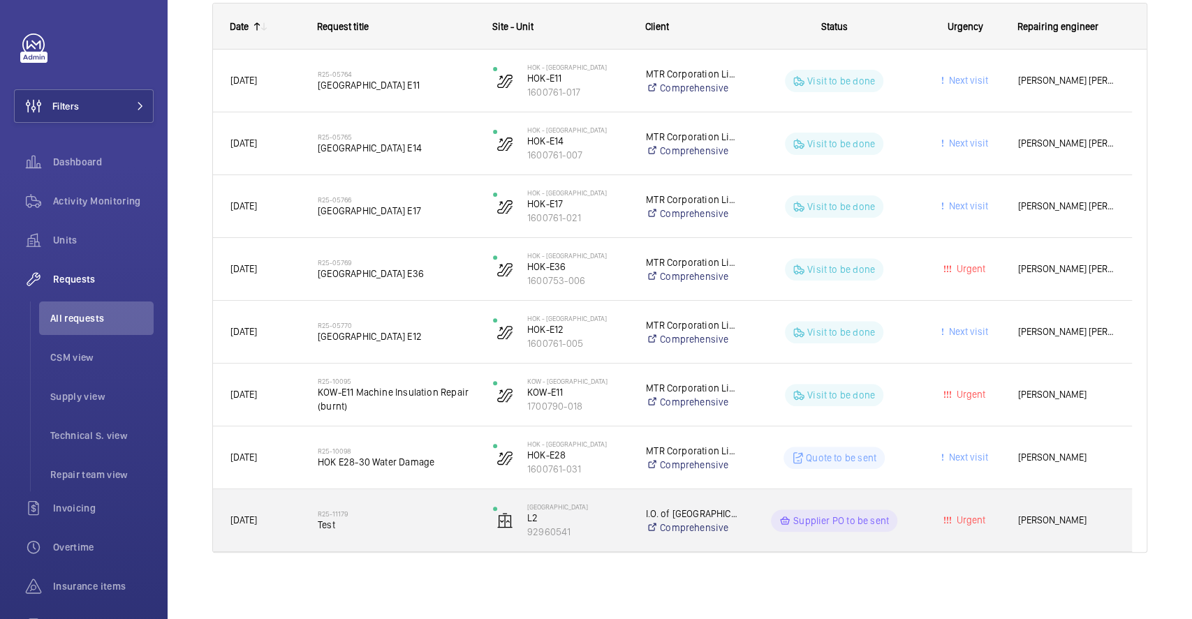
click at [328, 514] on h2 "R25-11179" at bounding box center [396, 514] width 157 height 8
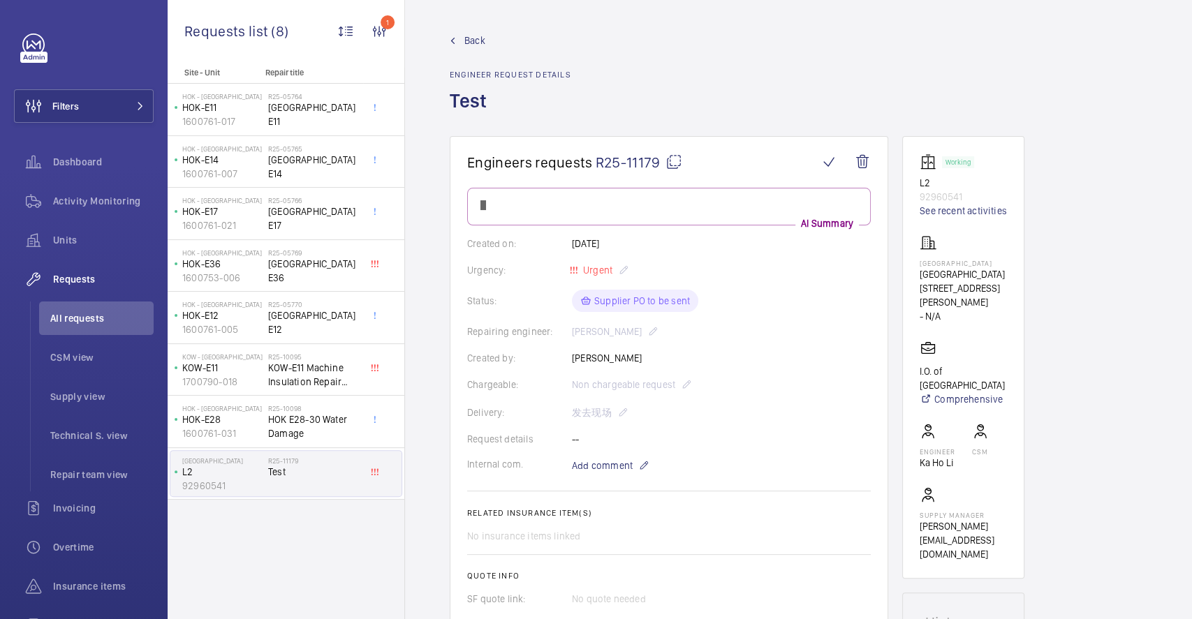
click at [686, 381] on div "Chargeable: Non chargeable request" at bounding box center [669, 384] width 404 height 17
click at [686, 383] on div "Chargeable: Non chargeable request" at bounding box center [669, 384] width 404 height 17
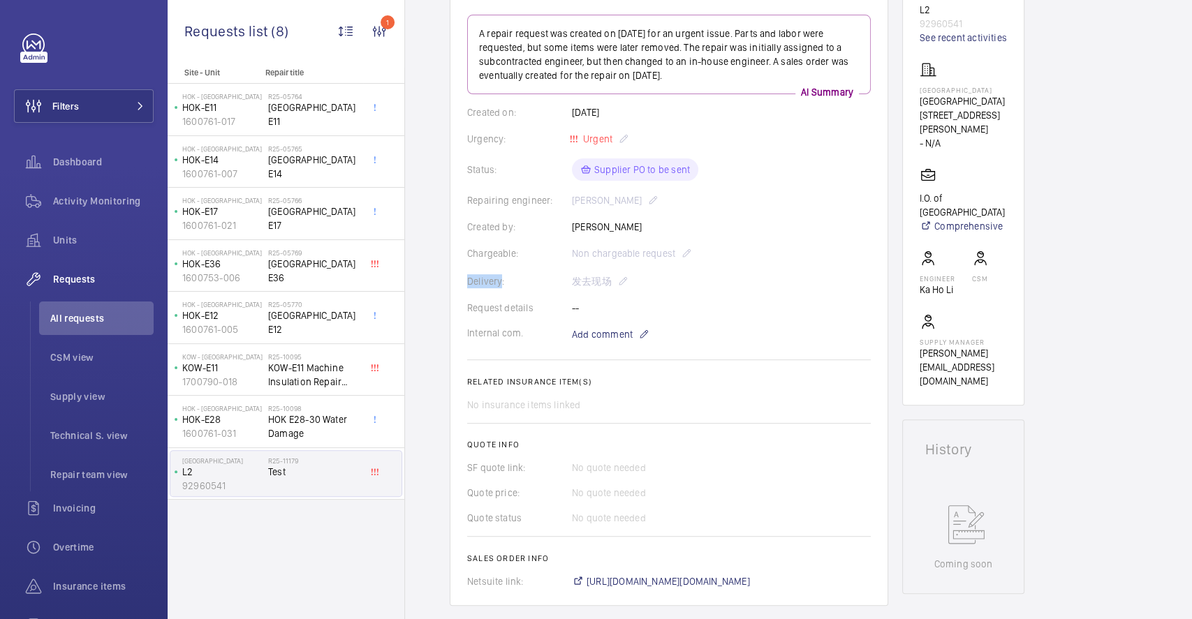
scroll to position [279, 0]
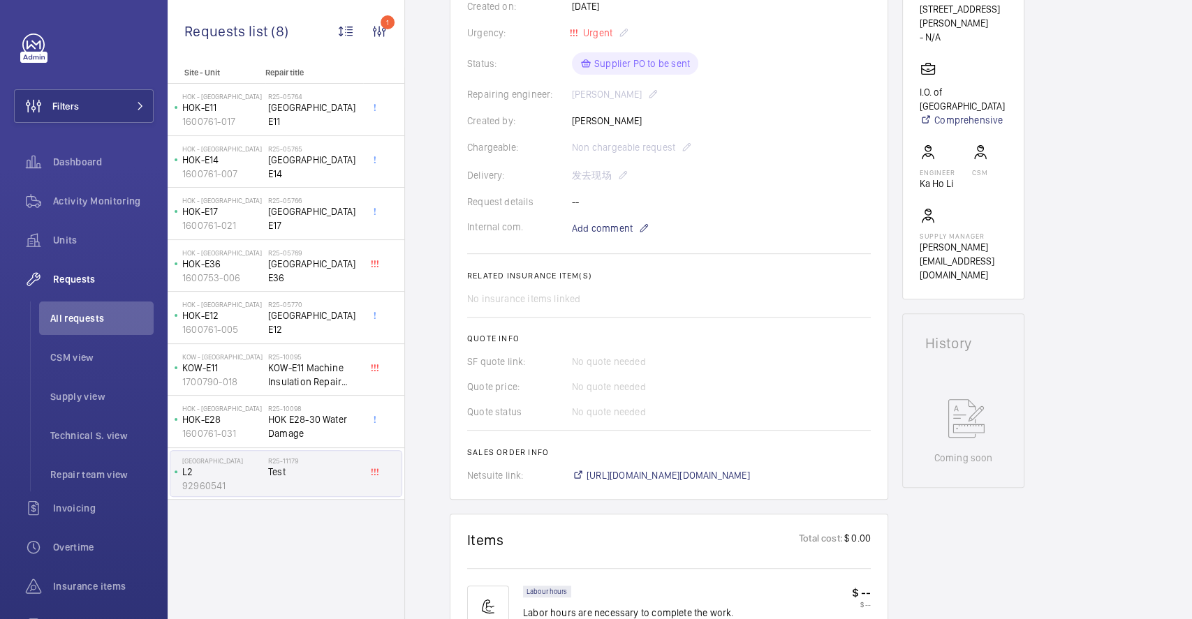
drag, startPoint x: 714, startPoint y: 263, endPoint x: 707, endPoint y: 255, distance: 10.9
click at [713, 263] on wm-front-card-body "A repair request was created on [DATE] for an urgent issue. Parts and labor wer…" at bounding box center [669, 196] width 404 height 574
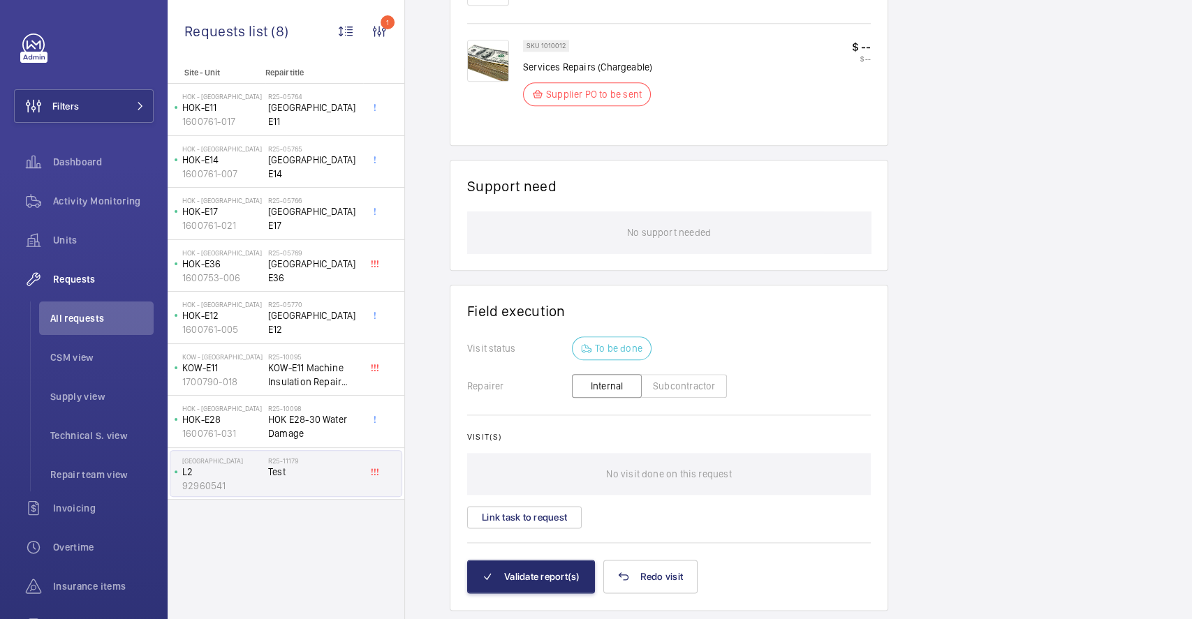
scroll to position [936, 0]
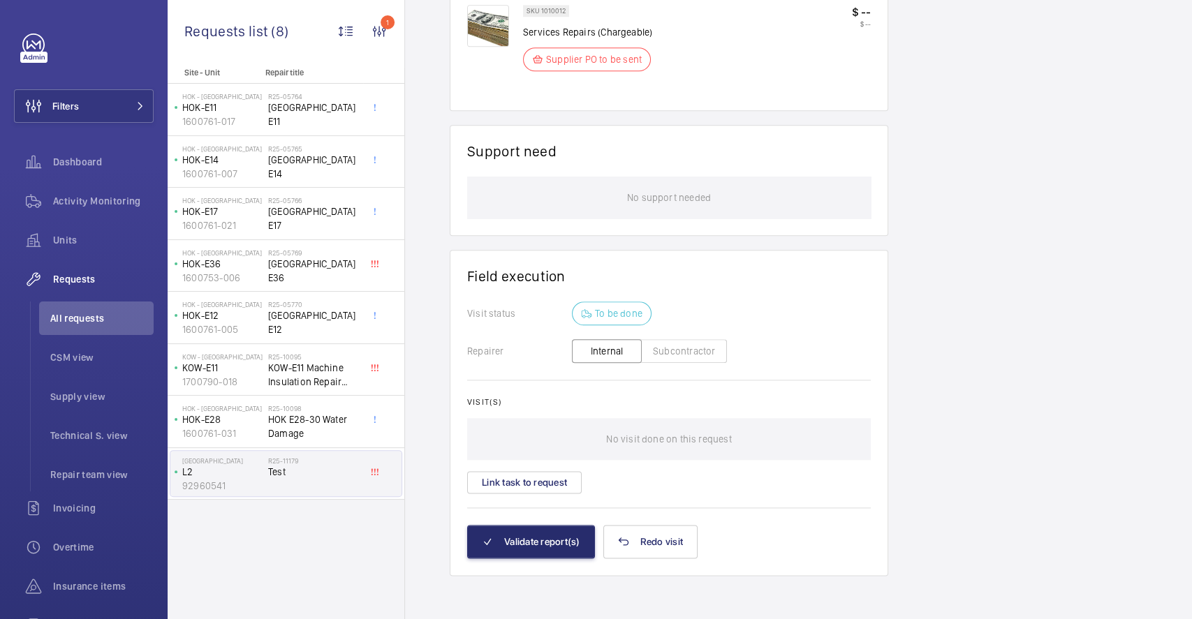
click at [674, 358] on button "Subcontractor" at bounding box center [684, 351] width 86 height 24
click at [684, 344] on wm-front-async-data-loader "Back Engineer request details Test Engineers requests R25-11179 A repair reques…" at bounding box center [798, 309] width 787 height 619
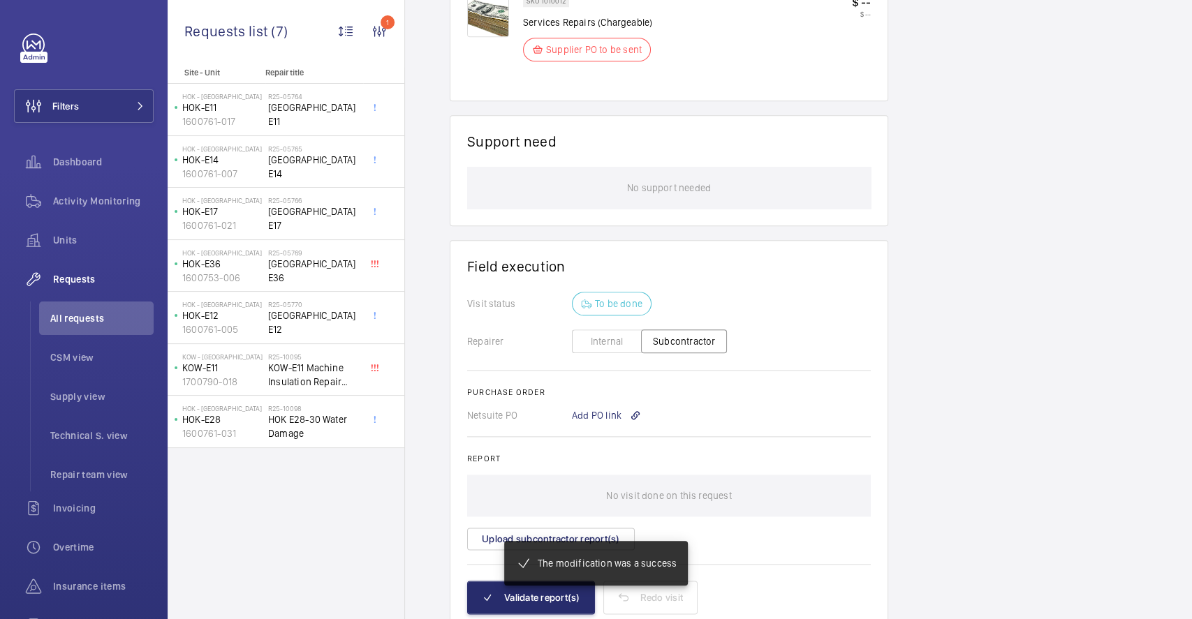
scroll to position [961, 0]
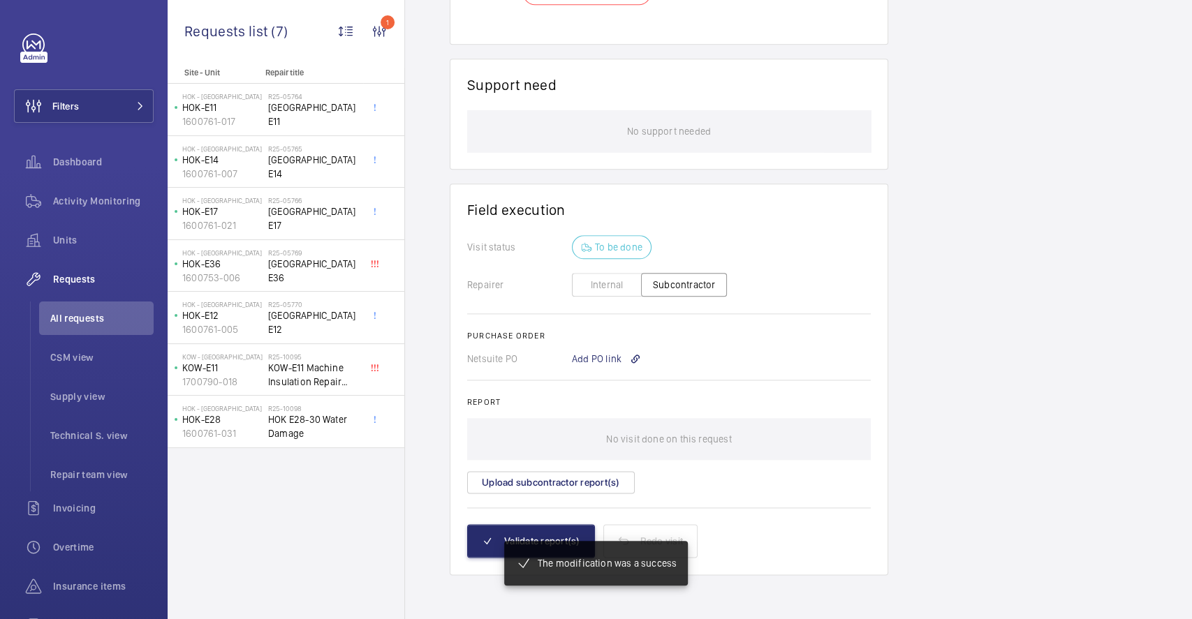
click at [583, 278] on button "Internal" at bounding box center [607, 285] width 70 height 24
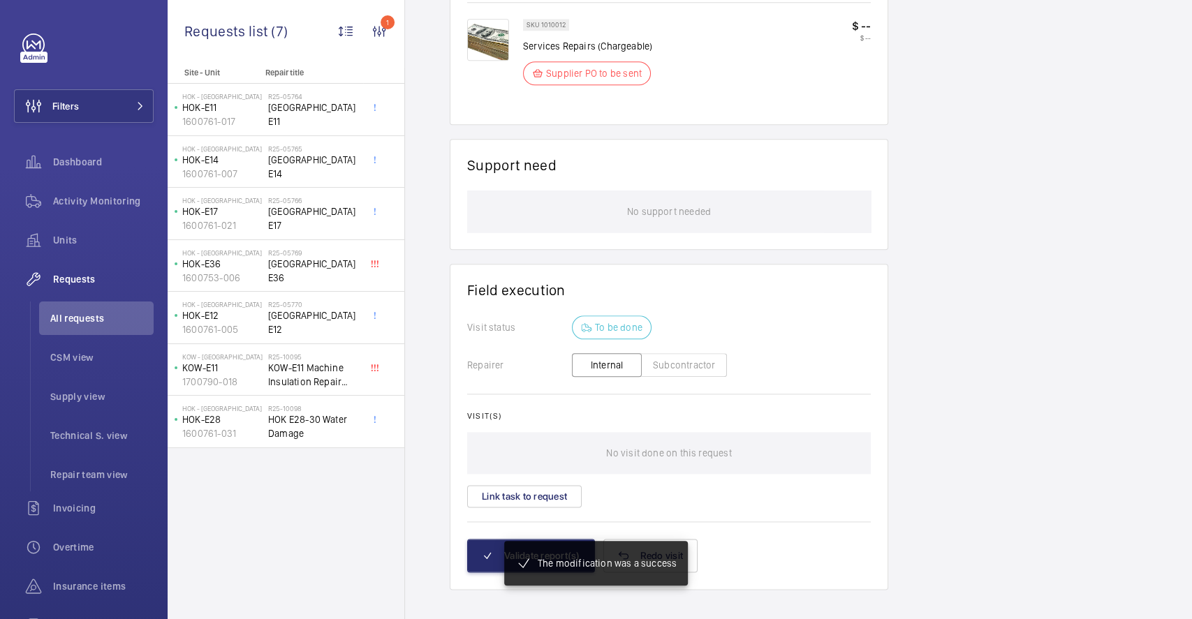
scroll to position [950, 0]
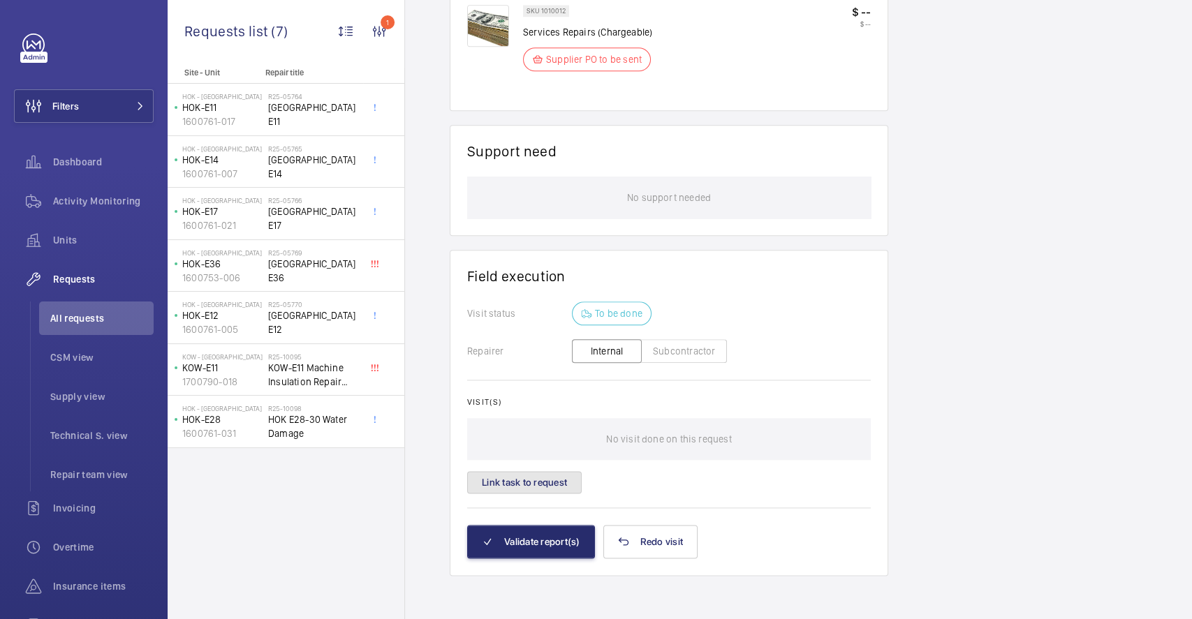
click at [565, 483] on button "Link task to request" at bounding box center [524, 482] width 115 height 22
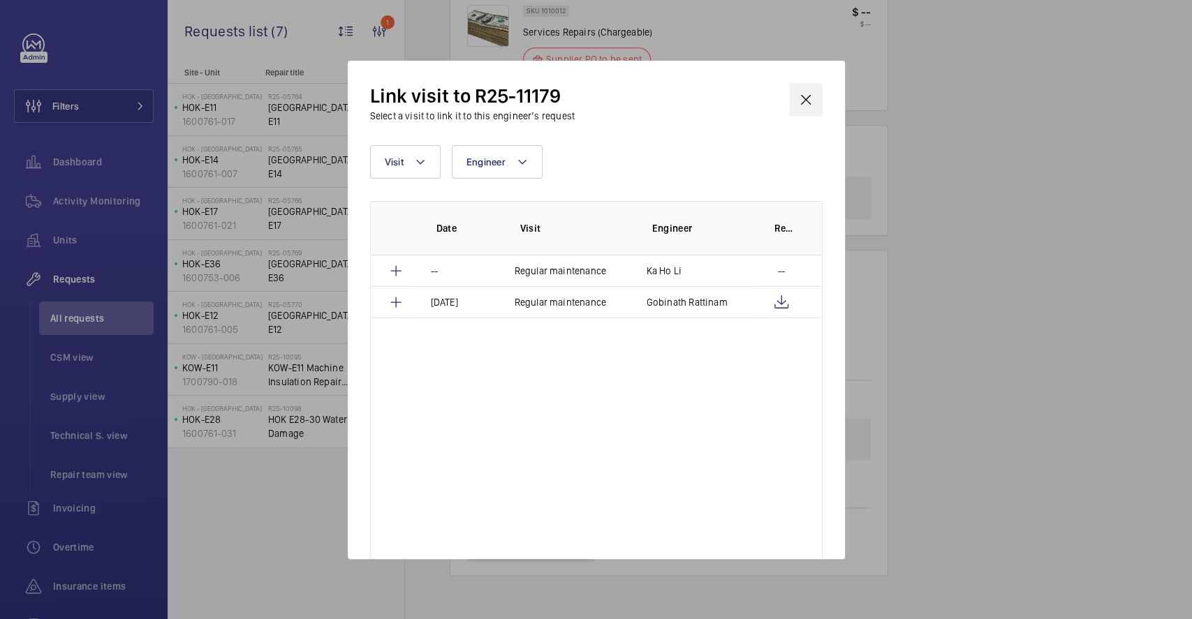
click at [807, 97] on wm-front-icon-button at bounding box center [806, 100] width 34 height 34
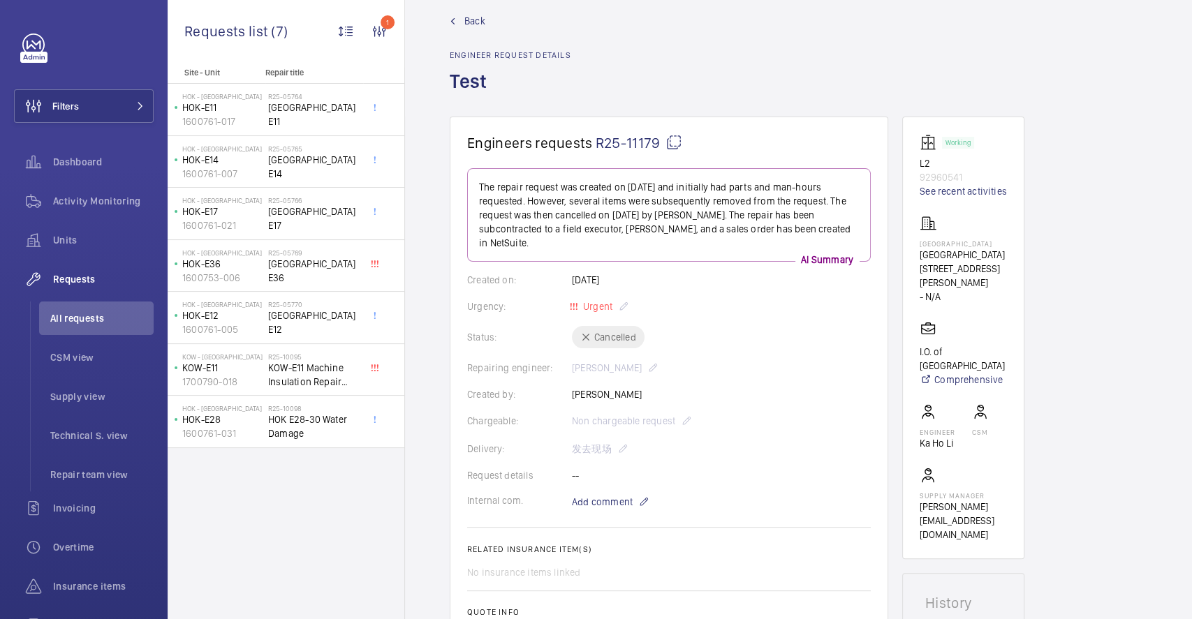
scroll to position [950, 0]
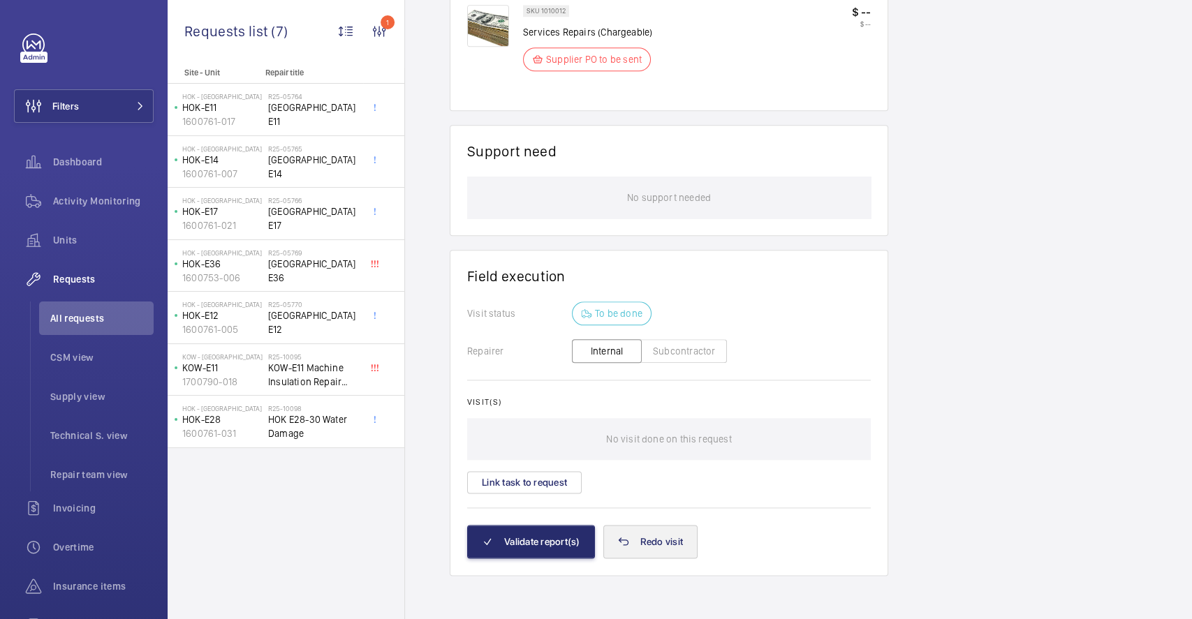
click at [617, 494] on wm-front-card-body "Visit status To be done Repairer Internal Subcontractor Visit(s) No visit done …" at bounding box center [669, 413] width 404 height 223
click at [646, 530] on button "Redo visit" at bounding box center [650, 542] width 95 height 34
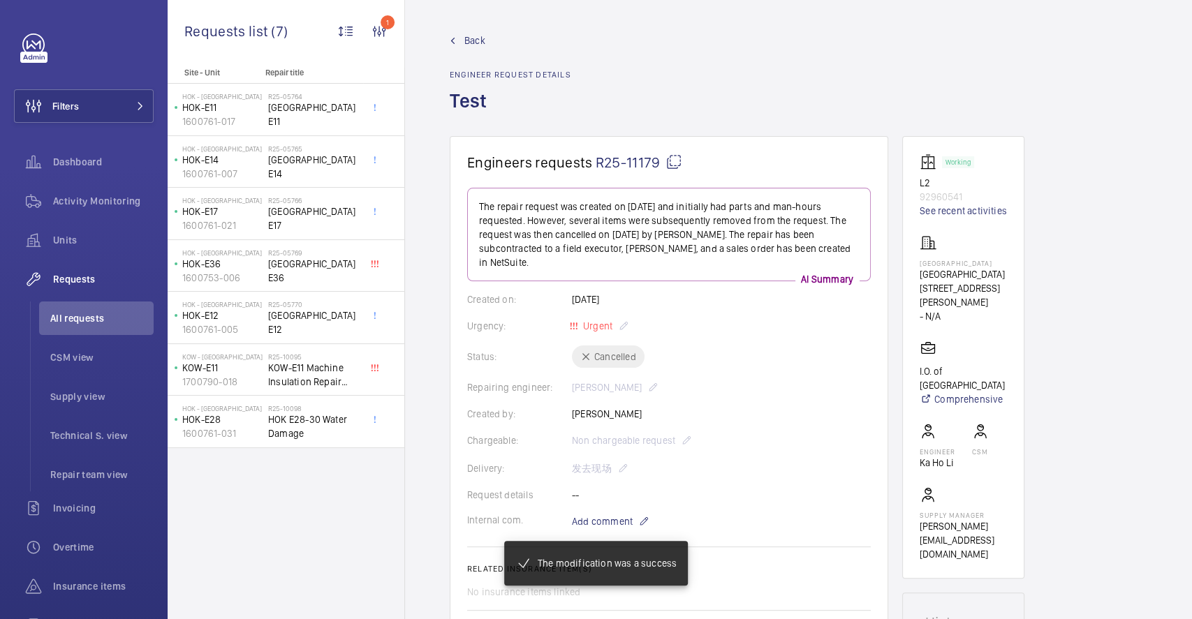
click at [684, 443] on div "Chargeable: Non chargeable request" at bounding box center [669, 440] width 404 height 17
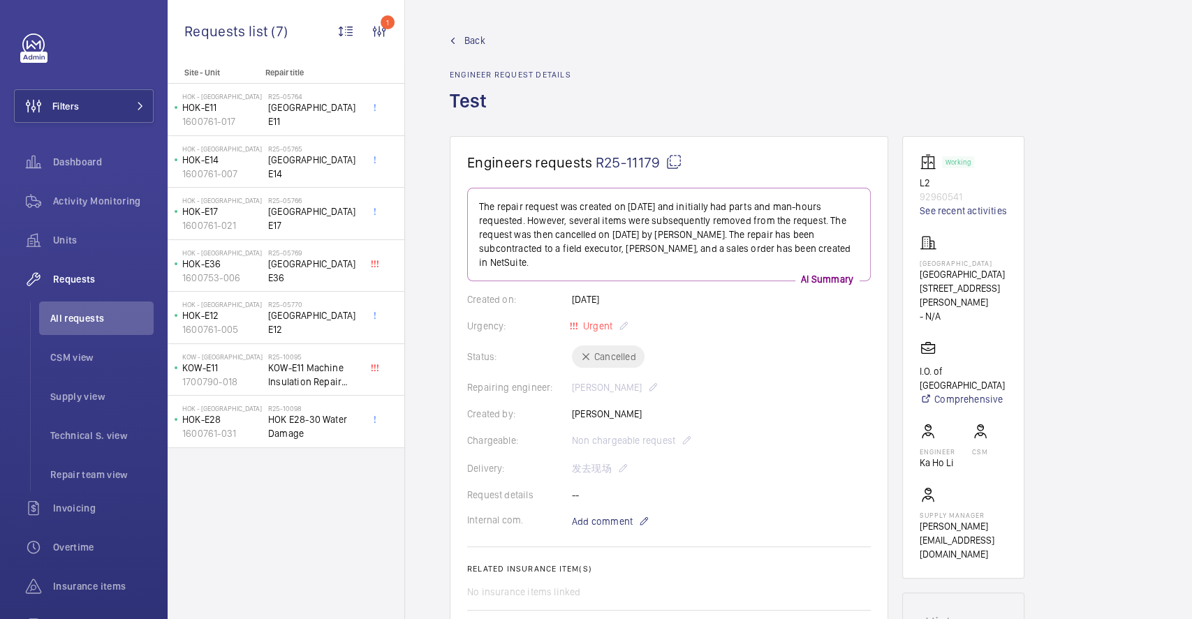
click at [689, 443] on div "Chargeable: Non chargeable request" at bounding box center [669, 440] width 404 height 17
click at [624, 362] on div "Status: Cancelled" at bounding box center [669, 357] width 404 height 22
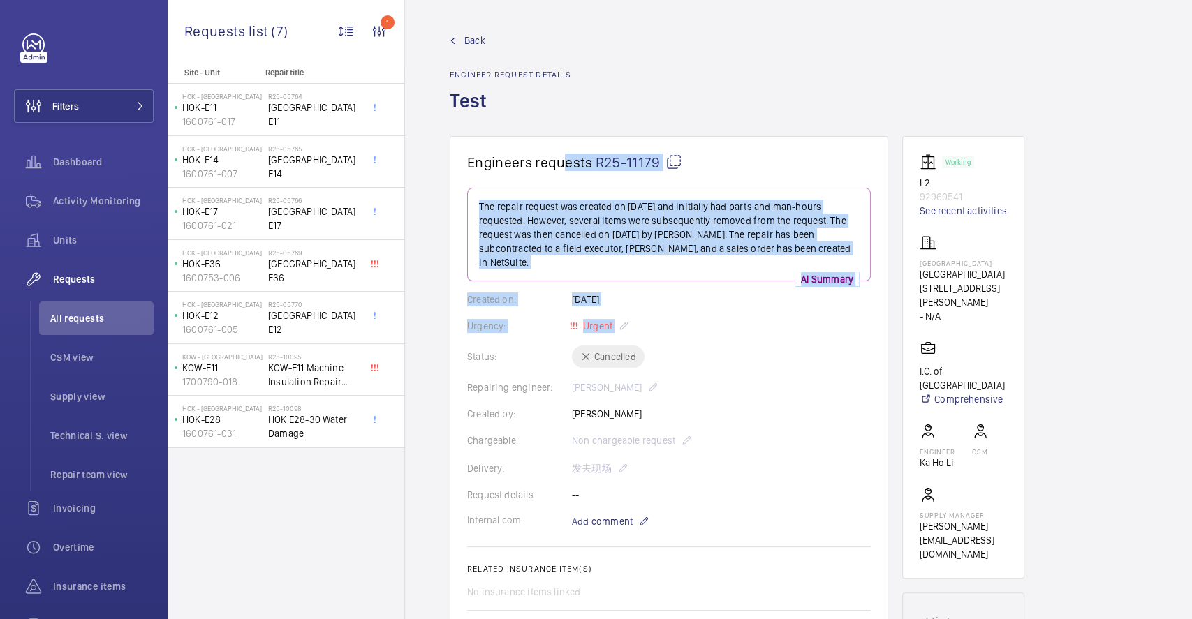
drag, startPoint x: 561, startPoint y: 171, endPoint x: 716, endPoint y: 338, distance: 227.8
click at [716, 338] on wm-front-card "Engineers requests R25-11179 The repair request was created on [DATE] and initi…" at bounding box center [669, 464] width 439 height 657
click at [716, 314] on wm-front-card-body "The repair request was created on [DATE] and initially had parts and man-hours …" at bounding box center [669, 482] width 404 height 588
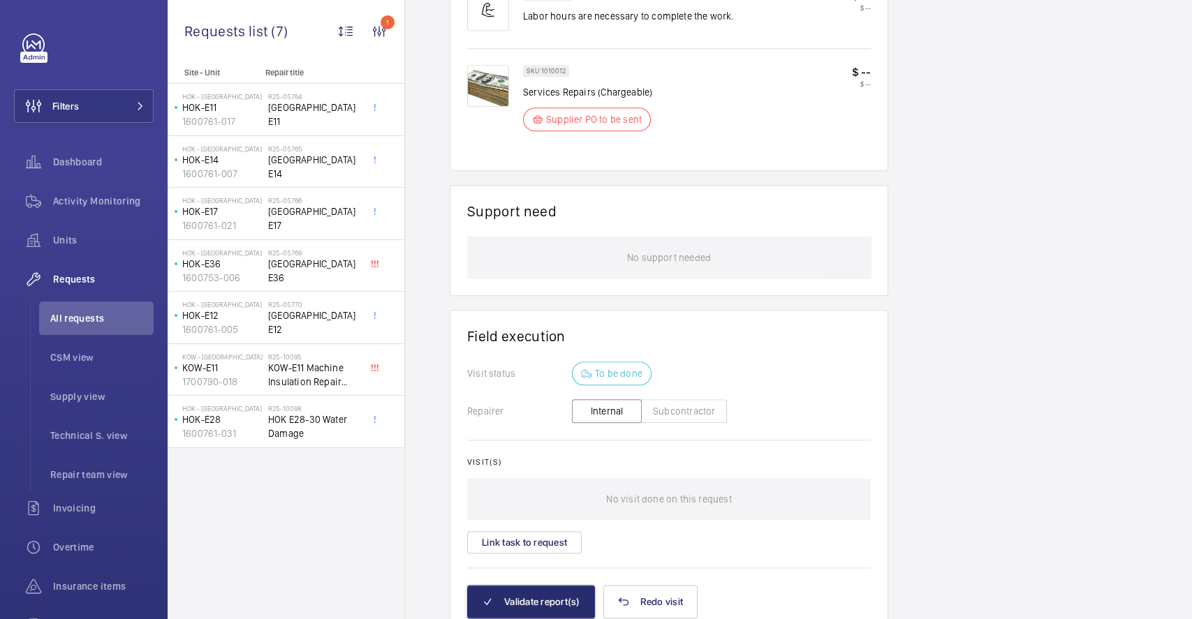
scroll to position [950, 0]
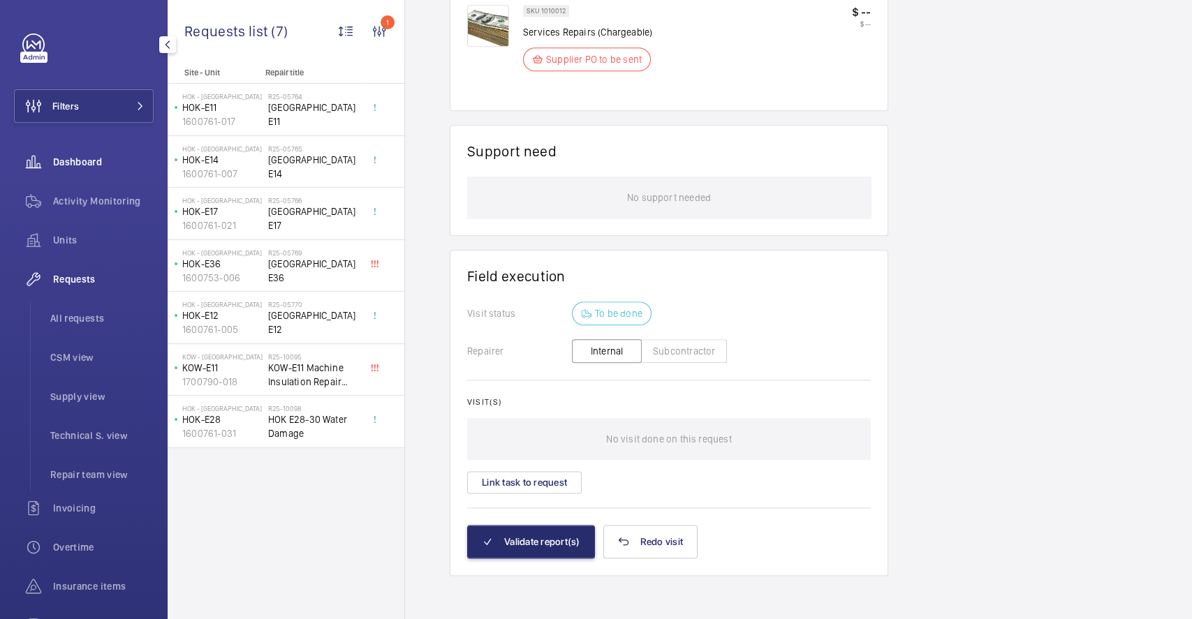
click at [83, 173] on div "Dashboard" at bounding box center [84, 162] width 140 height 34
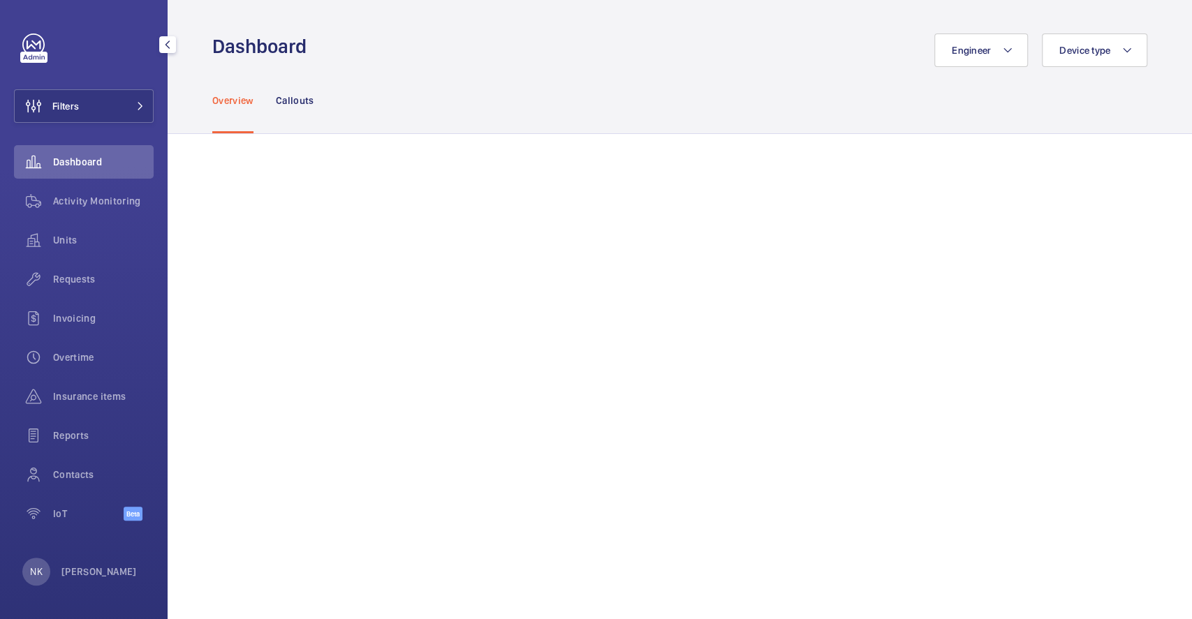
click at [163, 37] on button "button" at bounding box center [167, 44] width 17 height 17
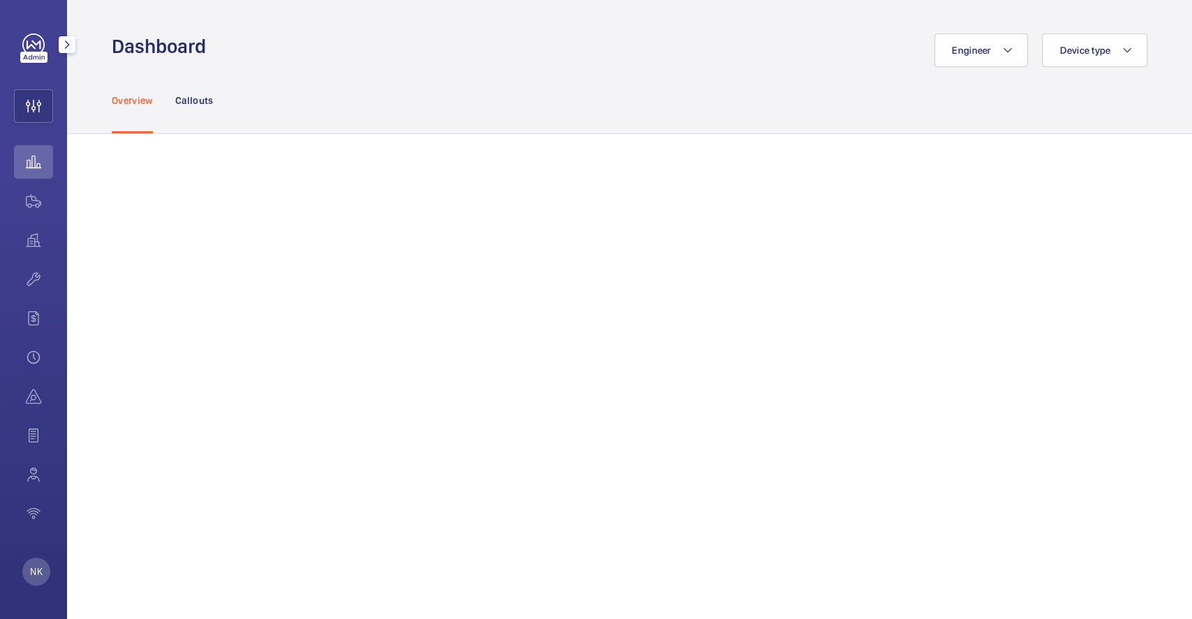
click at [68, 43] on mat-icon "button" at bounding box center [67, 44] width 17 height 11
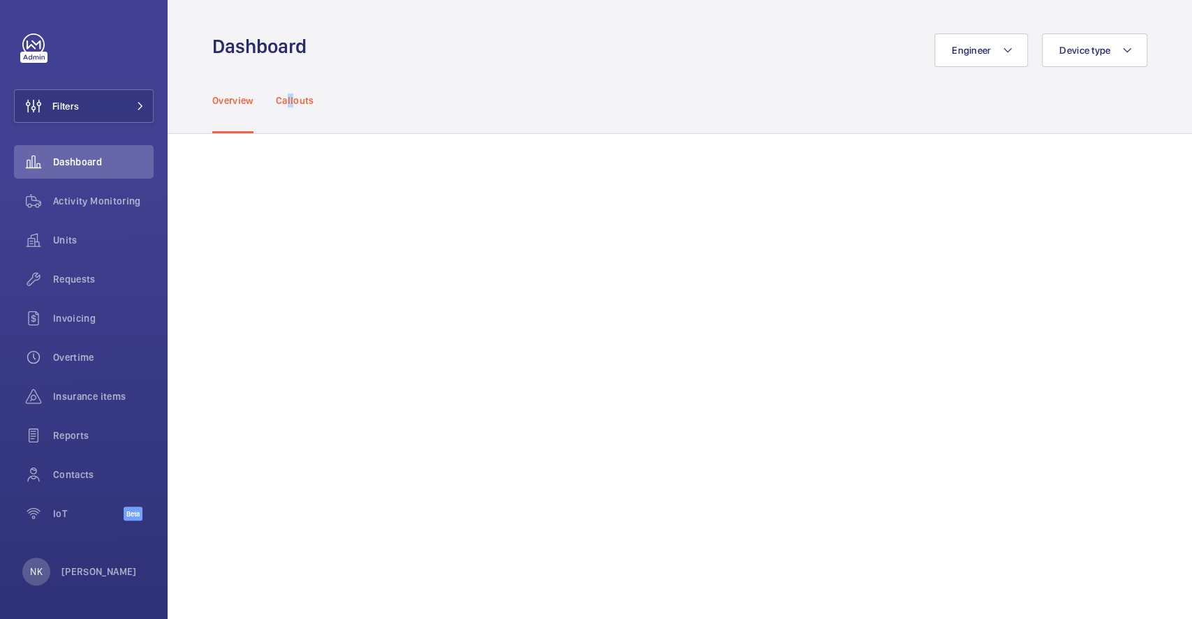
drag, startPoint x: 288, startPoint y: 114, endPoint x: 296, endPoint y: 115, distance: 7.7
click at [293, 115] on div "Callouts" at bounding box center [295, 100] width 38 height 66
click at [391, 94] on div "Overview Callouts" at bounding box center [679, 100] width 935 height 66
click at [225, 94] on p "Overview" at bounding box center [232, 101] width 41 height 14
click at [316, 84] on div "Overview Callouts" at bounding box center [679, 100] width 935 height 66
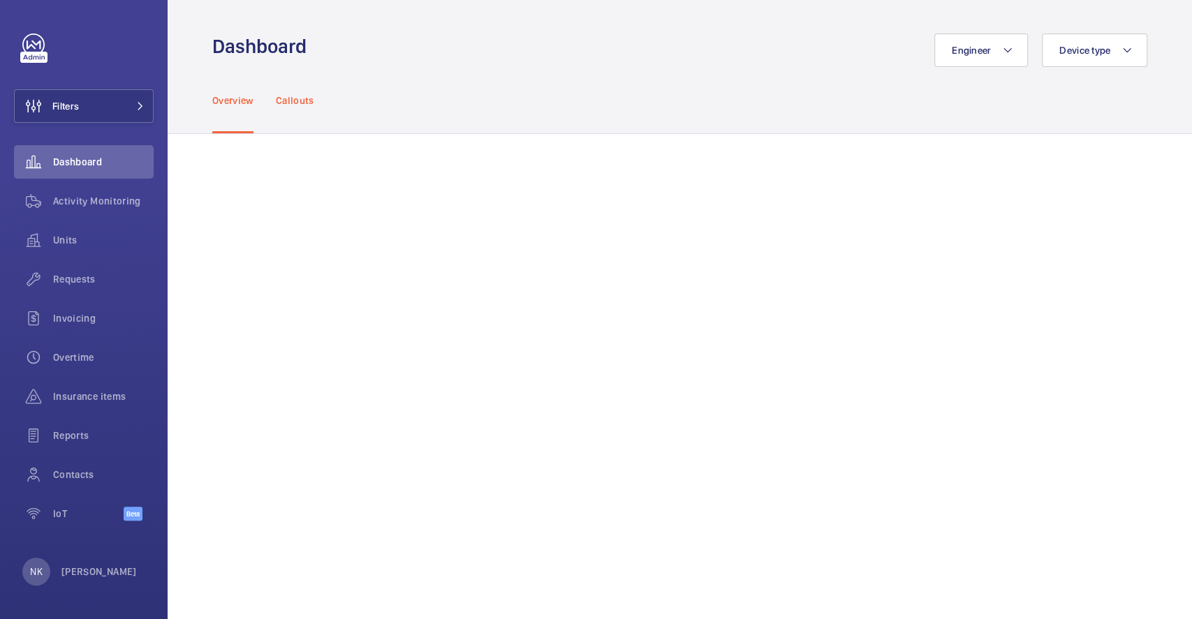
click at [302, 98] on p "Callouts" at bounding box center [295, 101] width 38 height 14
click at [237, 98] on p "Overview" at bounding box center [232, 101] width 41 height 14
click at [94, 566] on p "[PERSON_NAME]" at bounding box center [98, 572] width 75 height 14
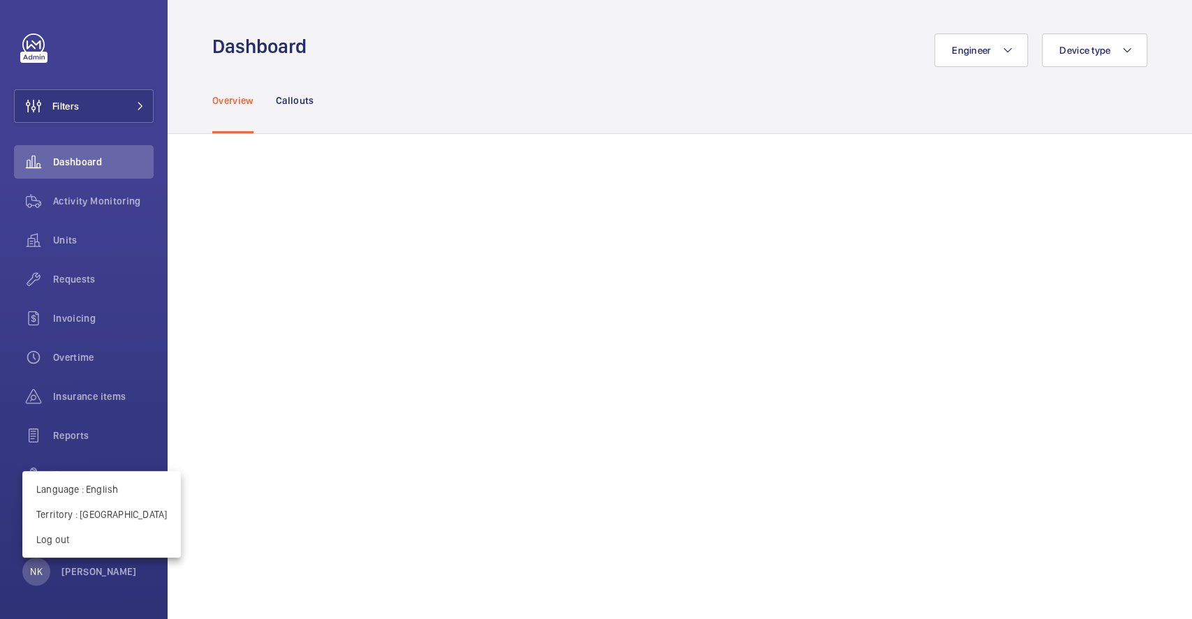
click at [96, 124] on div at bounding box center [596, 309] width 1192 height 619
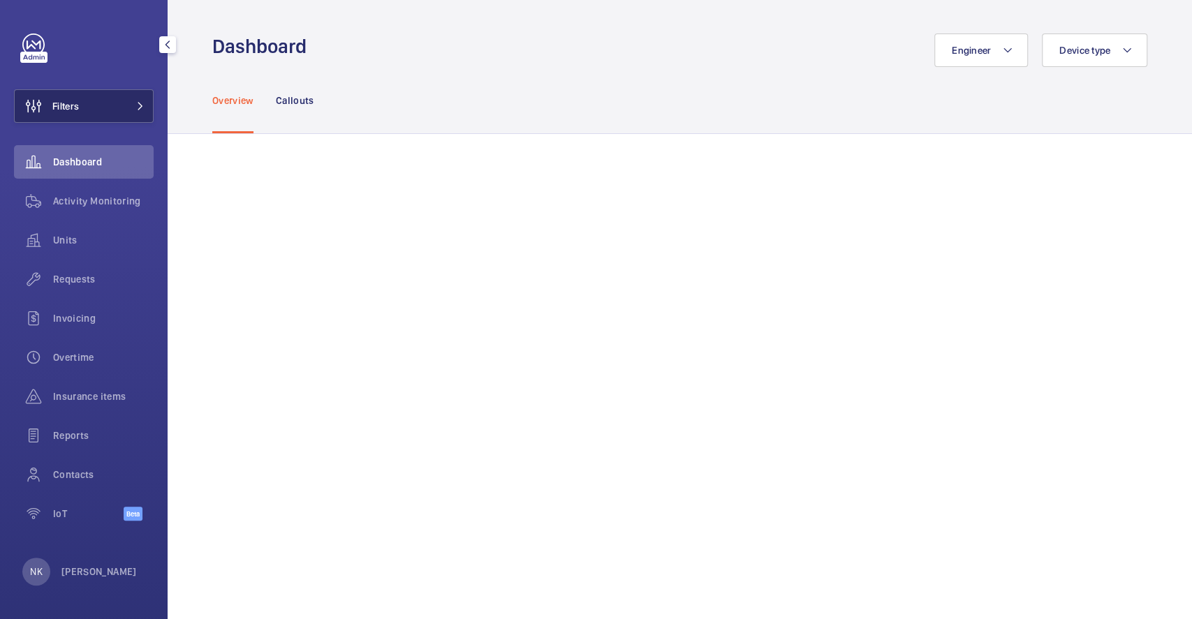
click at [111, 97] on button "Filters" at bounding box center [84, 106] width 140 height 34
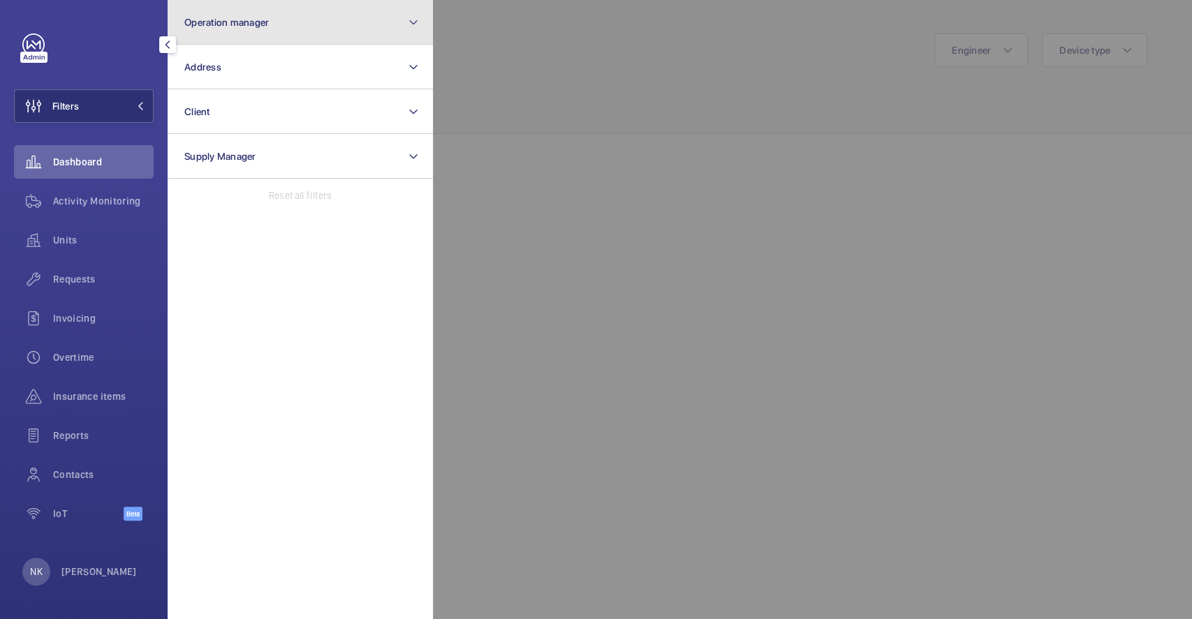
click at [290, 26] on button "Operation manager" at bounding box center [300, 22] width 265 height 45
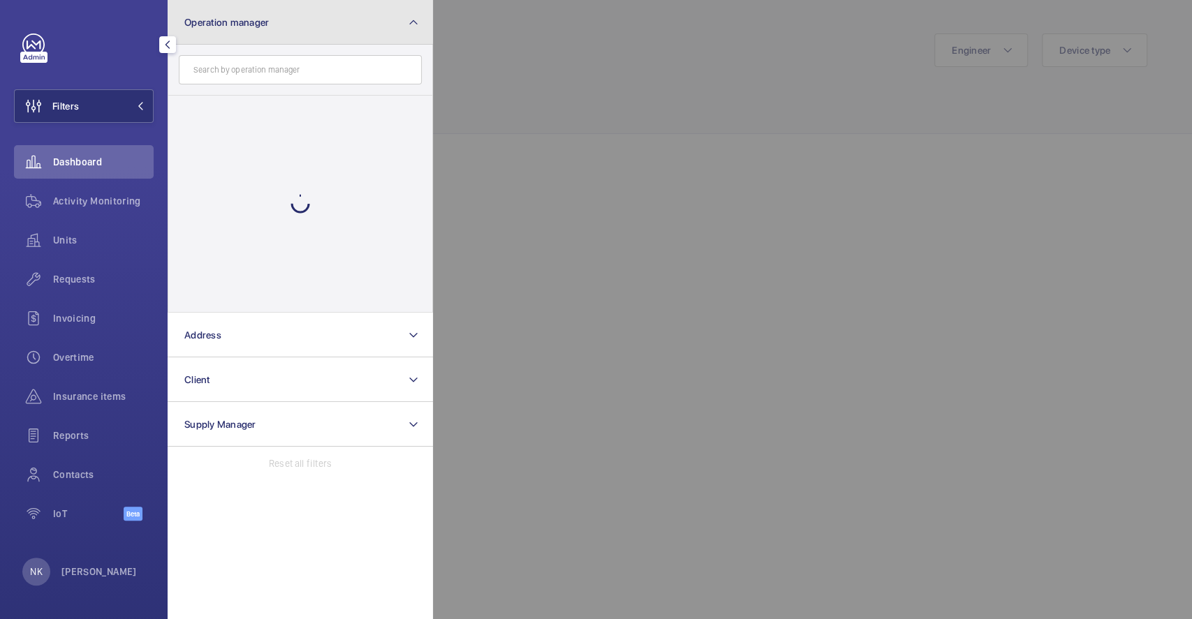
click at [289, 21] on button "Operation manager" at bounding box center [300, 22] width 265 height 45
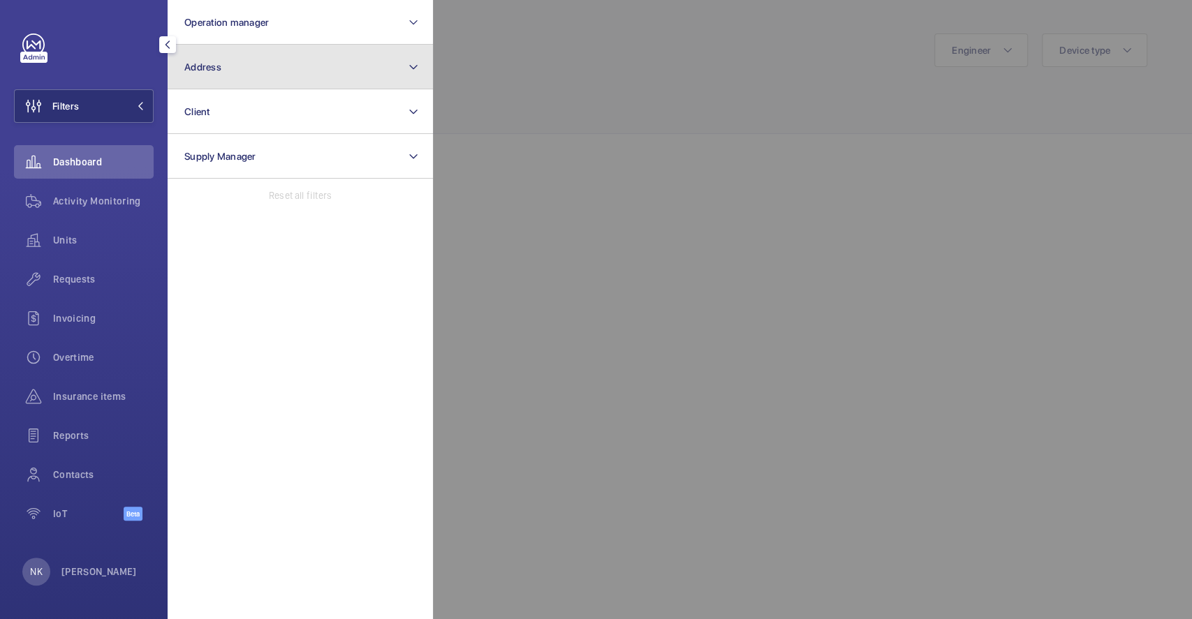
click at [304, 70] on button "Address" at bounding box center [300, 67] width 265 height 45
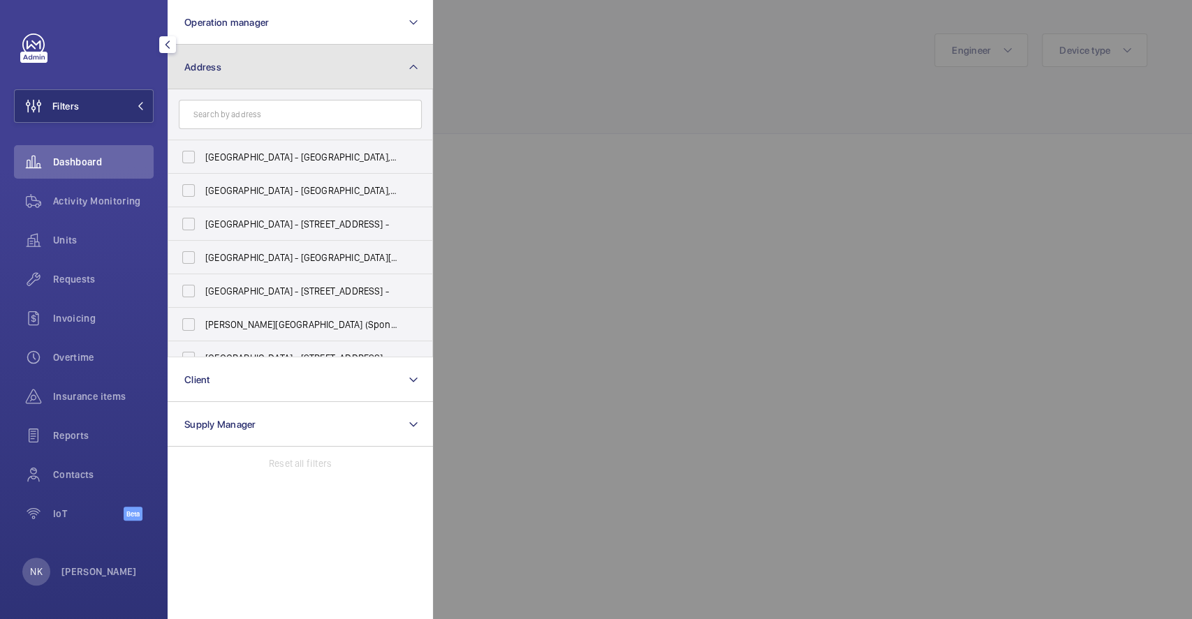
click at [307, 73] on button "Address" at bounding box center [300, 67] width 265 height 45
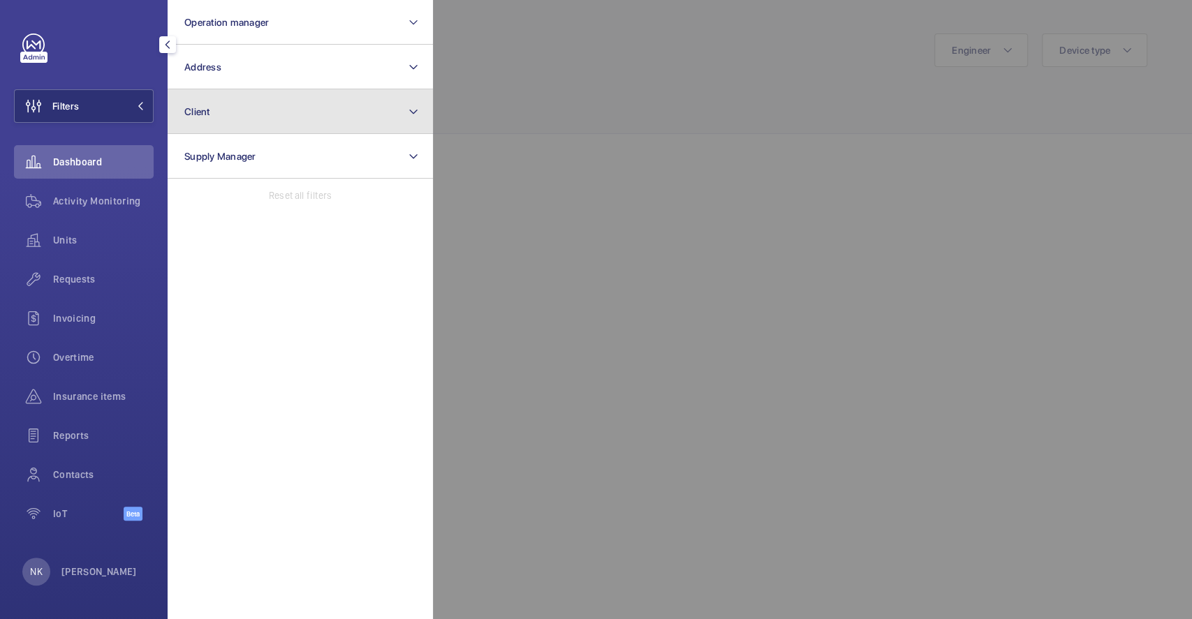
click at [263, 113] on button "Client" at bounding box center [300, 111] width 265 height 45
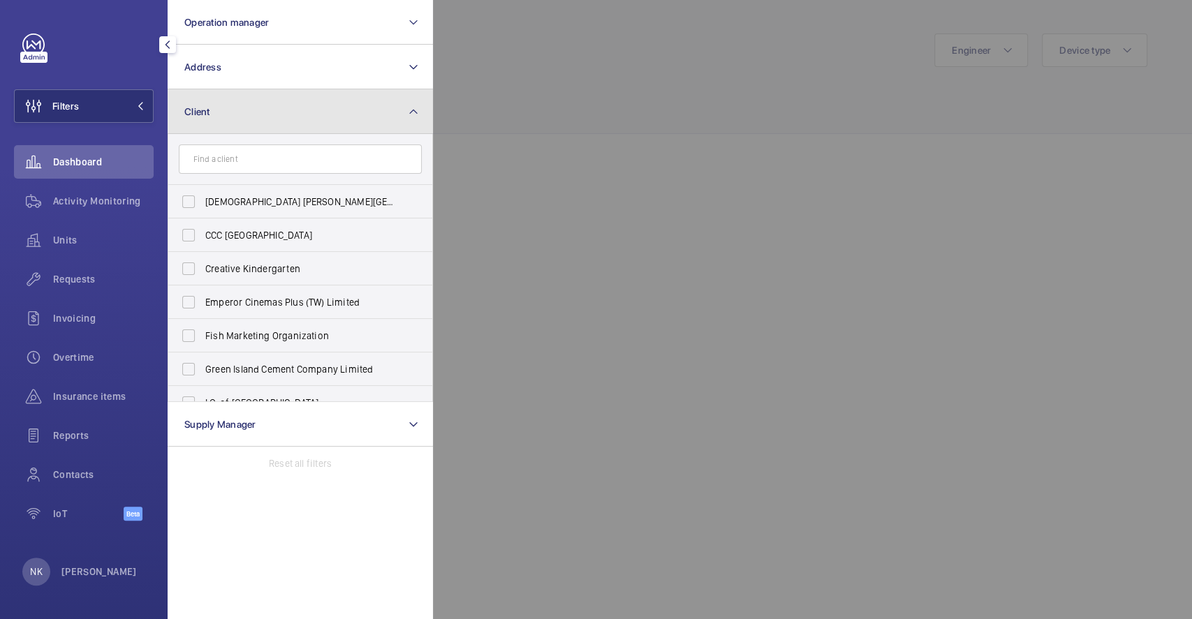
click at [260, 118] on button "Client" at bounding box center [300, 111] width 265 height 45
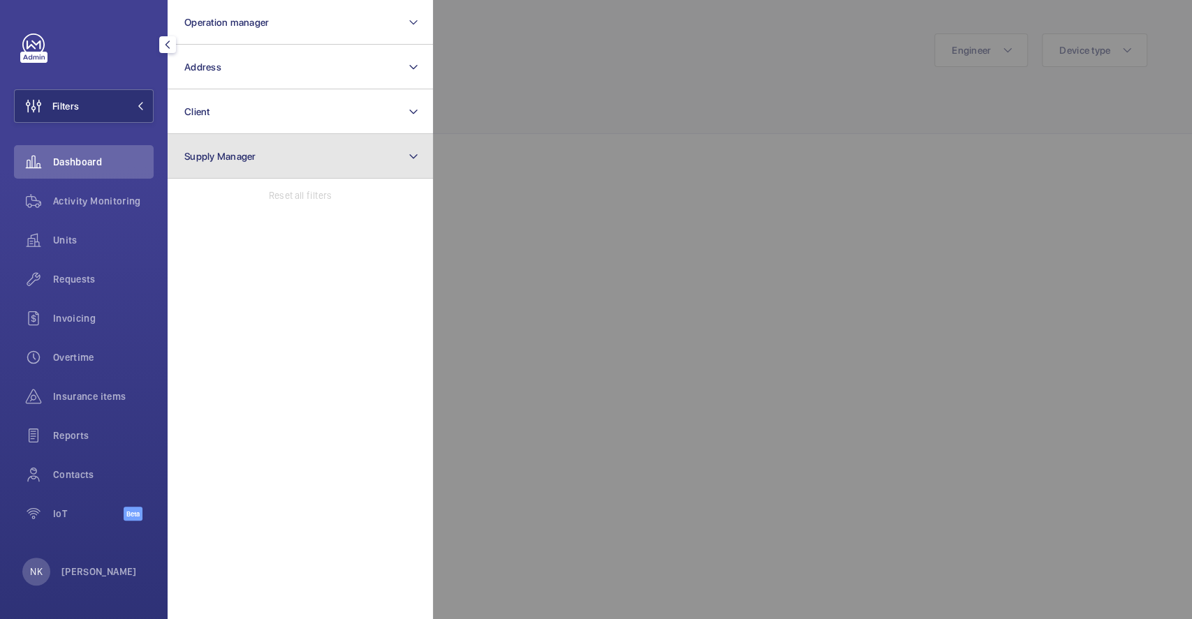
click at [261, 166] on button "Supply Manager" at bounding box center [300, 156] width 265 height 45
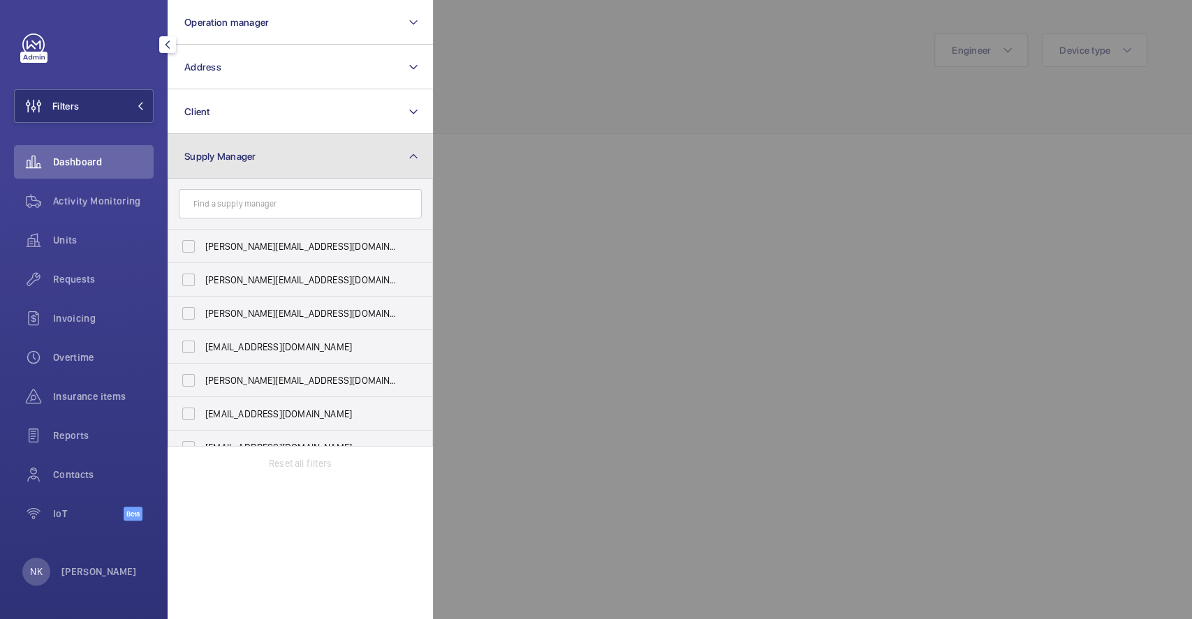
click at [258, 161] on button "Supply Manager" at bounding box center [300, 156] width 265 height 45
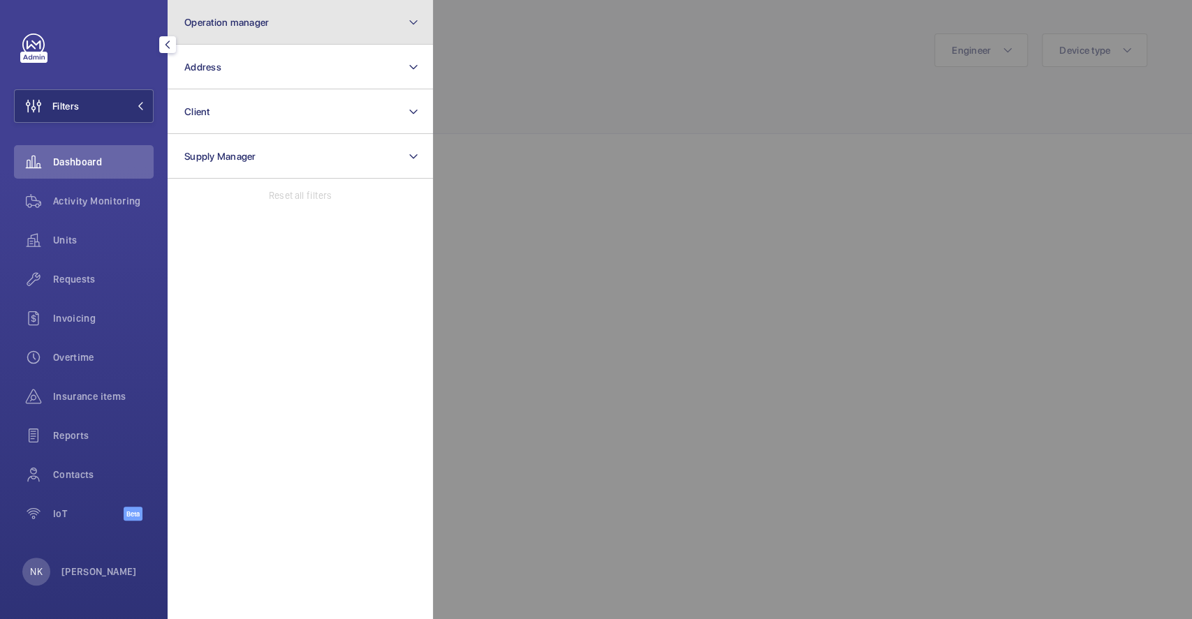
click at [264, 14] on button "Operation manager" at bounding box center [300, 22] width 265 height 45
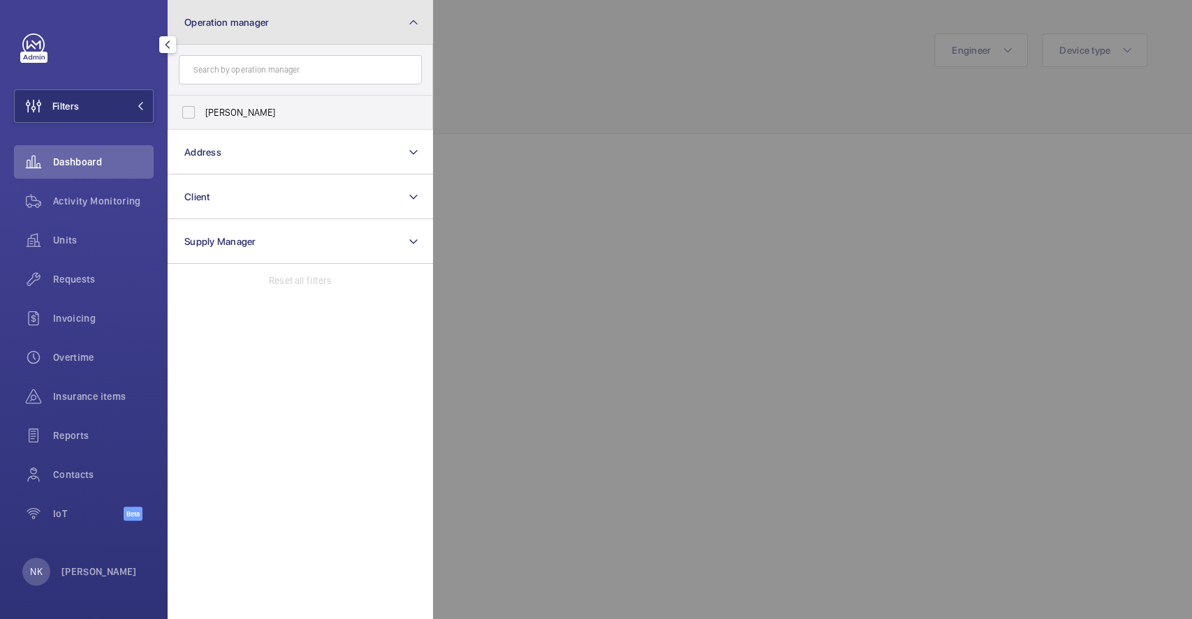
click at [264, 14] on button "Operation manager" at bounding box center [300, 22] width 265 height 45
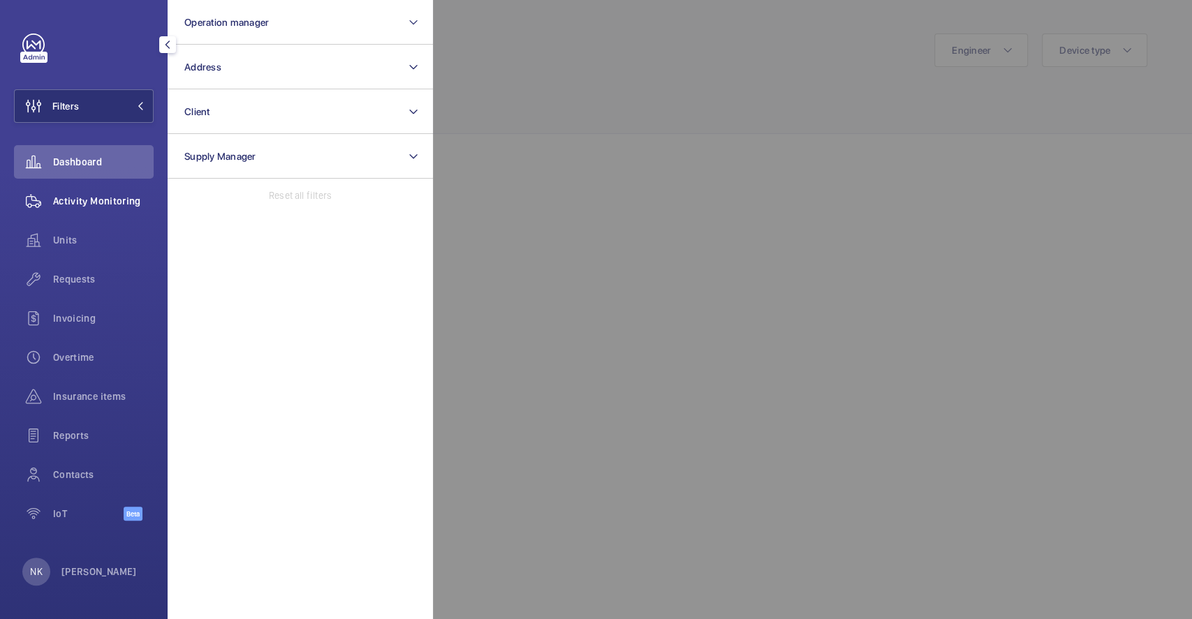
click at [85, 198] on span "Activity Monitoring" at bounding box center [103, 201] width 101 height 14
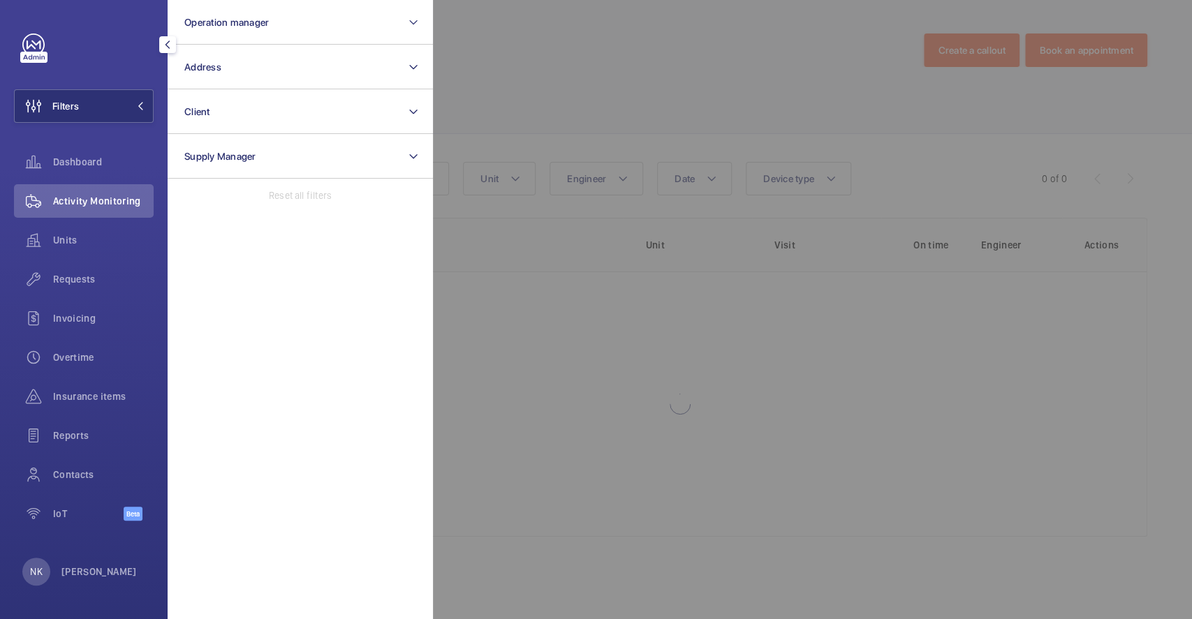
click at [582, 40] on div at bounding box center [1029, 309] width 1192 height 619
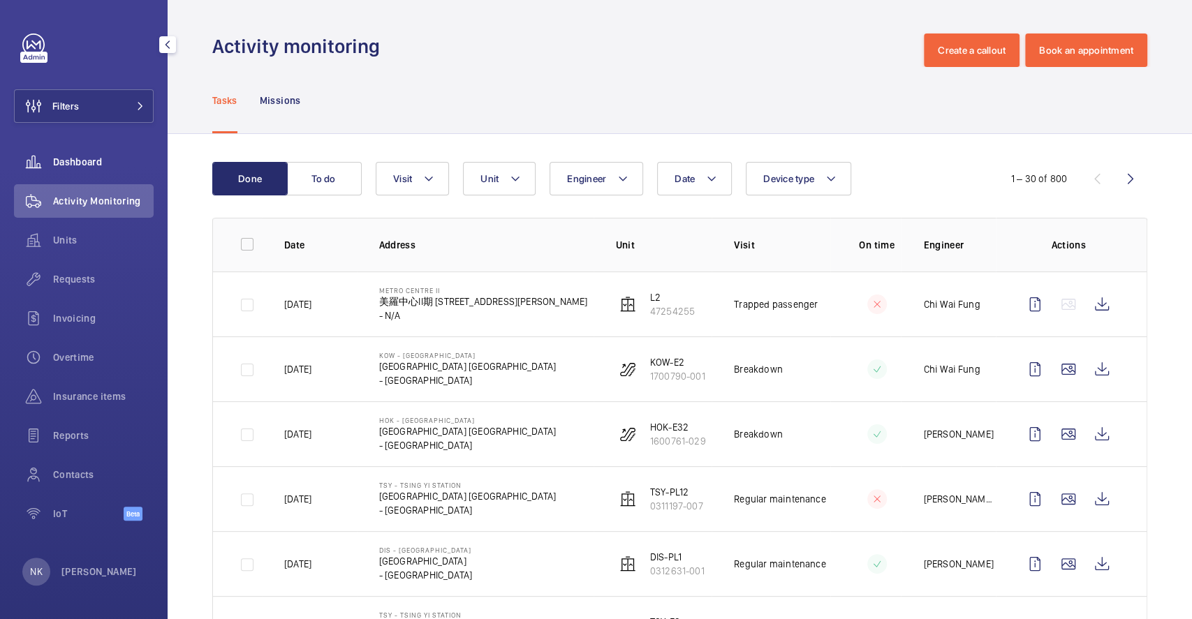
click at [81, 160] on span "Dashboard" at bounding box center [103, 162] width 101 height 14
